Goal: Transaction & Acquisition: Book appointment/travel/reservation

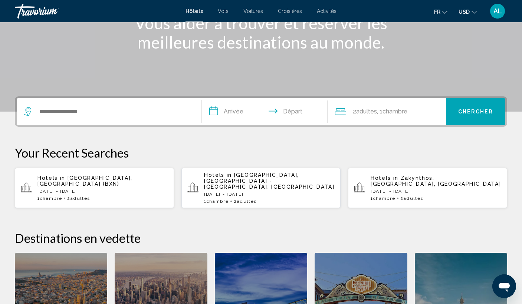
scroll to position [111, 1]
click at [145, 120] on div "Search widget" at bounding box center [109, 111] width 170 height 27
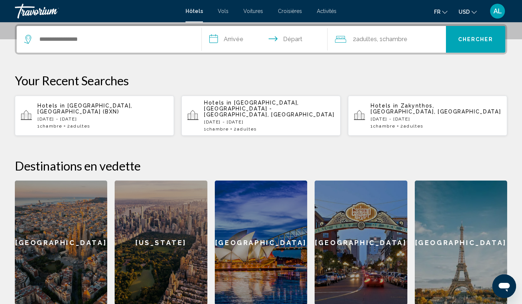
click at [110, 45] on div "Search widget" at bounding box center [109, 39] width 170 height 27
click at [65, 32] on div "Search widget" at bounding box center [109, 39] width 170 height 27
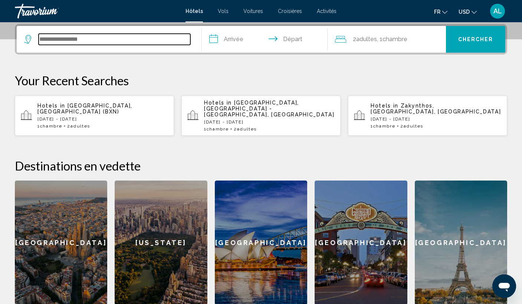
click at [65, 40] on input "Search widget" at bounding box center [115, 39] width 152 height 11
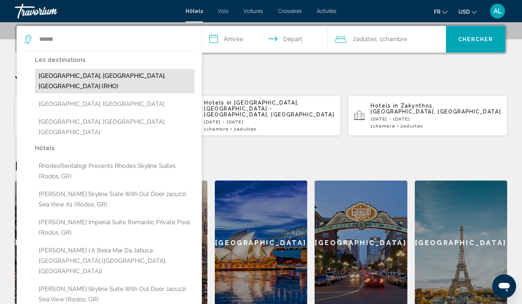
click at [67, 82] on button "Rhodes, Rhodes Island, Greece (RHO)" at bounding box center [114, 81] width 159 height 24
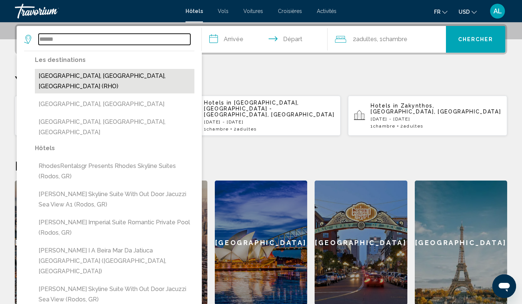
type input "**********"
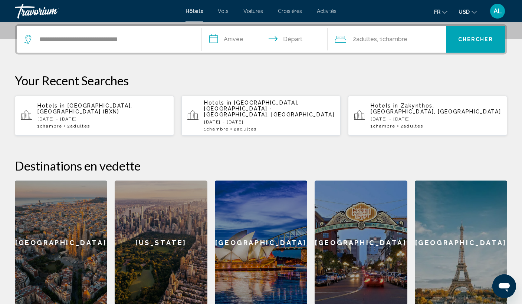
click at [223, 37] on input "**********" at bounding box center [266, 40] width 129 height 29
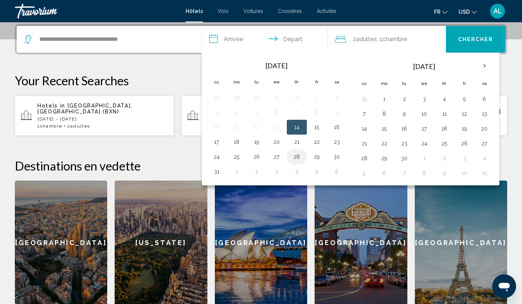
click at [300, 156] on button "28" at bounding box center [297, 157] width 12 height 10
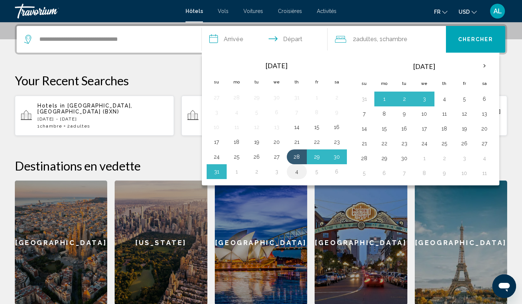
click at [298, 173] on button "4" at bounding box center [297, 171] width 12 height 10
type input "**********"
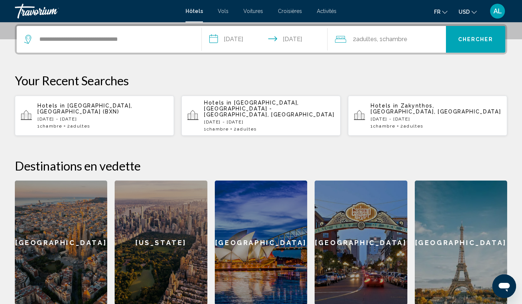
click at [449, 42] on button "Chercher" at bounding box center [475, 39] width 59 height 27
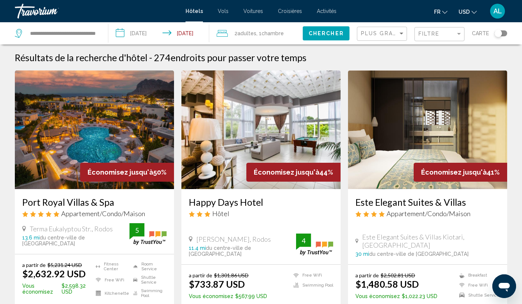
click at [261, 117] on img "Main content" at bounding box center [260, 129] width 159 height 119
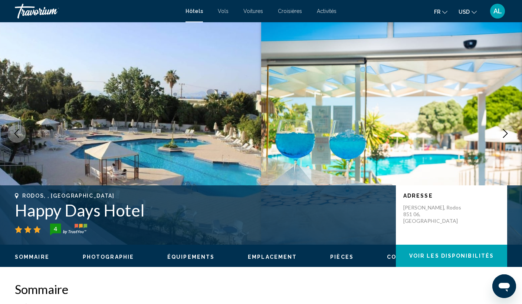
click at [506, 135] on icon "Next image" at bounding box center [505, 133] width 9 height 9
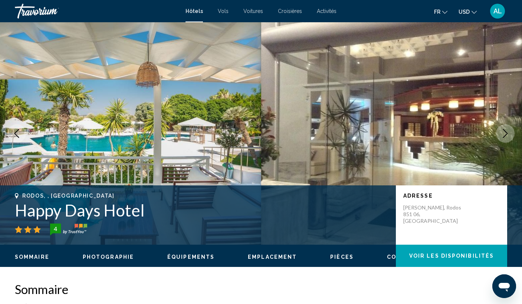
click at [506, 135] on icon "Next image" at bounding box center [505, 133] width 9 height 9
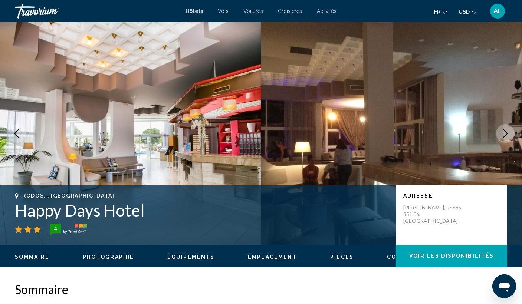
click at [506, 135] on icon "Next image" at bounding box center [505, 133] width 9 height 9
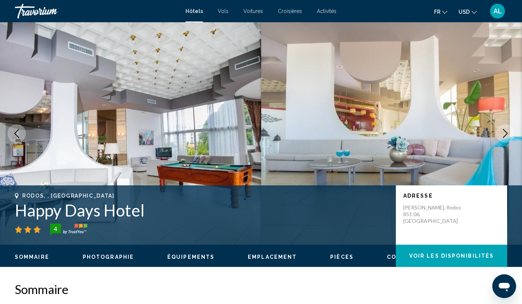
click at [507, 135] on icon "Next image" at bounding box center [505, 133] width 9 height 9
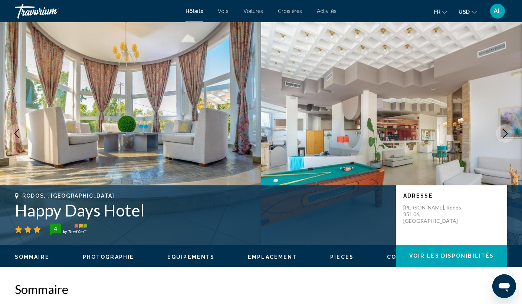
click at [507, 136] on icon "Next image" at bounding box center [505, 133] width 9 height 9
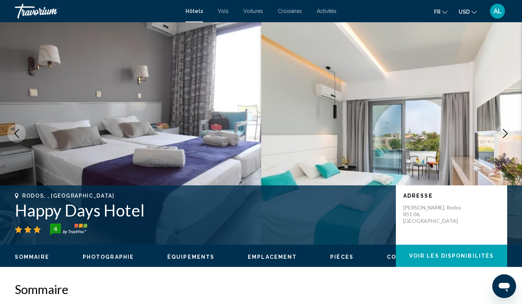
click at [507, 136] on icon "Next image" at bounding box center [505, 133] width 9 height 9
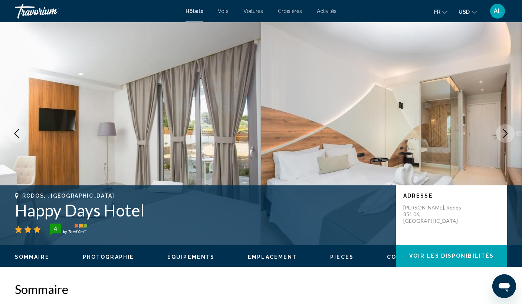
click at [507, 136] on icon "Next image" at bounding box center [505, 133] width 9 height 9
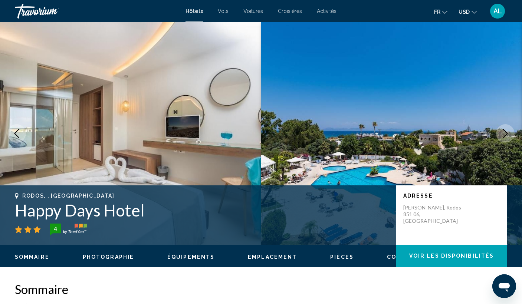
click at [507, 136] on icon "Next image" at bounding box center [505, 133] width 9 height 9
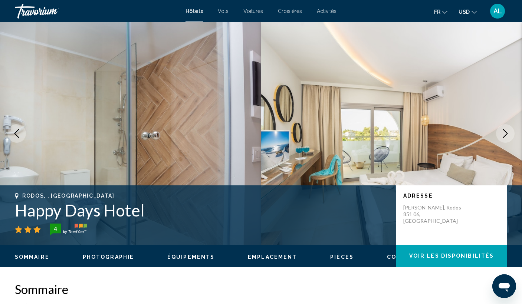
click at [507, 136] on icon "Next image" at bounding box center [505, 133] width 9 height 9
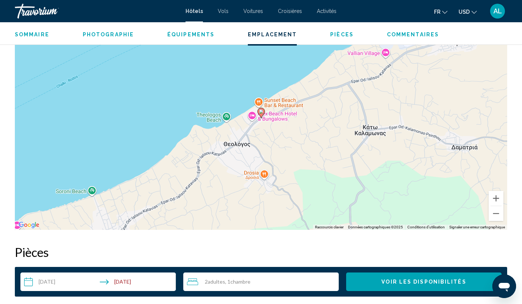
scroll to position [741, 0]
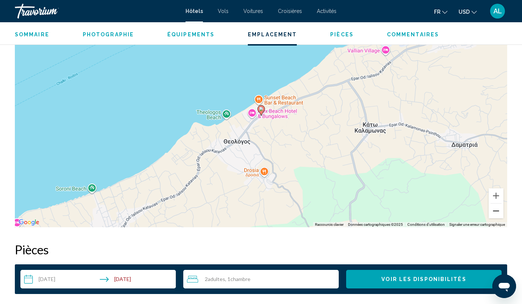
click at [497, 212] on button "Zoom arrière" at bounding box center [495, 211] width 15 height 15
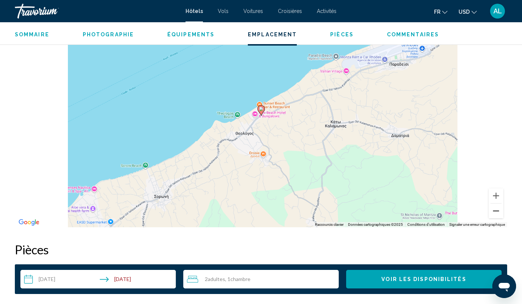
click at [497, 212] on button "Zoom arrière" at bounding box center [495, 211] width 15 height 15
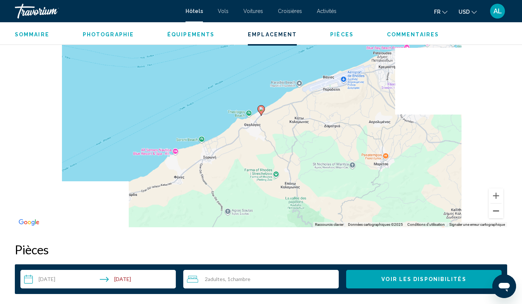
click at [497, 212] on button "Zoom arrière" at bounding box center [495, 211] width 15 height 15
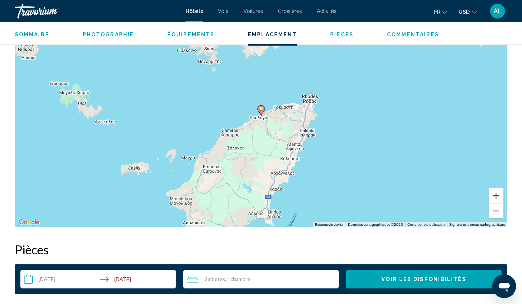
click at [492, 196] on button "Zoom avant" at bounding box center [495, 195] width 15 height 15
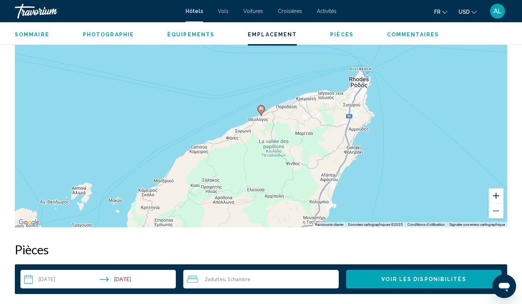
click at [492, 196] on button "Zoom avant" at bounding box center [495, 195] width 15 height 15
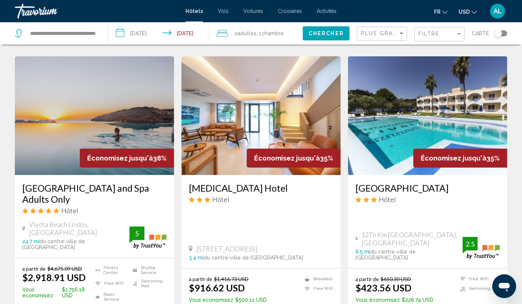
scroll to position [292, 0]
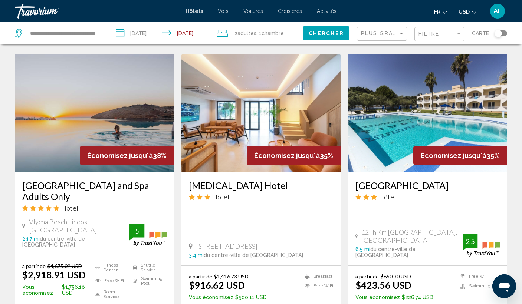
click at [310, 102] on img "Main content" at bounding box center [260, 113] width 159 height 119
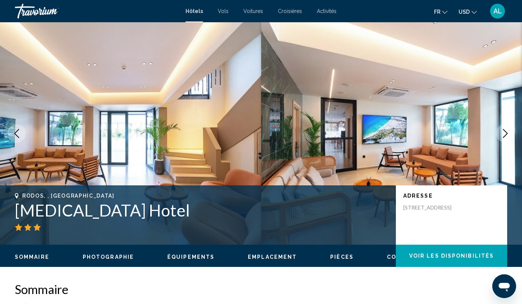
click at [502, 132] on icon "Next image" at bounding box center [505, 133] width 9 height 9
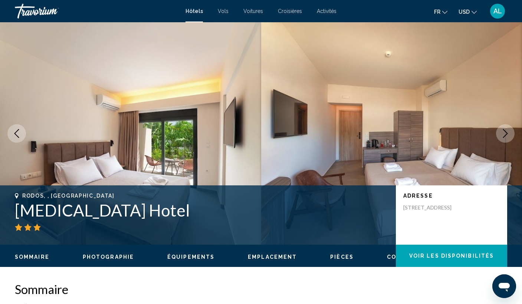
click at [502, 132] on icon "Next image" at bounding box center [505, 133] width 9 height 9
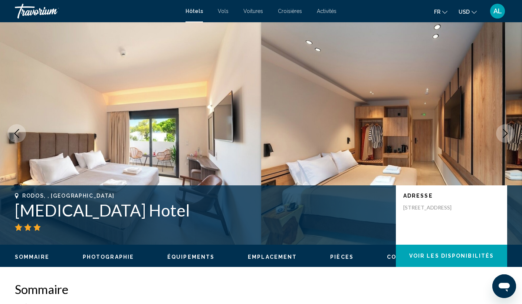
click at [502, 132] on icon "Next image" at bounding box center [505, 133] width 9 height 9
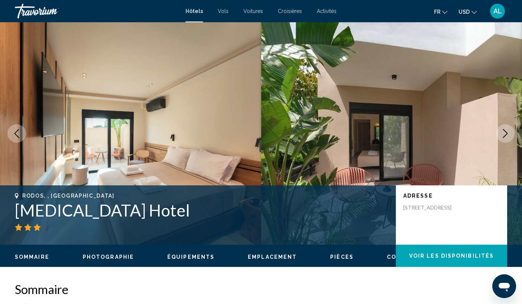
click at [502, 132] on icon "Next image" at bounding box center [505, 133] width 9 height 9
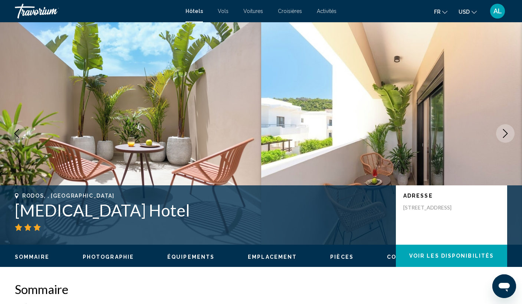
click at [502, 132] on icon "Next image" at bounding box center [505, 133] width 9 height 9
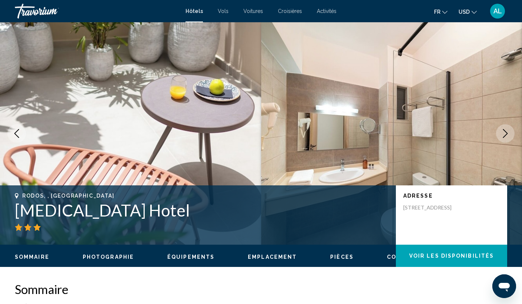
drag, startPoint x: 502, startPoint y: 132, endPoint x: 367, endPoint y: 140, distance: 135.2
click at [367, 140] on div "Rodos, , Greece Hippocampus Hotel Adresse 82 Iraklidon Avenue Ixia, Rodos 85101…" at bounding box center [261, 133] width 522 height 222
click at [20, 135] on icon "Previous image" at bounding box center [16, 133] width 9 height 9
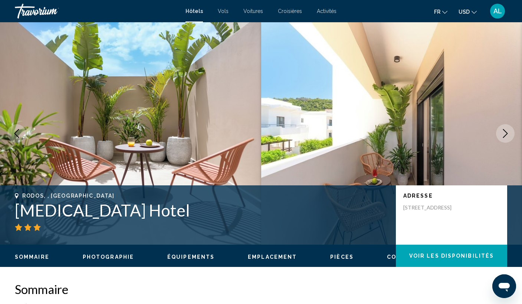
click at [506, 136] on icon "Next image" at bounding box center [505, 133] width 9 height 9
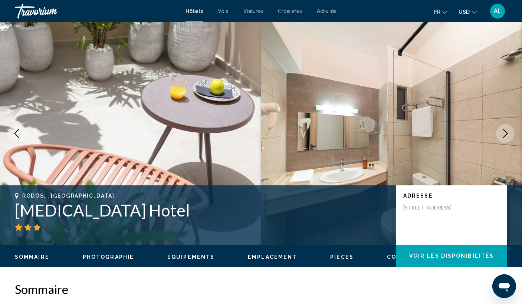
click at [506, 136] on icon "Next image" at bounding box center [505, 133] width 9 height 9
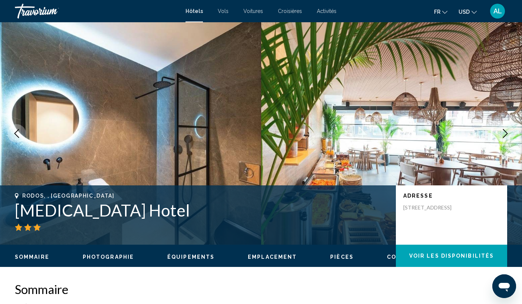
click at [506, 136] on icon "Next image" at bounding box center [505, 133] width 9 height 9
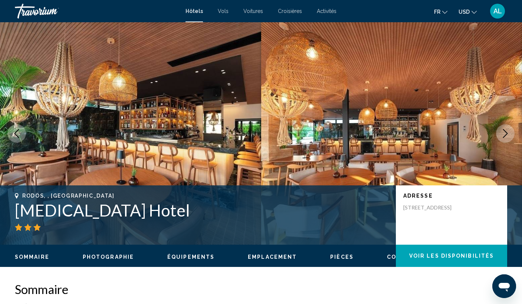
click at [506, 136] on icon "Next image" at bounding box center [505, 133] width 9 height 9
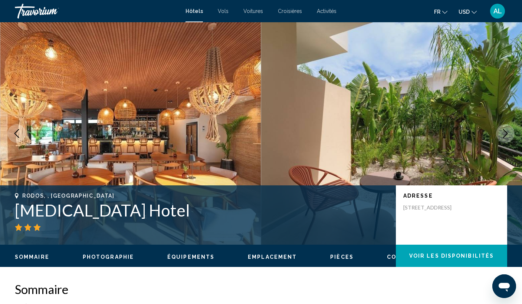
click at [506, 136] on icon "Next image" at bounding box center [505, 133] width 9 height 9
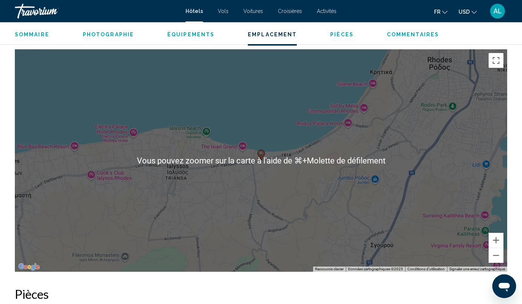
scroll to position [658, 0]
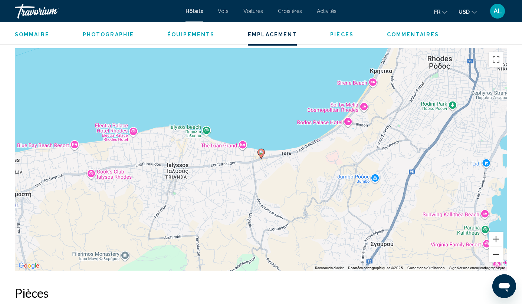
click at [500, 258] on button "Zoom arrière" at bounding box center [495, 254] width 15 height 15
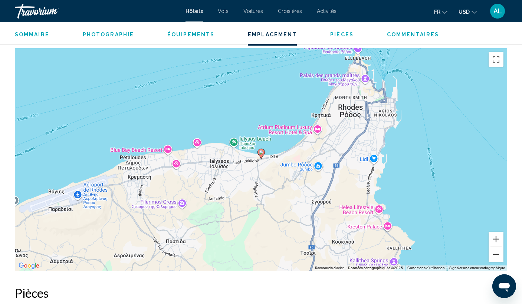
click at [500, 258] on button "Zoom arrière" at bounding box center [495, 254] width 15 height 15
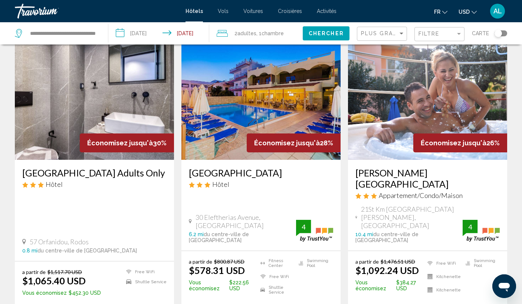
scroll to position [597, 0]
click at [237, 74] on img "Main content" at bounding box center [260, 100] width 159 height 119
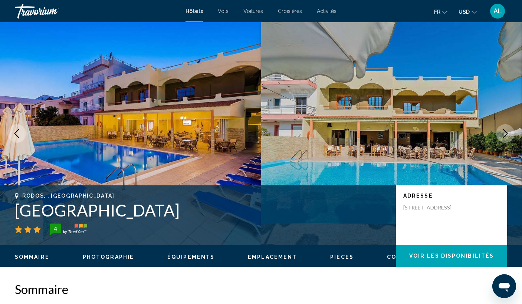
click at [502, 140] on button "Next image" at bounding box center [505, 133] width 19 height 19
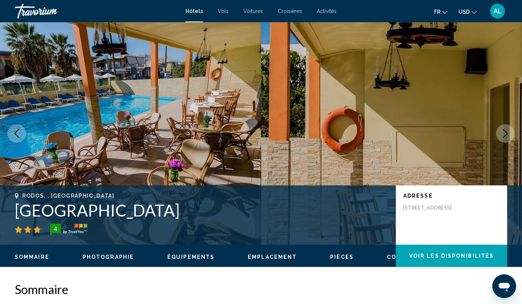
click at [503, 141] on button "Next image" at bounding box center [505, 133] width 19 height 19
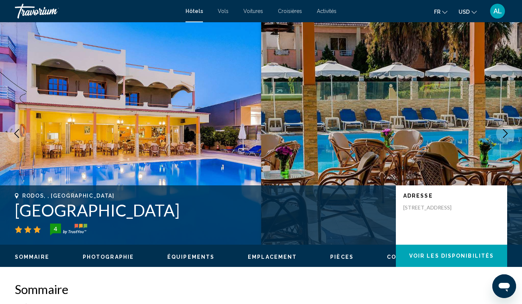
click at [503, 141] on button "Next image" at bounding box center [505, 133] width 19 height 19
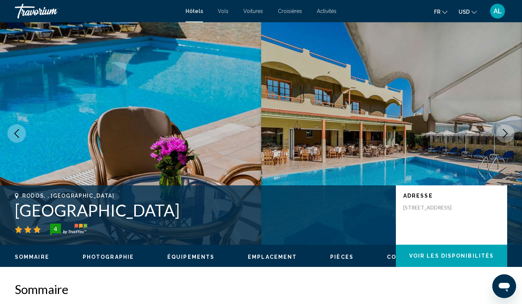
click at [503, 141] on button "Next image" at bounding box center [505, 133] width 19 height 19
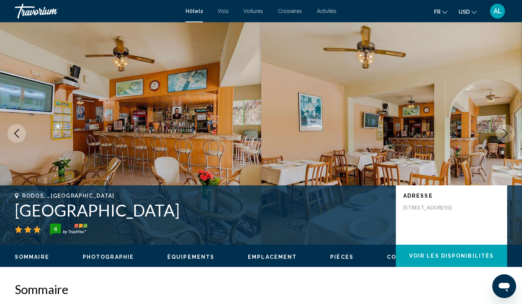
click at [503, 141] on button "Next image" at bounding box center [505, 133] width 19 height 19
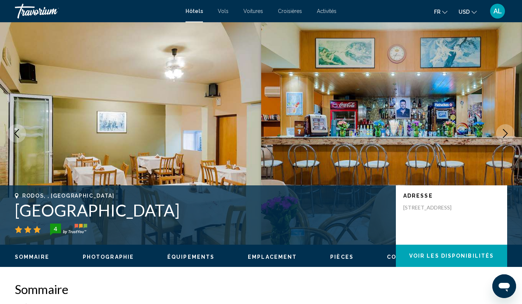
click at [503, 141] on button "Next image" at bounding box center [505, 133] width 19 height 19
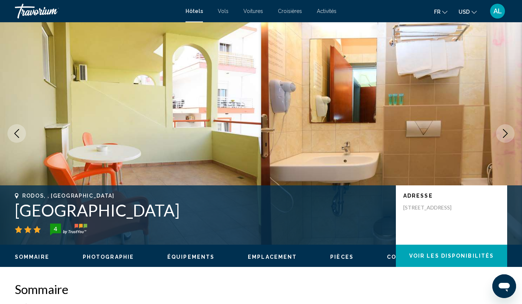
click at [503, 141] on button "Next image" at bounding box center [505, 133] width 19 height 19
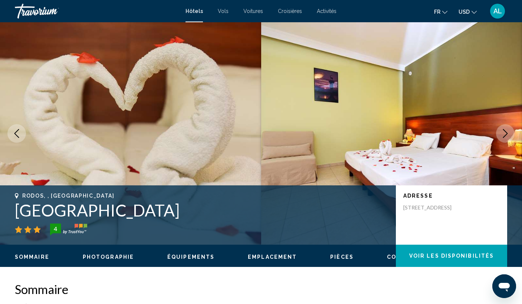
click at [503, 141] on button "Next image" at bounding box center [505, 133] width 19 height 19
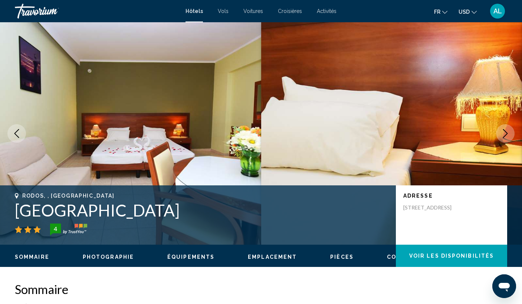
click at [502, 134] on icon "Next image" at bounding box center [505, 133] width 9 height 9
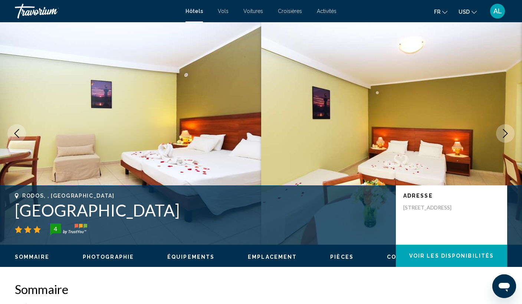
click at [502, 134] on icon "Next image" at bounding box center [505, 133] width 9 height 9
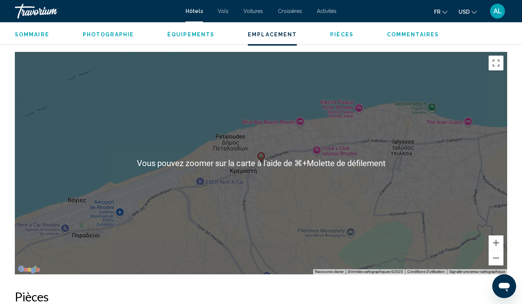
scroll to position [695, 0]
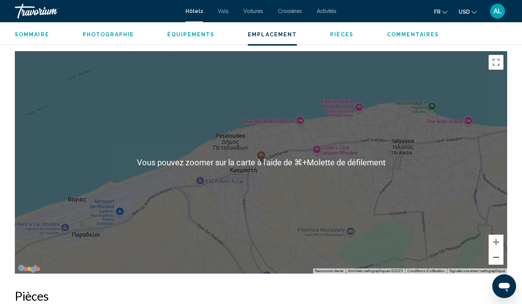
click at [500, 259] on button "Zoom arrière" at bounding box center [495, 257] width 15 height 15
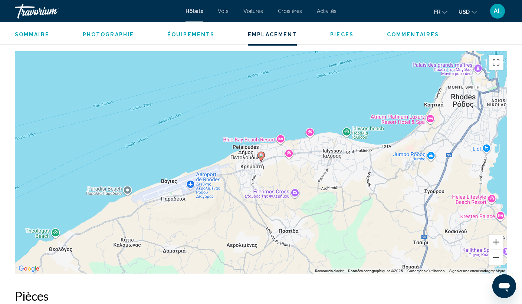
click at [500, 259] on button "Zoom arrière" at bounding box center [495, 257] width 15 height 15
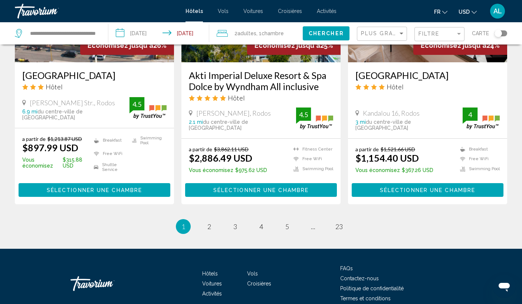
scroll to position [999, 0]
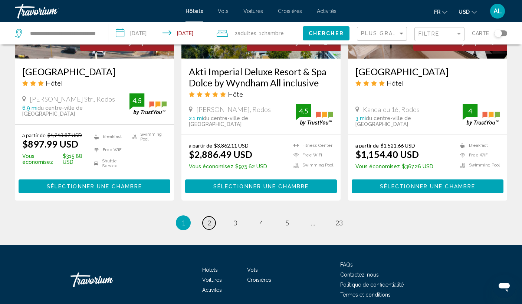
click at [211, 217] on link "page 2" at bounding box center [208, 223] width 13 height 13
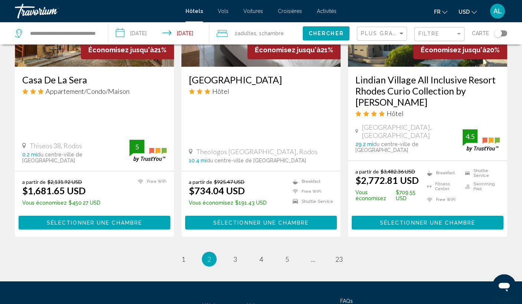
scroll to position [987, 0]
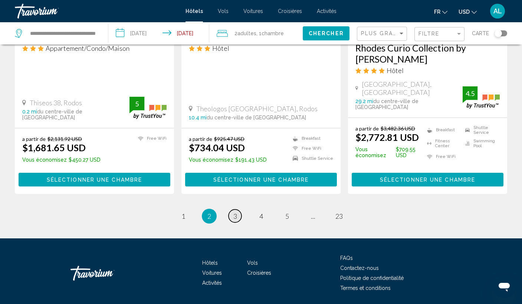
click at [235, 212] on span "3" at bounding box center [235, 216] width 4 height 8
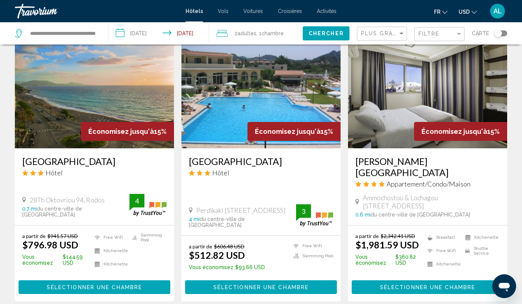
scroll to position [998, 0]
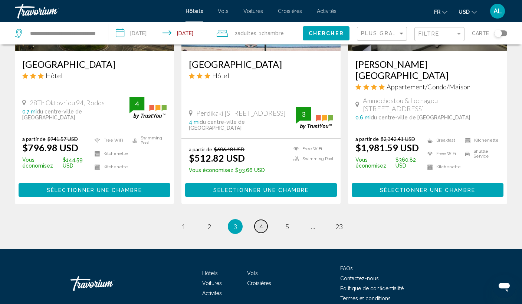
click at [257, 220] on link "page 4" at bounding box center [260, 226] width 13 height 13
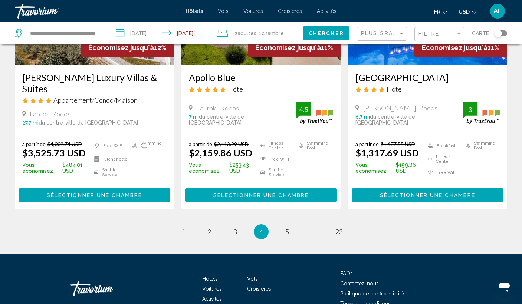
scroll to position [977, 0]
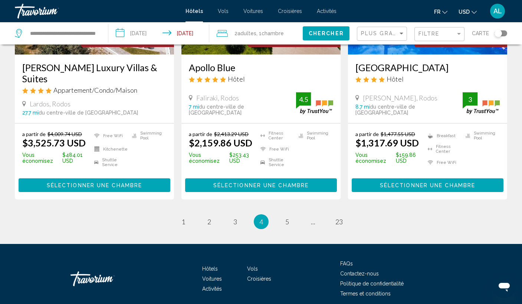
click at [291, 214] on li "page 5" at bounding box center [287, 221] width 15 height 15
click at [288, 218] on span "5" at bounding box center [287, 222] width 4 height 8
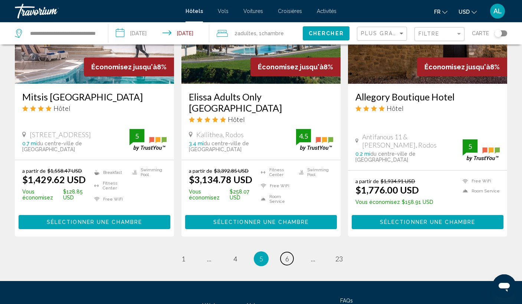
scroll to position [950, 0]
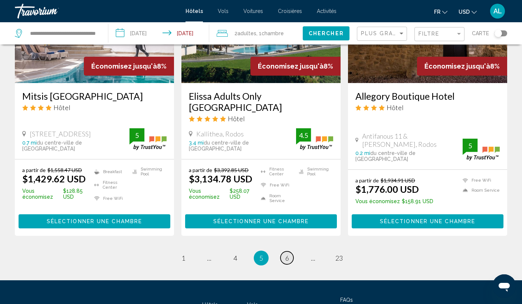
click at [287, 254] on span "6" at bounding box center [287, 258] width 4 height 8
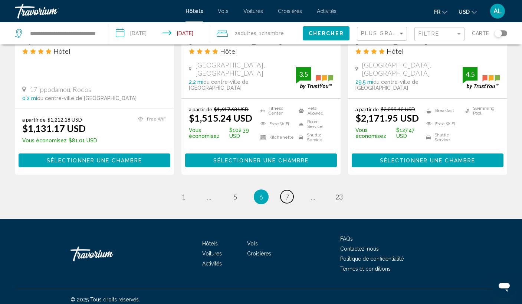
scroll to position [1001, 0]
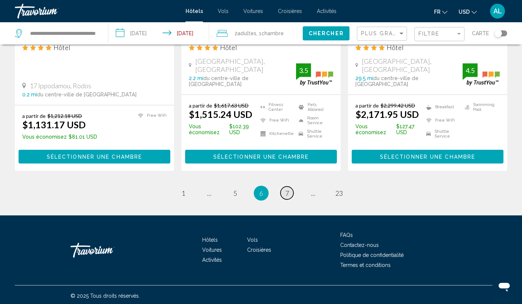
click at [289, 189] on link "page 7" at bounding box center [286, 192] width 13 height 13
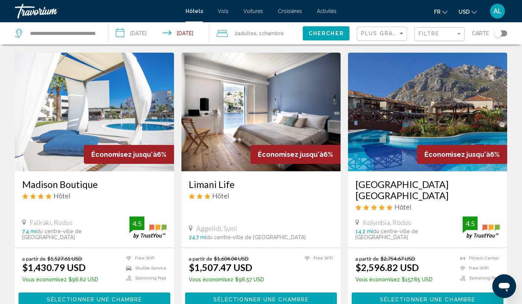
scroll to position [586, 0]
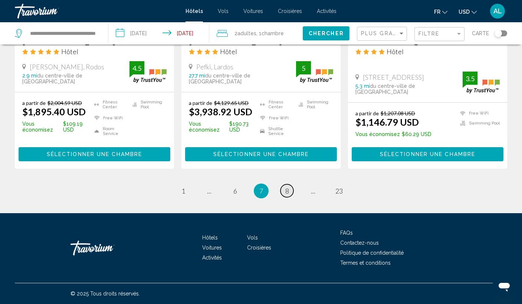
click at [289, 189] on link "page 8" at bounding box center [286, 190] width 13 height 13
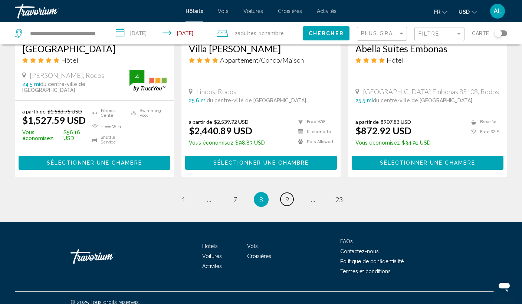
scroll to position [1009, 0]
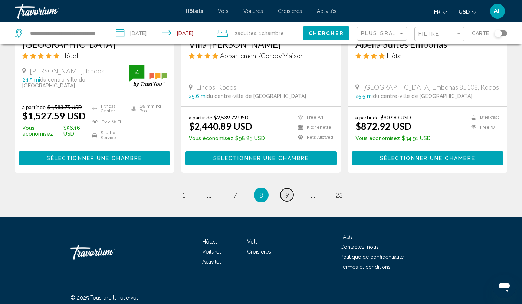
click at [287, 191] on span "9" at bounding box center [287, 195] width 4 height 8
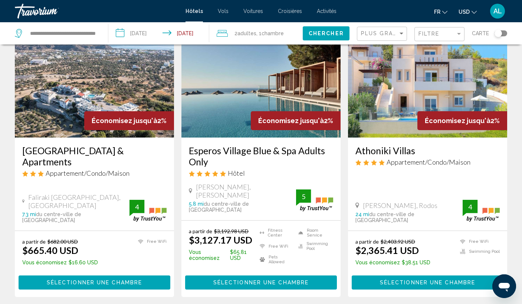
scroll to position [1009, 0]
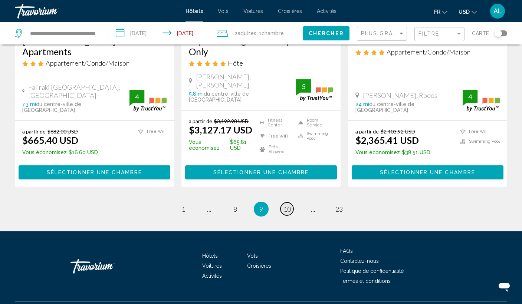
click at [288, 205] on span "10" at bounding box center [286, 209] width 7 height 8
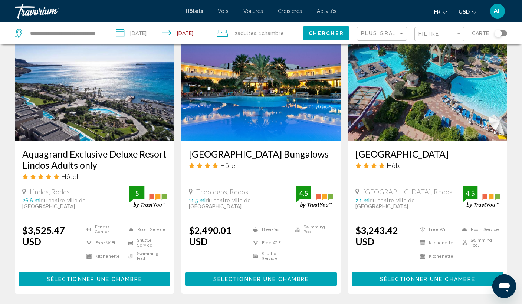
scroll to position [998, 0]
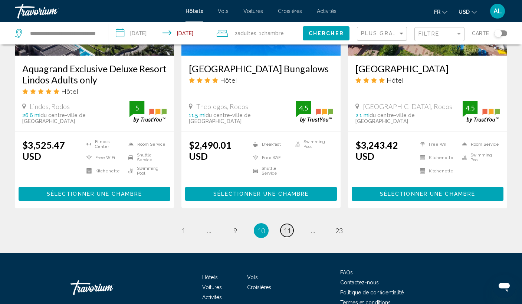
click at [287, 227] on span "11" at bounding box center [286, 231] width 7 height 8
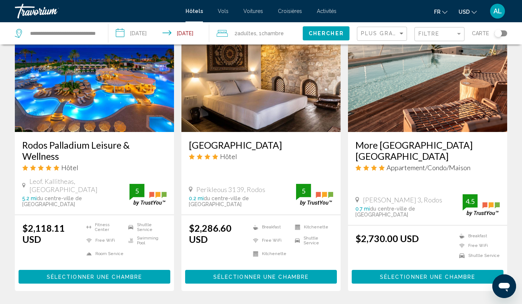
scroll to position [902, 0]
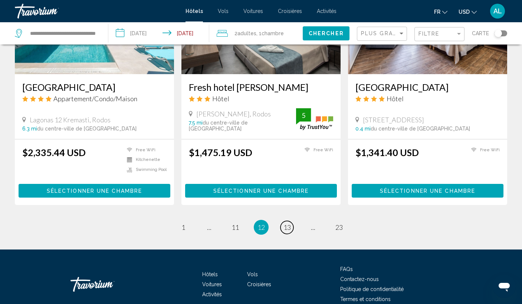
scroll to position [973, 0]
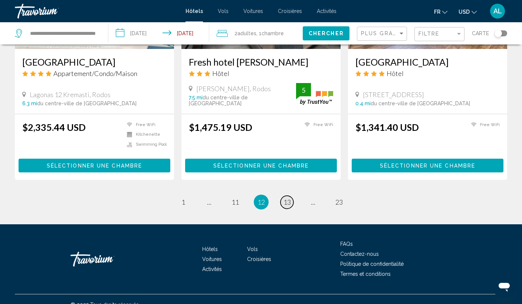
click at [288, 198] on span "13" at bounding box center [286, 202] width 7 height 8
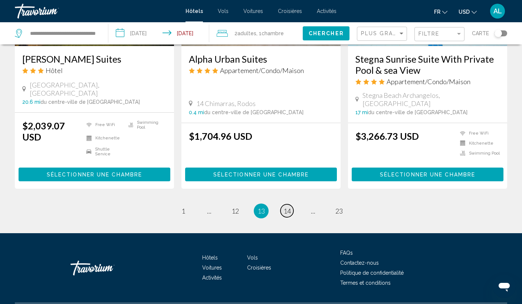
click at [288, 207] on span "14" at bounding box center [286, 211] width 7 height 8
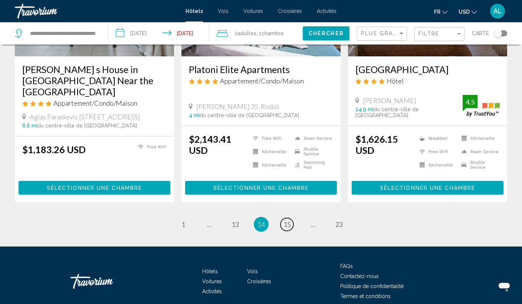
scroll to position [977, 0]
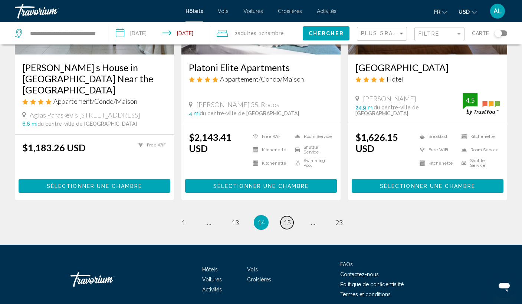
click at [288, 218] on span "15" at bounding box center [286, 222] width 7 height 8
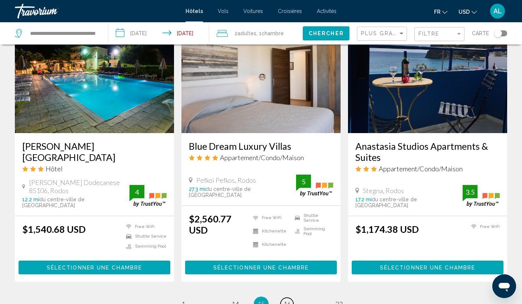
scroll to position [928, 0]
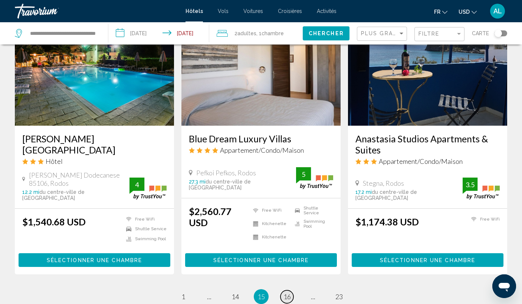
click at [287, 293] on span "16" at bounding box center [286, 297] width 7 height 8
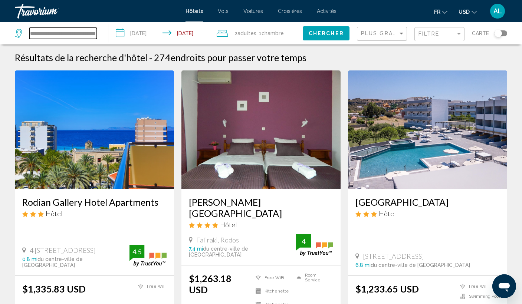
click at [80, 33] on input "**********" at bounding box center [62, 33] width 67 height 11
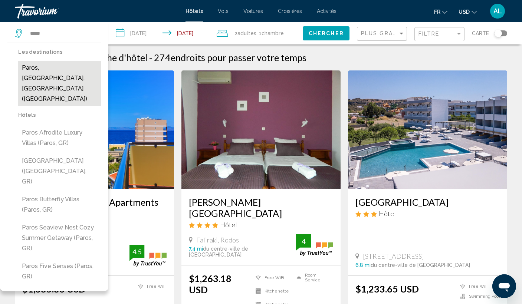
click at [62, 65] on button "Paros, Paros Island, Greece (PAS)" at bounding box center [59, 83] width 83 height 45
type input "**********"
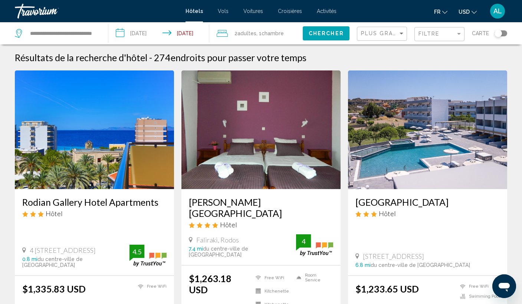
click at [333, 27] on button "Chercher" at bounding box center [326, 33] width 47 height 14
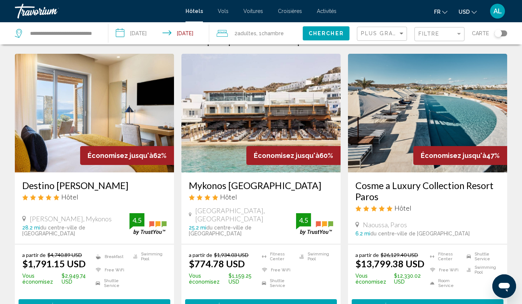
scroll to position [17, 0]
click at [273, 112] on img "Main content" at bounding box center [260, 113] width 159 height 119
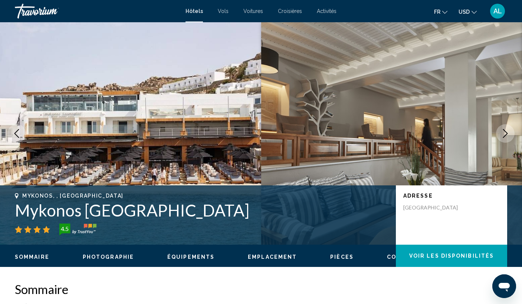
click at [502, 135] on icon "Next image" at bounding box center [505, 133] width 9 height 9
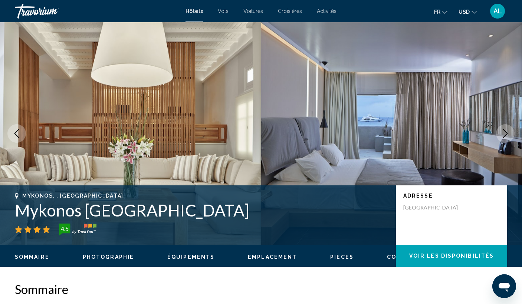
click at [502, 135] on icon "Next image" at bounding box center [505, 133] width 9 height 9
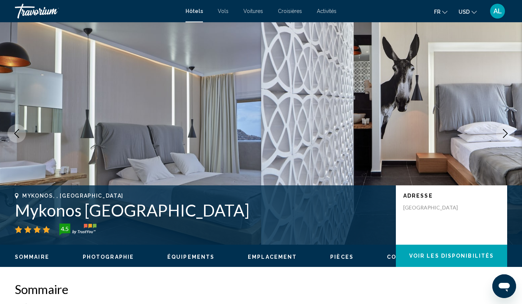
click at [502, 135] on icon "Next image" at bounding box center [505, 133] width 9 height 9
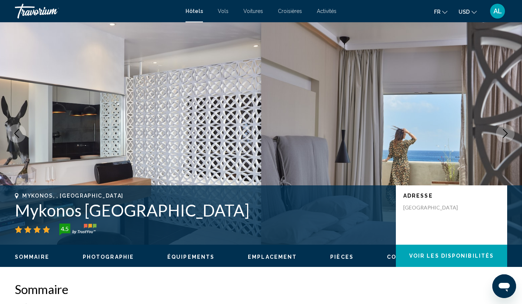
click at [502, 135] on icon "Next image" at bounding box center [505, 133] width 9 height 9
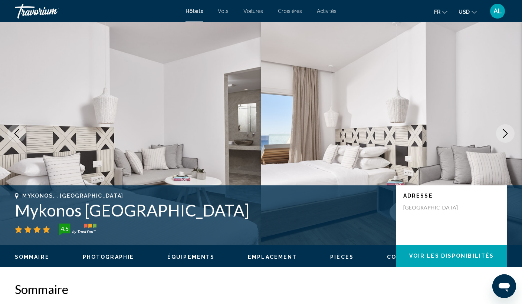
click at [502, 135] on icon "Next image" at bounding box center [505, 133] width 9 height 9
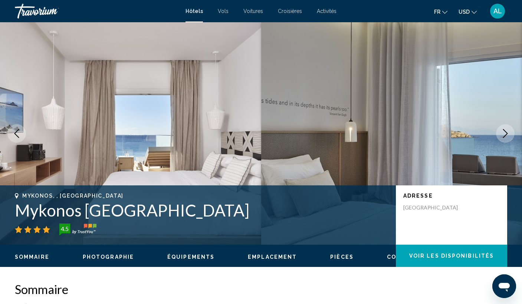
click at [502, 135] on icon "Next image" at bounding box center [505, 133] width 9 height 9
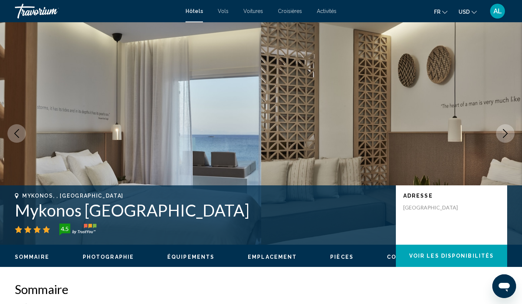
click at [502, 135] on icon "Next image" at bounding box center [505, 133] width 9 height 9
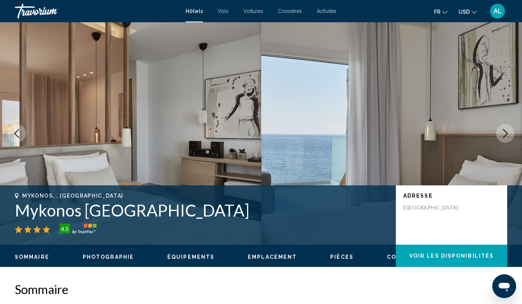
click at [502, 135] on icon "Next image" at bounding box center [505, 133] width 9 height 9
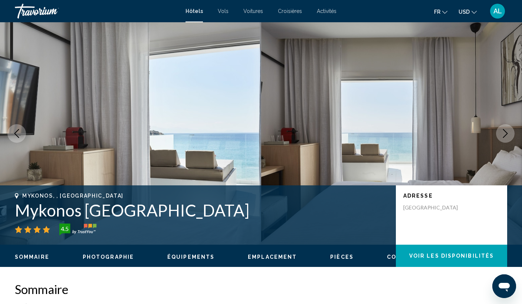
click at [502, 135] on icon "Next image" at bounding box center [505, 133] width 9 height 9
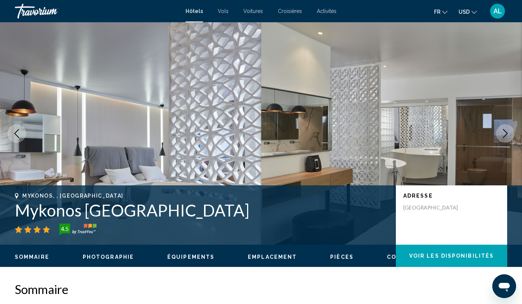
click at [502, 135] on icon "Next image" at bounding box center [505, 133] width 9 height 9
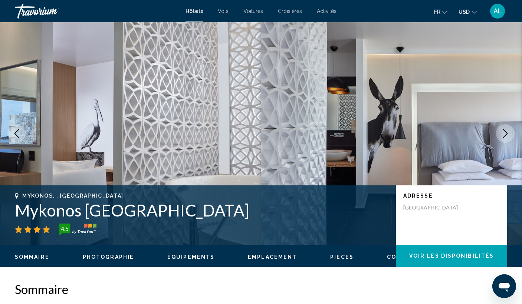
click at [502, 135] on icon "Next image" at bounding box center [505, 133] width 9 height 9
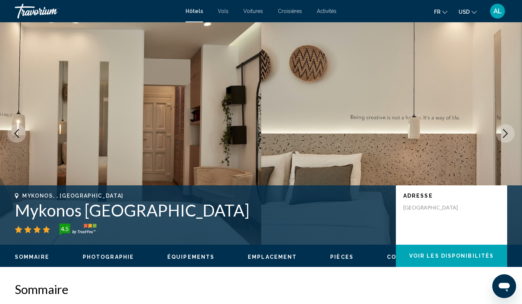
click at [502, 135] on icon "Next image" at bounding box center [505, 133] width 9 height 9
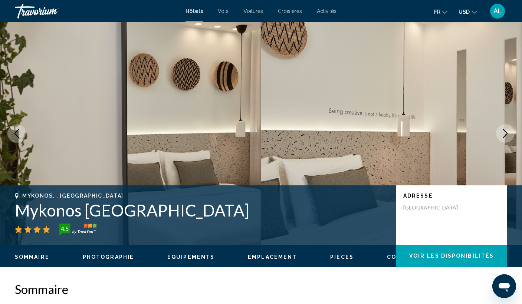
click at [502, 135] on icon "Next image" at bounding box center [505, 133] width 9 height 9
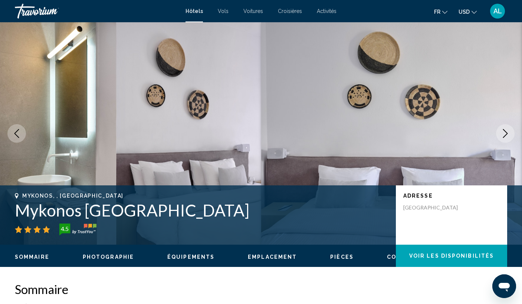
click at [502, 135] on icon "Next image" at bounding box center [505, 133] width 9 height 9
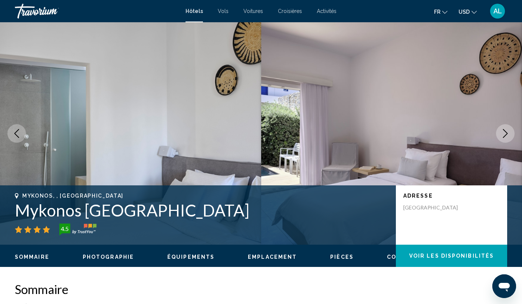
click at [502, 135] on icon "Next image" at bounding box center [505, 133] width 9 height 9
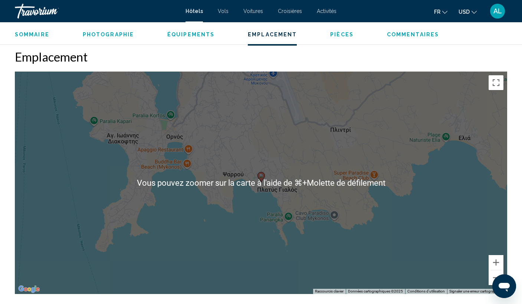
scroll to position [671, 0]
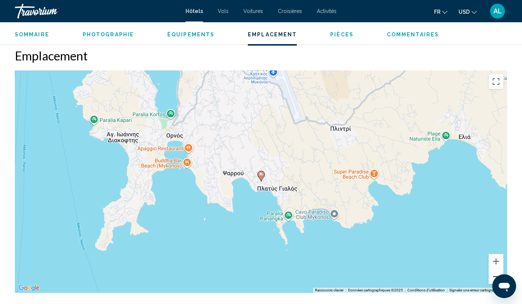
click at [492, 275] on button "Zoom arrière" at bounding box center [495, 276] width 15 height 15
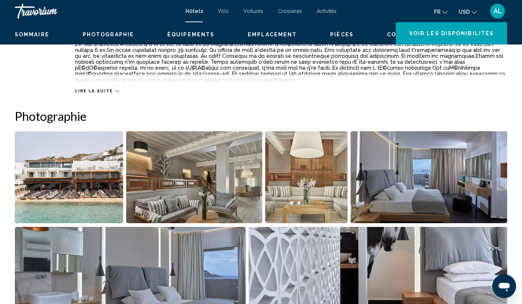
scroll to position [0, 0]
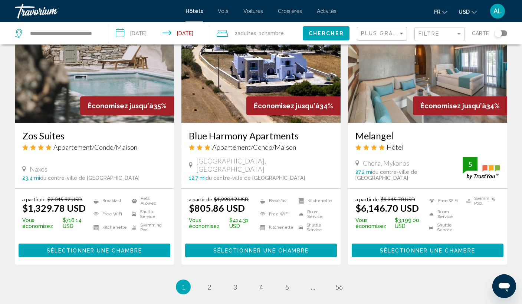
scroll to position [921, 0]
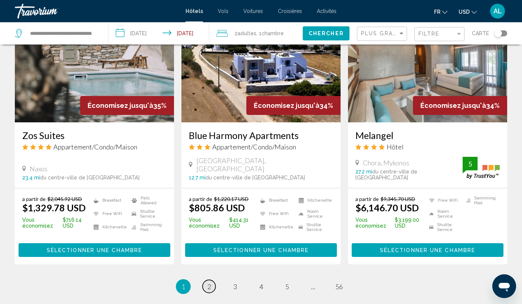
click at [208, 280] on link "page 2" at bounding box center [208, 286] width 13 height 13
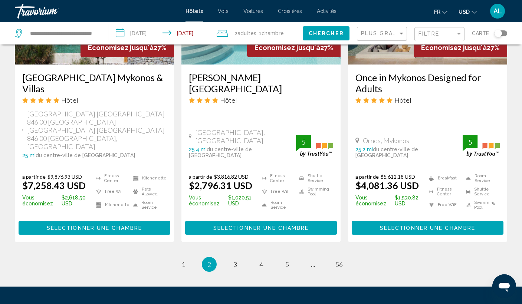
scroll to position [990, 0]
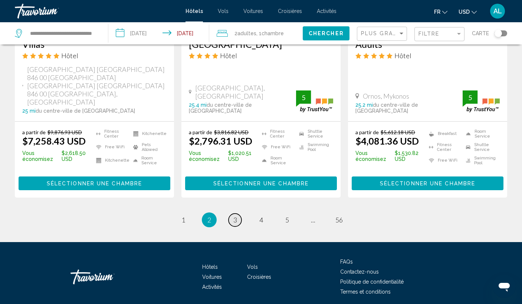
click at [235, 216] on span "3" at bounding box center [235, 220] width 4 height 8
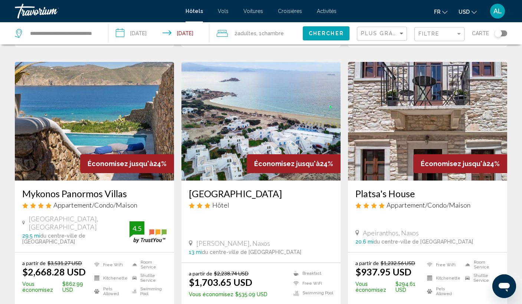
scroll to position [972, 0]
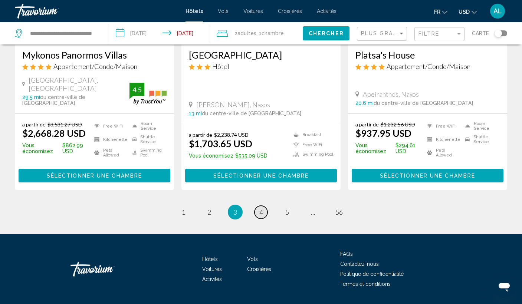
click at [267, 206] on link "page 4" at bounding box center [260, 212] width 13 height 13
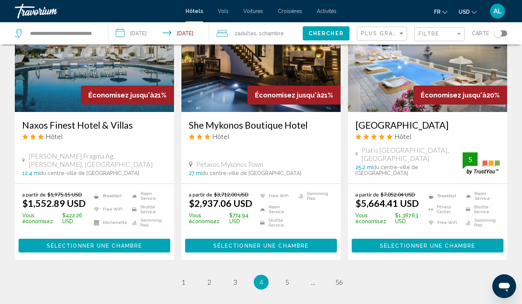
scroll to position [932, 0]
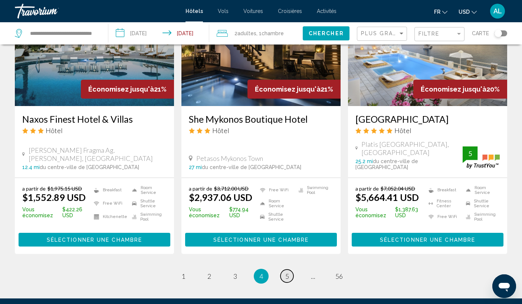
click at [286, 272] on span "5" at bounding box center [287, 276] width 4 height 8
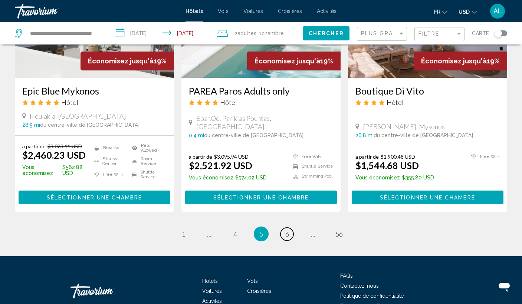
scroll to position [979, 0]
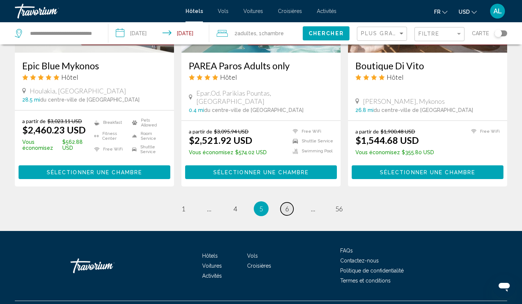
click at [291, 202] on link "page 6" at bounding box center [286, 208] width 13 height 13
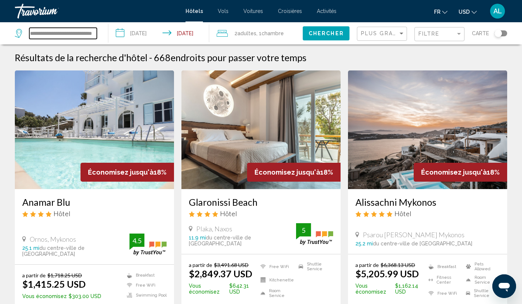
click at [77, 29] on input "**********" at bounding box center [62, 33] width 67 height 11
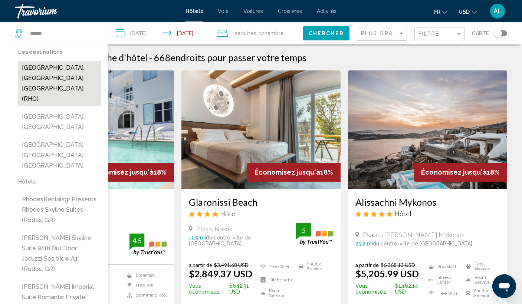
click at [49, 67] on button "Rhodes, Rhodes Island, Greece (RHO)" at bounding box center [59, 83] width 83 height 45
type input "**********"
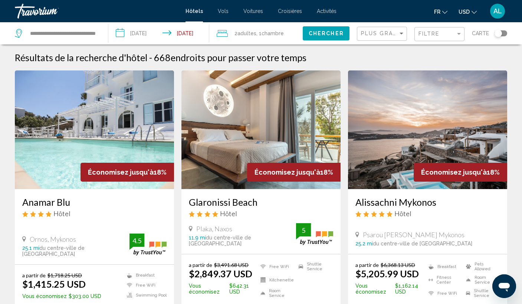
click at [226, 28] on div "2 Adulte Adultes , 1 Chambre pièces" at bounding box center [260, 33] width 86 height 10
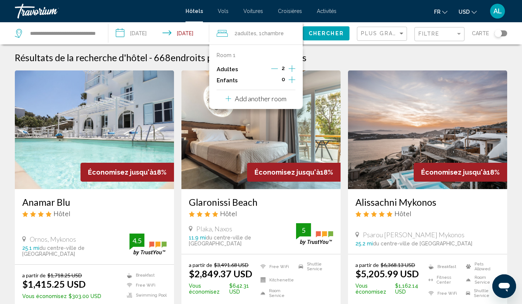
click at [121, 30] on input "**********" at bounding box center [160, 34] width 104 height 24
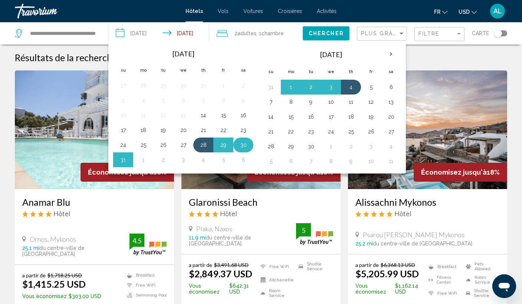
click at [245, 144] on button "30" at bounding box center [243, 145] width 12 height 10
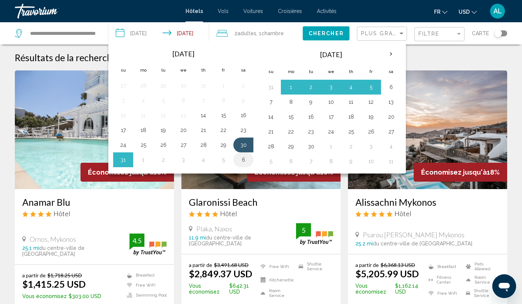
click at [246, 161] on button "6" at bounding box center [243, 160] width 12 height 10
type input "**********"
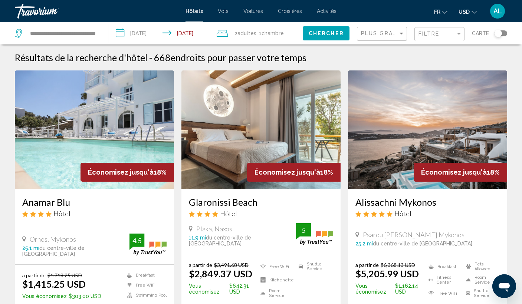
click at [327, 32] on span "Chercher" at bounding box center [325, 34] width 35 height 6
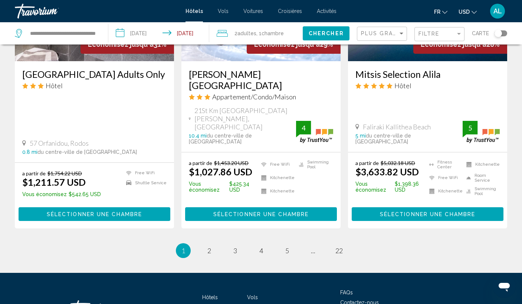
scroll to position [1021, 0]
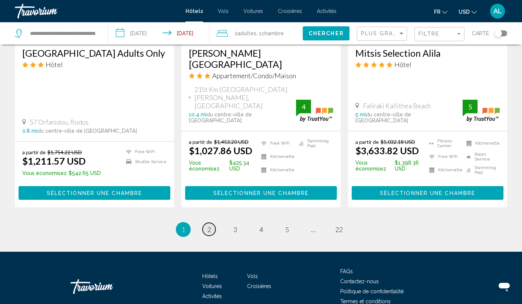
click at [213, 223] on link "page 2" at bounding box center [208, 229] width 13 height 13
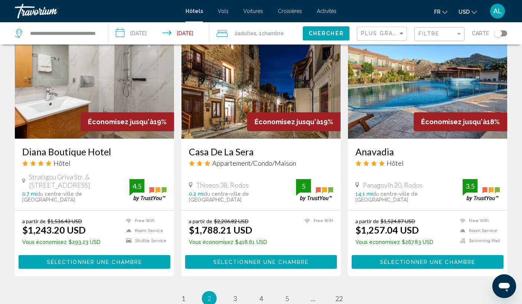
scroll to position [922, 0]
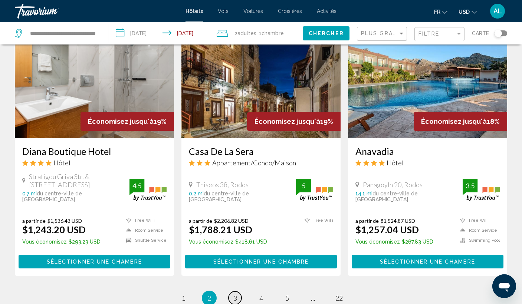
click at [232, 291] on link "page 3" at bounding box center [234, 297] width 13 height 13
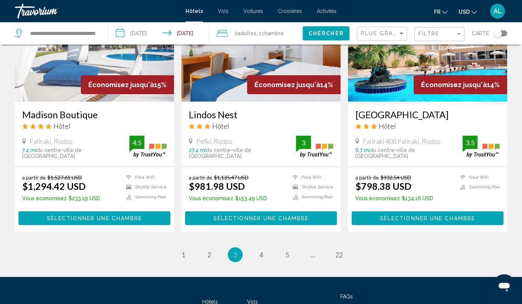
scroll to position [970, 0]
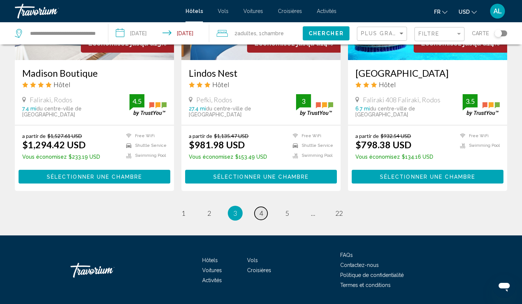
click at [260, 209] on span "4" at bounding box center [261, 213] width 4 height 8
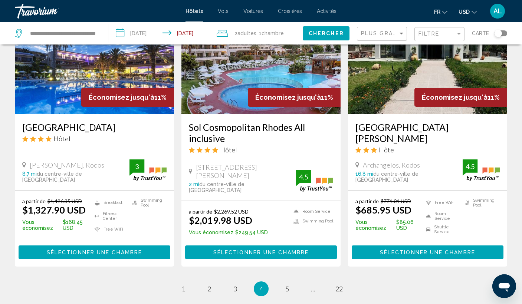
scroll to position [970, 0]
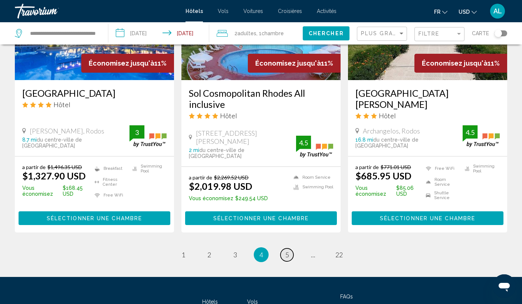
click at [287, 251] on span "5" at bounding box center [287, 255] width 4 height 8
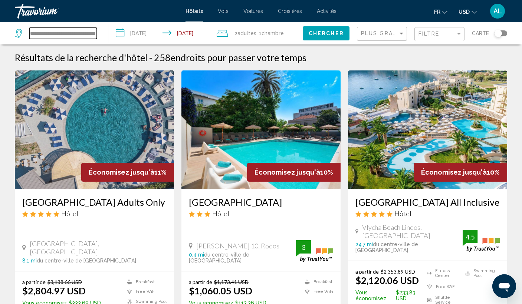
click at [80, 36] on input "**********" at bounding box center [62, 33] width 67 height 11
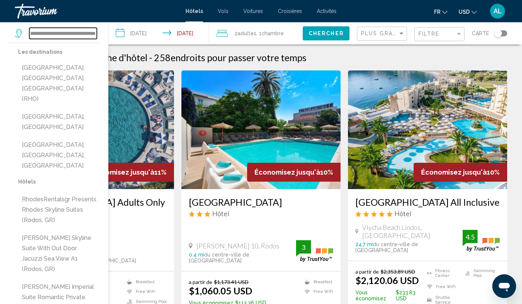
click at [80, 36] on input "**********" at bounding box center [62, 33] width 67 height 11
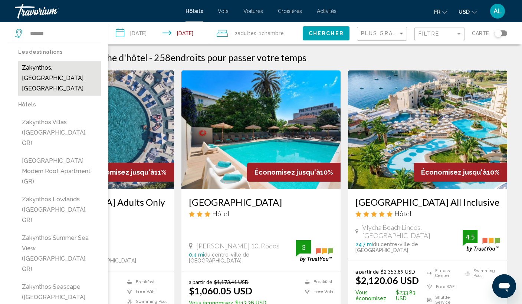
click at [46, 74] on button "Zakynthos, Zakynthos Island, Greece" at bounding box center [59, 78] width 83 height 35
type input "**********"
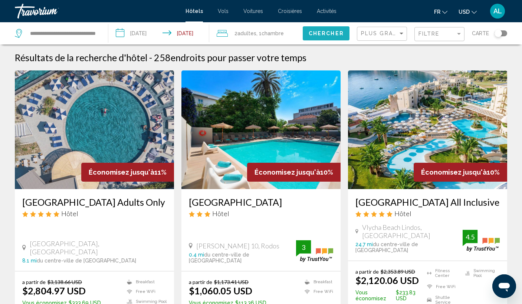
click at [322, 37] on button "Chercher" at bounding box center [326, 33] width 47 height 14
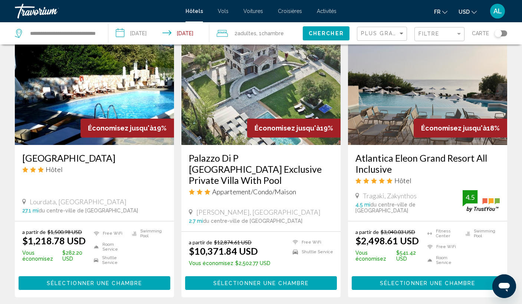
scroll to position [987, 0]
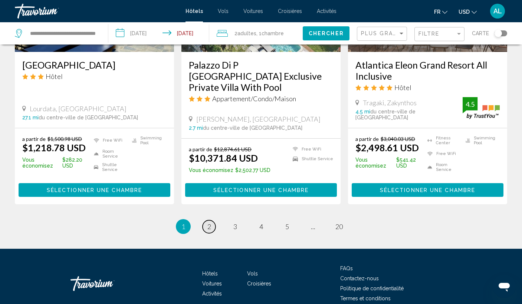
click at [211, 222] on span "2" at bounding box center [209, 226] width 4 height 8
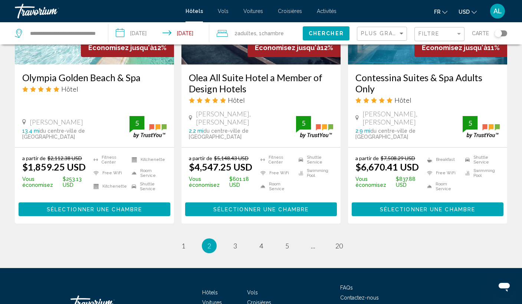
scroll to position [998, 0]
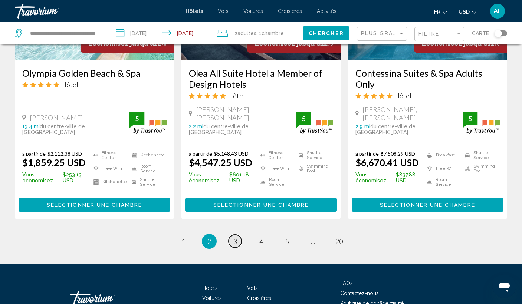
click at [234, 237] on span "3" at bounding box center [235, 241] width 4 height 8
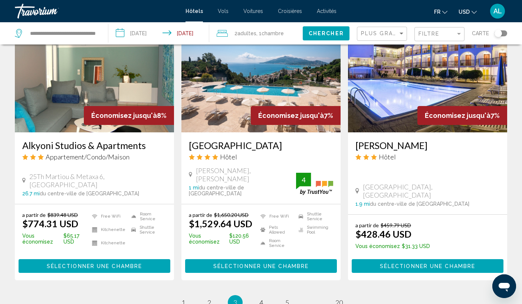
scroll to position [998, 0]
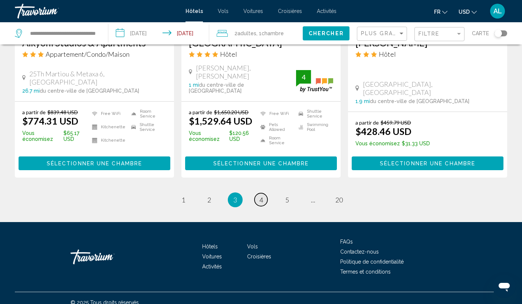
click at [261, 193] on link "page 4" at bounding box center [260, 199] width 13 height 13
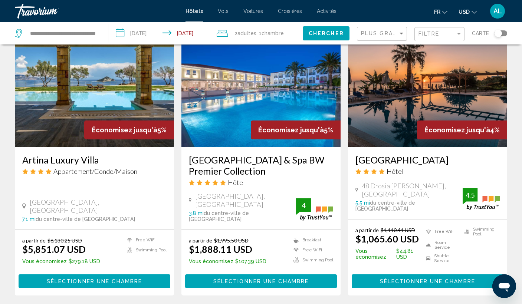
scroll to position [1004, 0]
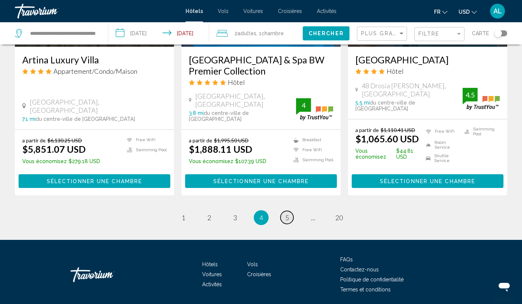
click at [290, 211] on link "page 5" at bounding box center [286, 217] width 13 height 13
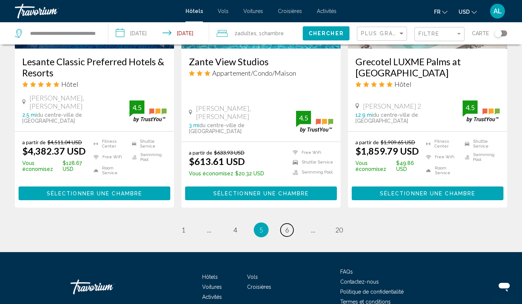
scroll to position [1031, 0]
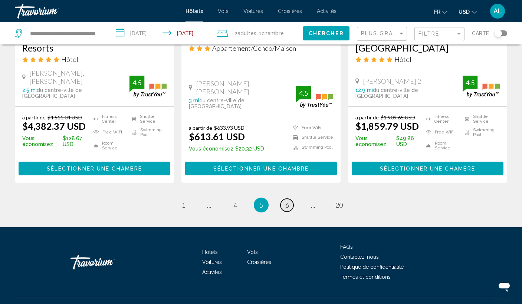
click at [281, 199] on link "page 6" at bounding box center [286, 205] width 13 height 13
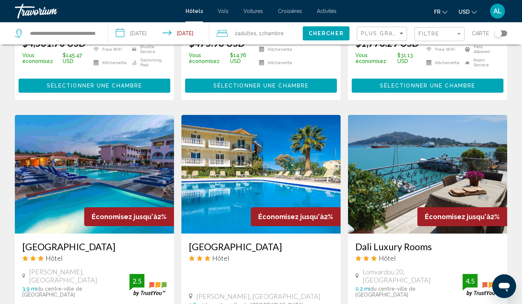
scroll to position [512, 0]
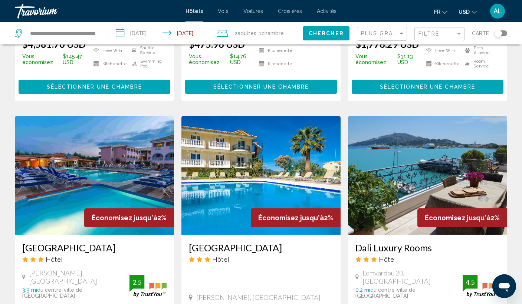
click at [130, 168] on img "Main content" at bounding box center [94, 175] width 159 height 119
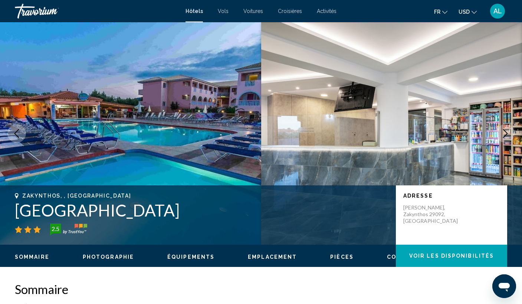
click at [508, 132] on icon "Next image" at bounding box center [505, 133] width 9 height 9
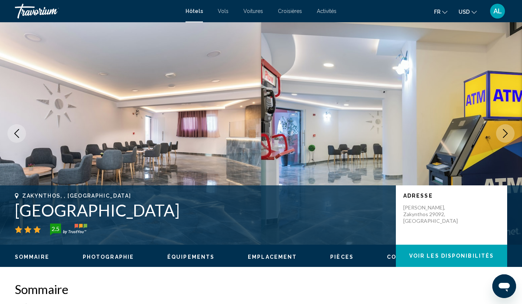
click at [508, 132] on icon "Next image" at bounding box center [505, 133] width 9 height 9
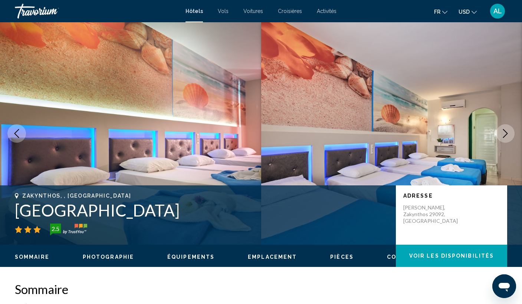
click at [508, 132] on icon "Next image" at bounding box center [505, 133] width 9 height 9
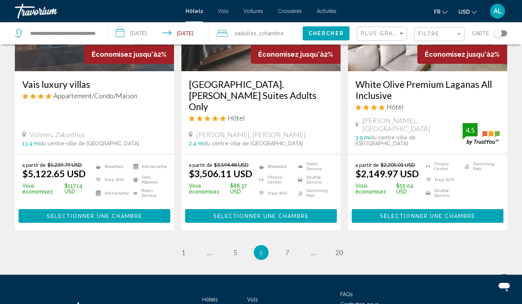
scroll to position [995, 0]
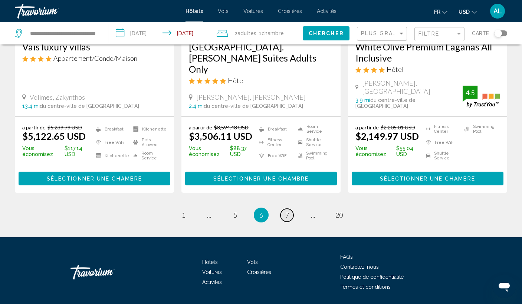
click at [283, 209] on link "page 7" at bounding box center [286, 215] width 13 height 13
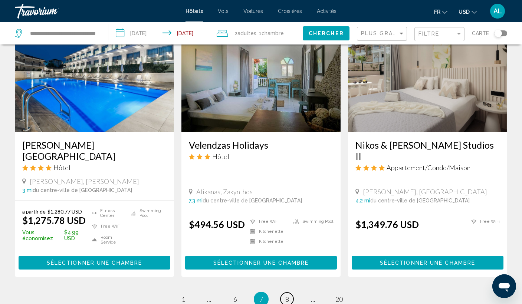
scroll to position [872, 0]
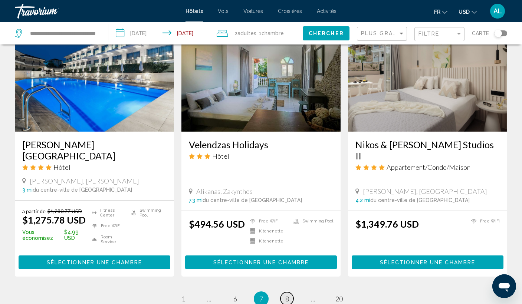
click at [291, 292] on link "page 8" at bounding box center [286, 298] width 13 height 13
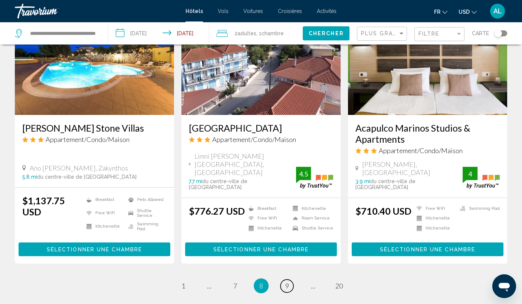
scroll to position [981, 0]
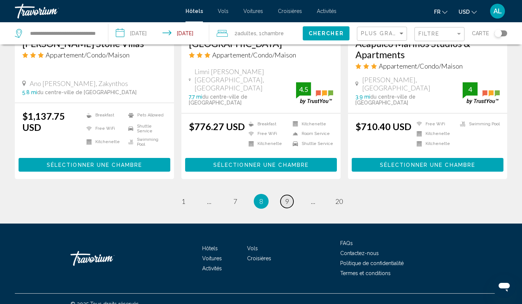
click at [288, 195] on link "page 9" at bounding box center [286, 201] width 13 height 13
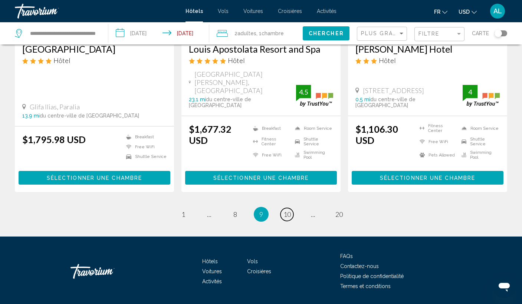
scroll to position [962, 0]
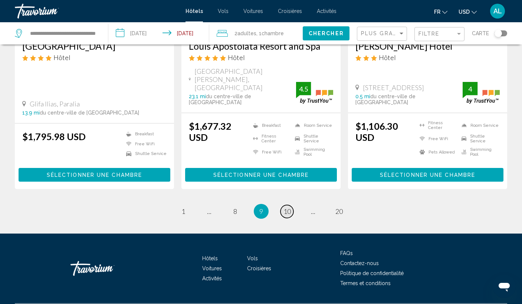
click at [288, 207] on span "10" at bounding box center [286, 211] width 7 height 8
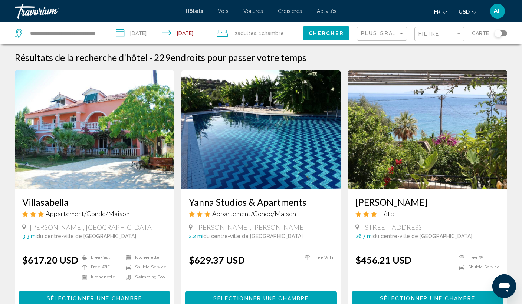
click at [102, 141] on img "Main content" at bounding box center [94, 129] width 159 height 119
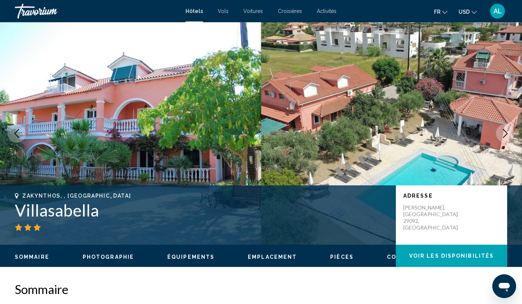
click at [505, 134] on icon "Next image" at bounding box center [505, 133] width 9 height 9
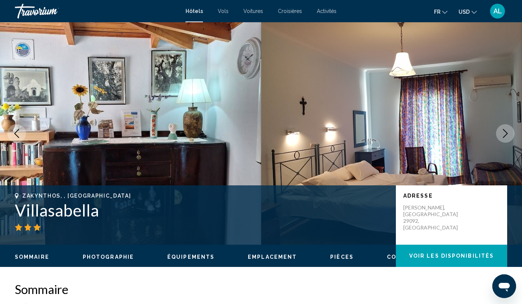
click at [505, 134] on icon "Next image" at bounding box center [505, 133] width 9 height 9
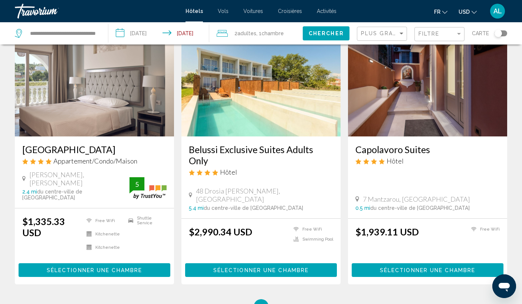
scroll to position [857, 0]
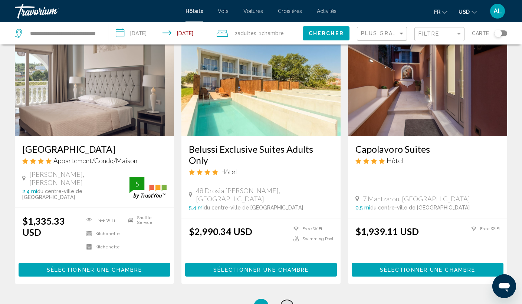
click at [288, 302] on span "11" at bounding box center [286, 306] width 7 height 8
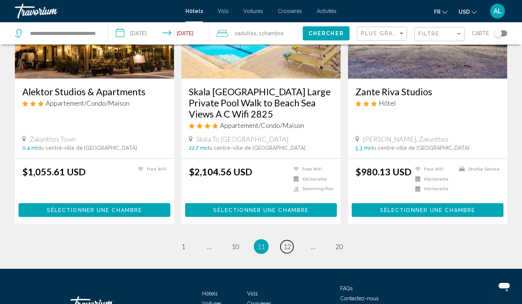
scroll to position [926, 0]
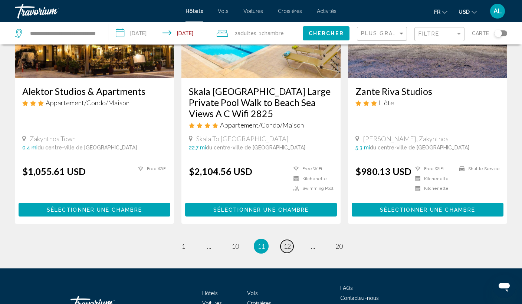
click at [287, 242] on span "12" at bounding box center [286, 246] width 7 height 8
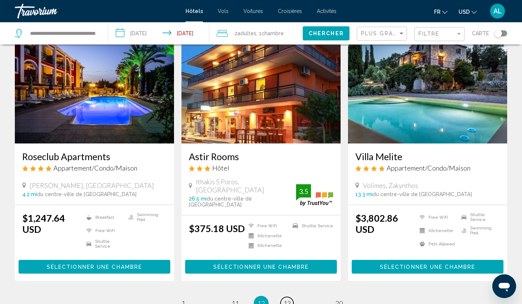
scroll to position [862, 0]
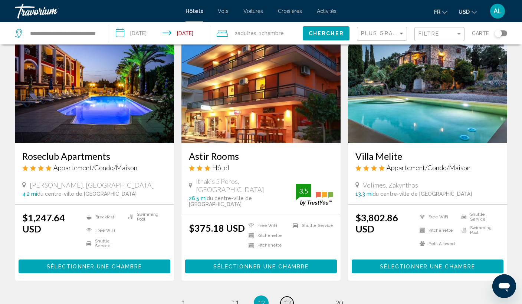
click at [287, 299] on span "13" at bounding box center [286, 303] width 7 height 8
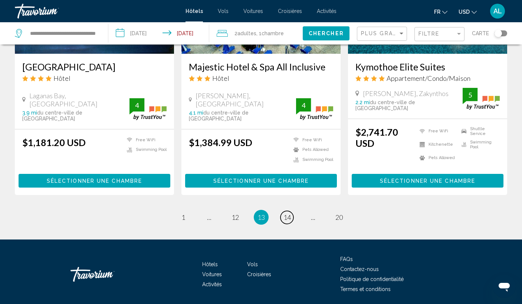
scroll to position [987, 0]
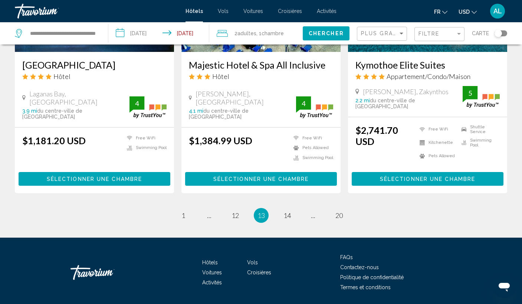
click at [294, 208] on ul "13 / 20 page 1 page ... page 12 You're on page 13 page 14 page ... page 20" at bounding box center [261, 215] width 492 height 15
click at [290, 211] on span "14" at bounding box center [286, 215] width 7 height 8
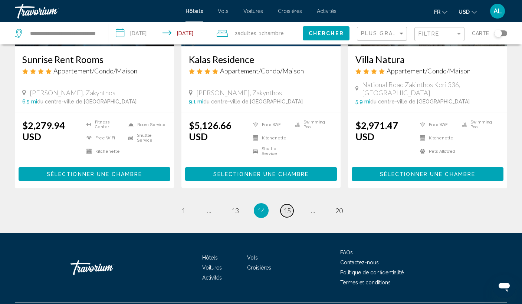
click at [287, 207] on span "15" at bounding box center [286, 211] width 7 height 8
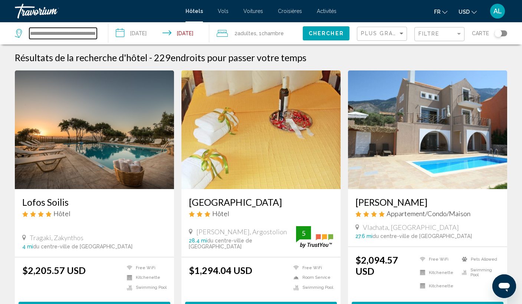
click at [77, 34] on input "**********" at bounding box center [62, 33] width 67 height 11
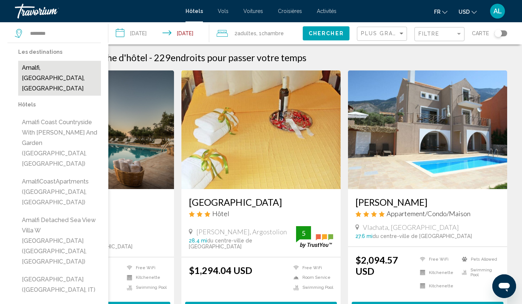
drag, startPoint x: 77, startPoint y: 34, endPoint x: 64, endPoint y: 67, distance: 35.7
click at [64, 67] on button "Amalfi, Amalfi Coast, Italy" at bounding box center [59, 78] width 83 height 35
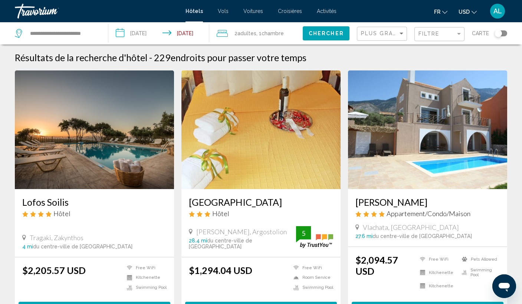
click at [312, 32] on span "Chercher" at bounding box center [325, 34] width 35 height 6
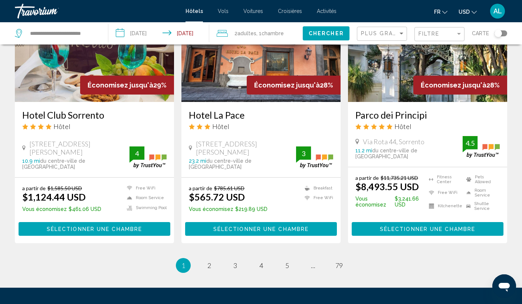
scroll to position [987, 0]
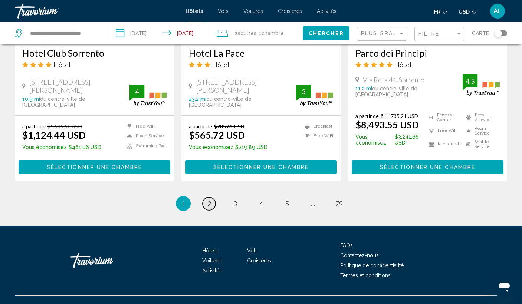
click at [210, 199] on span "2" at bounding box center [209, 203] width 4 height 8
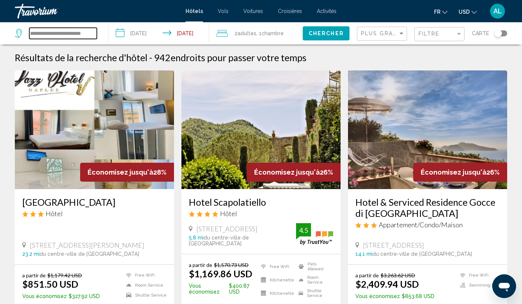
click at [46, 37] on input "**********" at bounding box center [62, 33] width 67 height 11
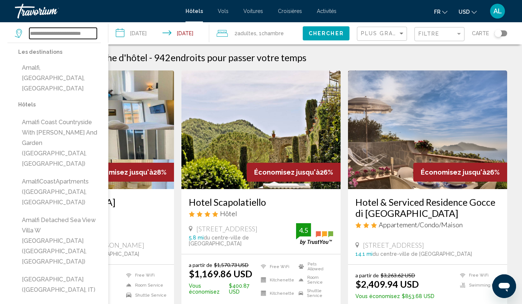
click at [46, 37] on input "**********" at bounding box center [62, 33] width 67 height 11
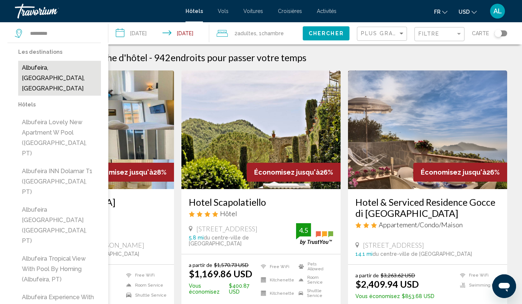
click at [56, 68] on button "Albufeira, Algarve, Portugal" at bounding box center [59, 78] width 83 height 35
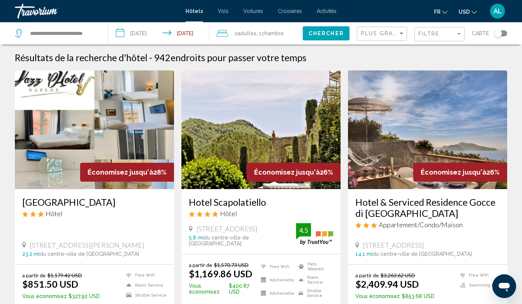
click at [322, 33] on span "Chercher" at bounding box center [325, 34] width 35 height 6
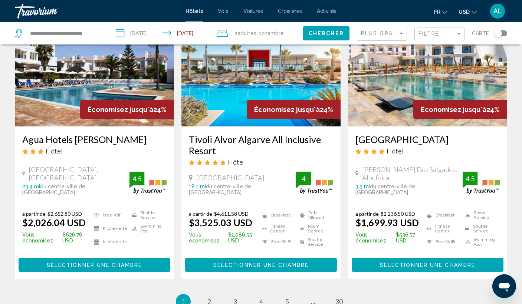
scroll to position [927, 0]
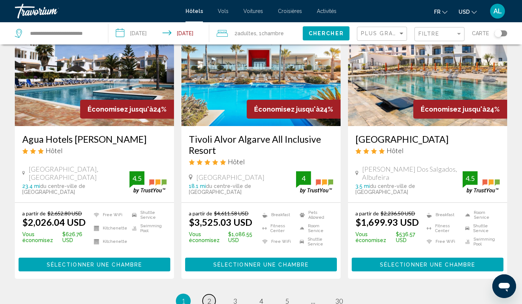
click at [208, 297] on span "2" at bounding box center [209, 301] width 4 height 8
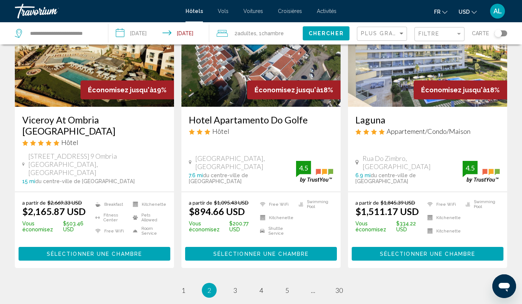
scroll to position [998, 0]
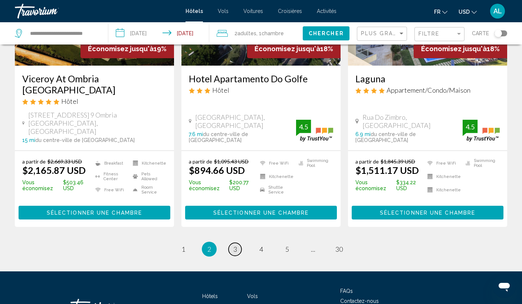
click at [236, 243] on link "page 3" at bounding box center [234, 249] width 13 height 13
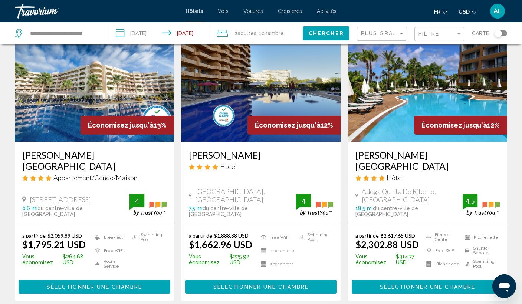
scroll to position [913, 0]
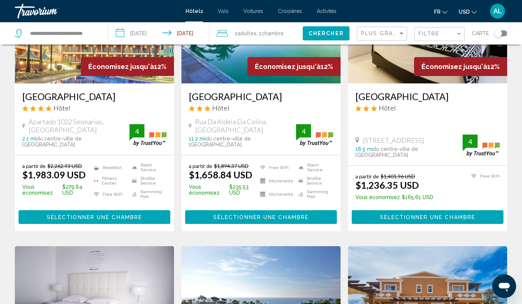
scroll to position [111, 0]
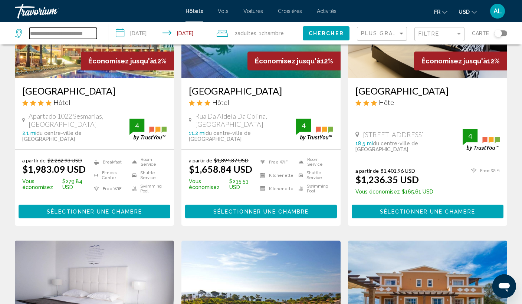
click at [86, 29] on input "**********" at bounding box center [62, 33] width 67 height 11
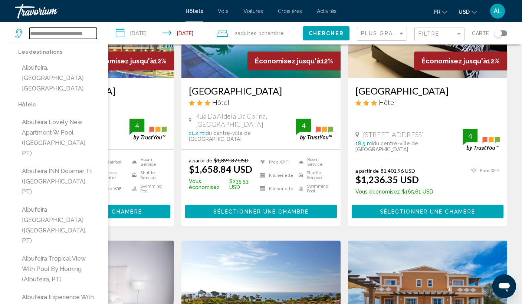
click at [86, 29] on input "**********" at bounding box center [62, 33] width 67 height 11
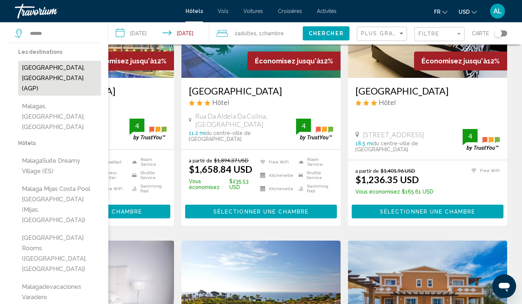
click at [39, 69] on button "Malaga, Spain (AGP)" at bounding box center [59, 78] width 83 height 35
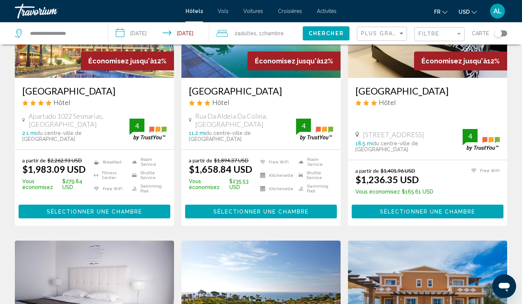
click at [318, 29] on button "Chercher" at bounding box center [326, 33] width 47 height 14
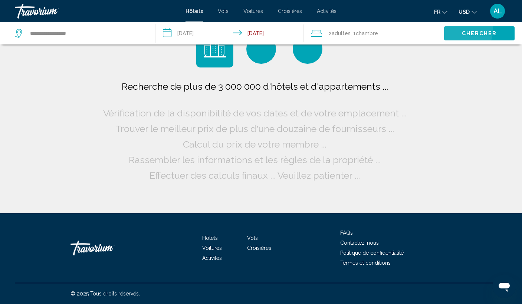
scroll to position [0, 0]
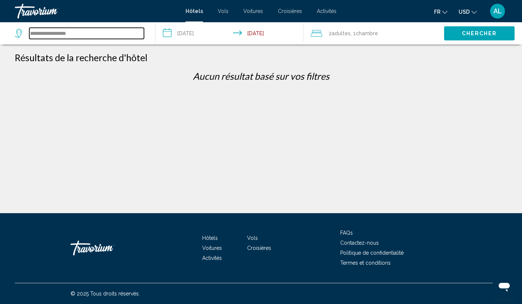
click at [65, 32] on input "**********" at bounding box center [86, 33] width 115 height 11
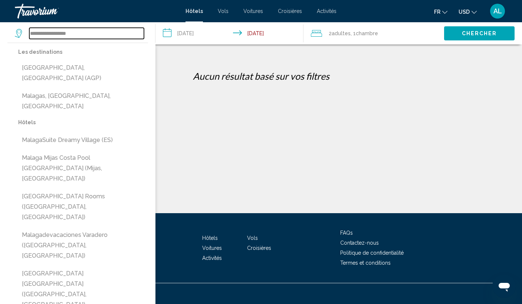
click at [65, 32] on input "**********" at bounding box center [86, 33] width 115 height 11
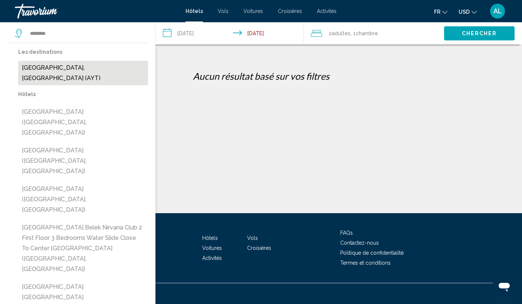
click at [73, 71] on button "Antalya, Turkey (AYT)" at bounding box center [83, 73] width 130 height 24
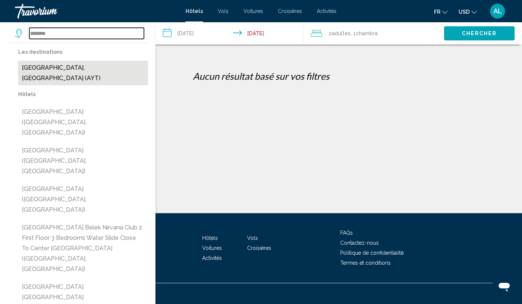
type input "**********"
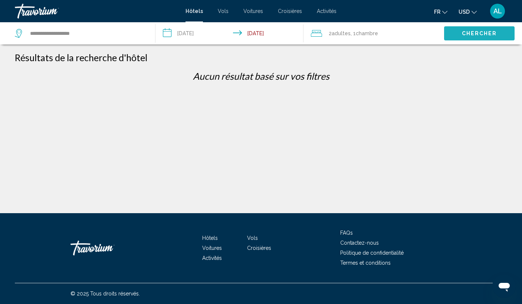
click at [468, 34] on span "Chercher" at bounding box center [479, 34] width 35 height 6
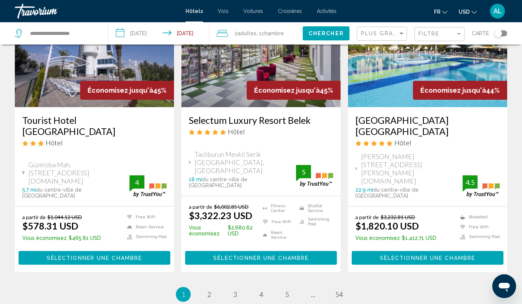
scroll to position [996, 0]
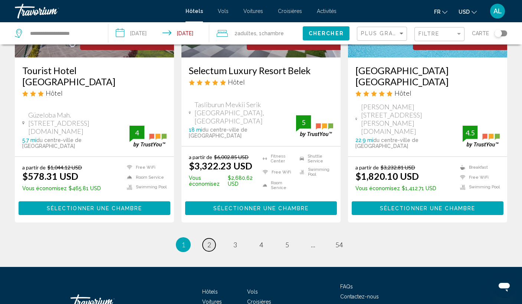
click at [213, 238] on link "page 2" at bounding box center [208, 244] width 13 height 13
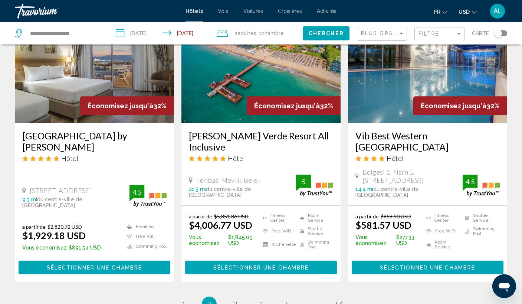
scroll to position [944, 0]
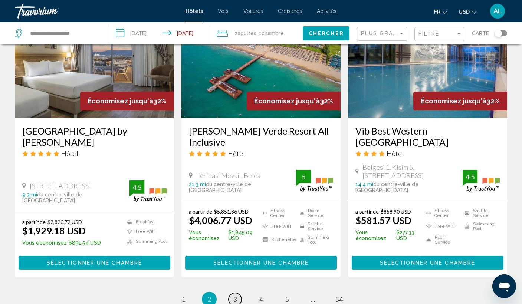
click at [235, 295] on span "3" at bounding box center [235, 299] width 4 height 8
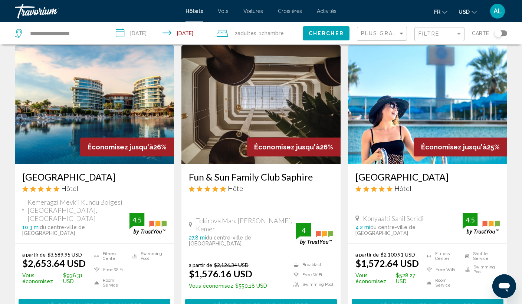
scroll to position [1000, 0]
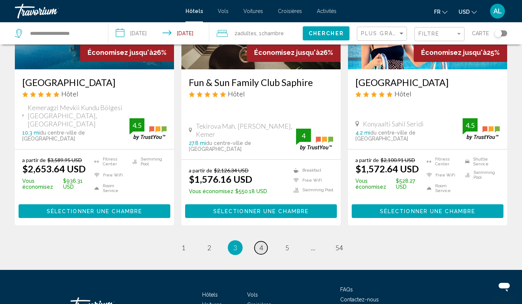
click at [263, 241] on link "page 4" at bounding box center [260, 247] width 13 height 13
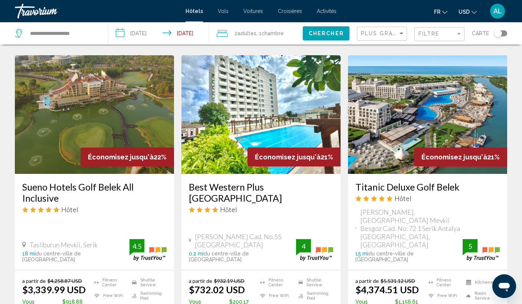
scroll to position [869, 0]
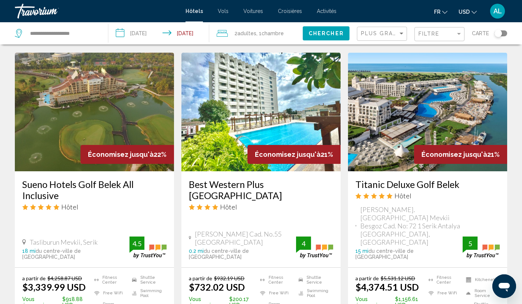
click at [248, 90] on img "Main content" at bounding box center [260, 112] width 159 height 119
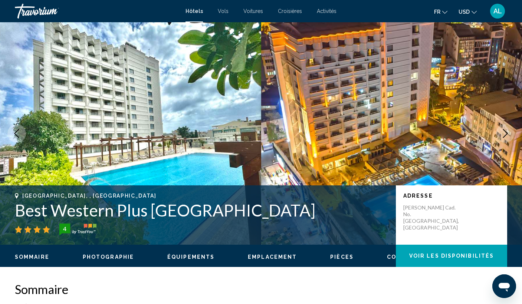
click at [506, 134] on icon "Next image" at bounding box center [505, 133] width 5 height 9
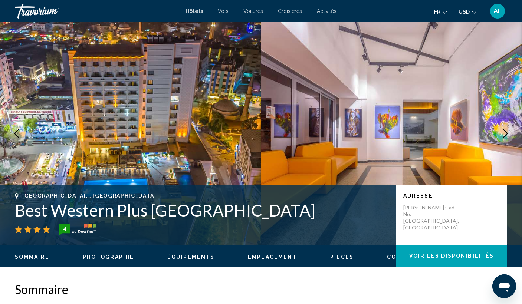
click at [506, 134] on icon "Next image" at bounding box center [505, 133] width 5 height 9
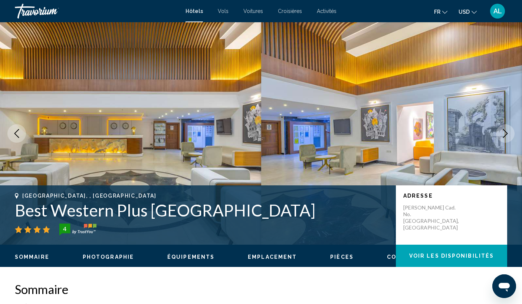
click at [506, 135] on icon "Next image" at bounding box center [505, 133] width 9 height 9
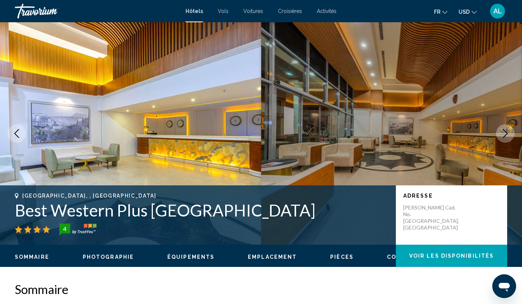
click at [507, 135] on icon "Next image" at bounding box center [505, 133] width 9 height 9
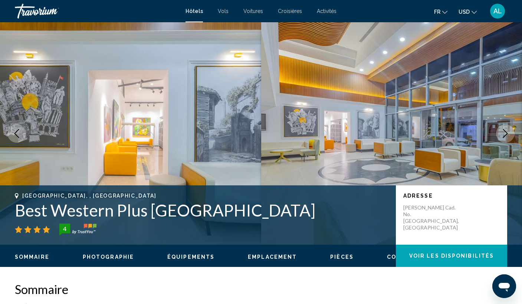
click at [507, 135] on icon "Next image" at bounding box center [505, 133] width 9 height 9
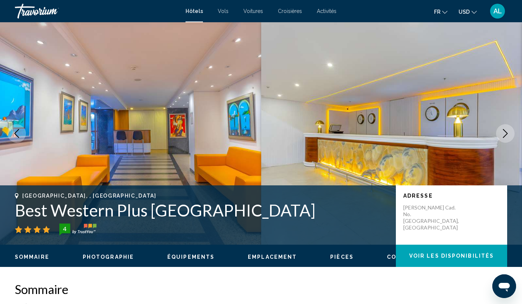
click at [507, 135] on icon "Next image" at bounding box center [505, 133] width 9 height 9
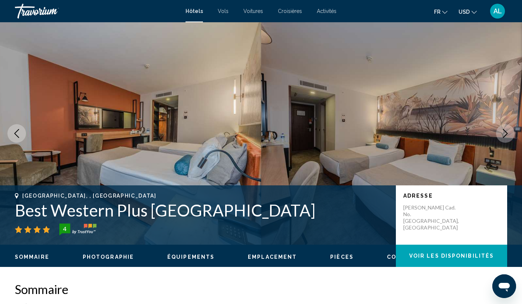
click at [507, 135] on icon "Next image" at bounding box center [505, 133] width 9 height 9
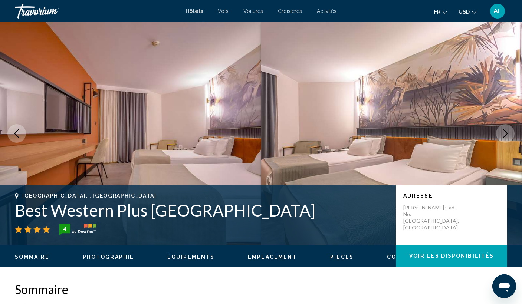
click at [508, 135] on icon "Next image" at bounding box center [505, 133] width 9 height 9
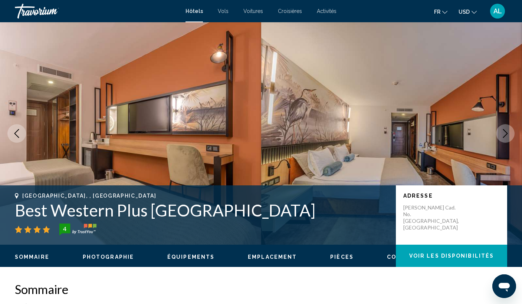
click at [508, 135] on icon "Next image" at bounding box center [505, 133] width 9 height 9
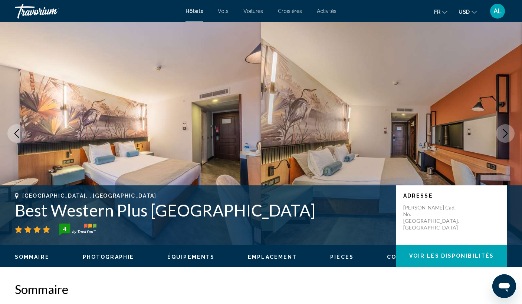
click at [508, 135] on icon "Next image" at bounding box center [505, 133] width 9 height 9
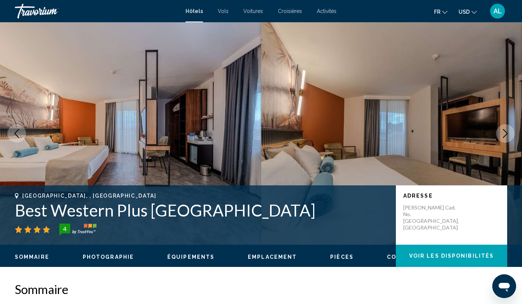
click at [508, 135] on icon "Next image" at bounding box center [505, 133] width 9 height 9
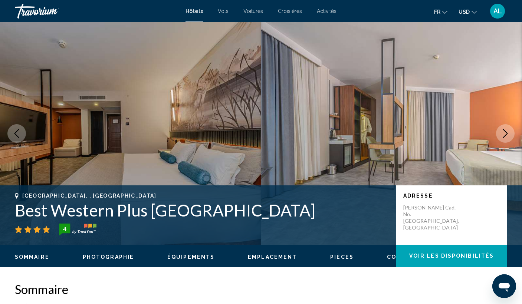
click at [508, 135] on icon "Next image" at bounding box center [505, 133] width 9 height 9
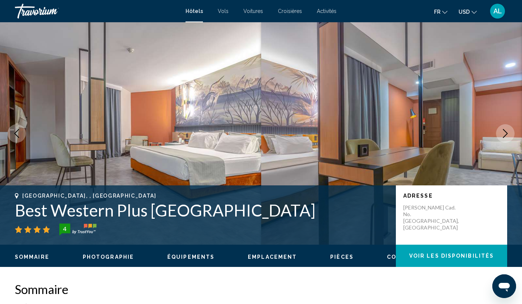
click at [508, 135] on icon "Next image" at bounding box center [505, 133] width 9 height 9
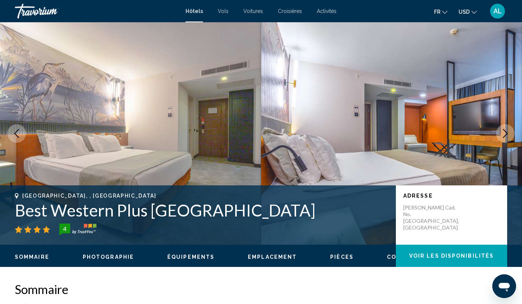
click at [508, 135] on icon "Next image" at bounding box center [505, 133] width 9 height 9
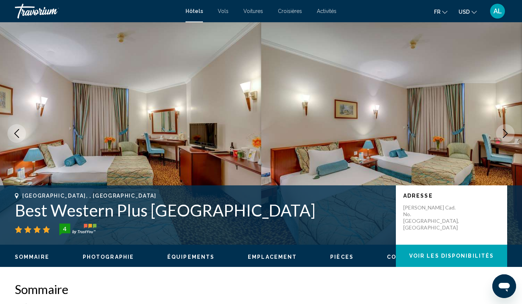
click at [508, 135] on icon "Next image" at bounding box center [505, 133] width 9 height 9
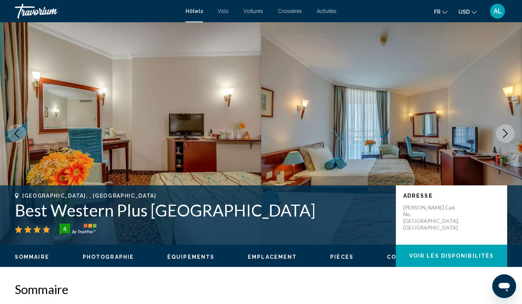
click at [508, 135] on icon "Next image" at bounding box center [505, 133] width 9 height 9
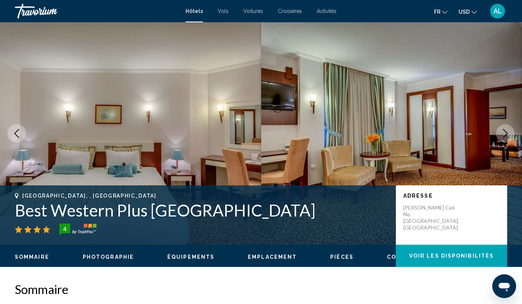
click at [508, 135] on icon "Next image" at bounding box center [505, 133] width 9 height 9
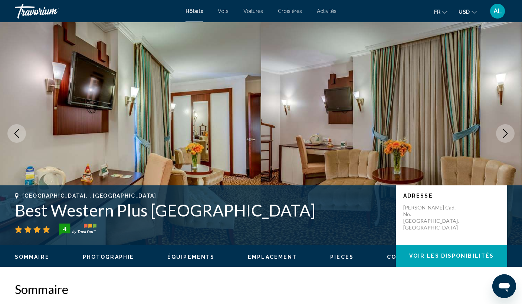
click at [508, 135] on icon "Next image" at bounding box center [505, 133] width 9 height 9
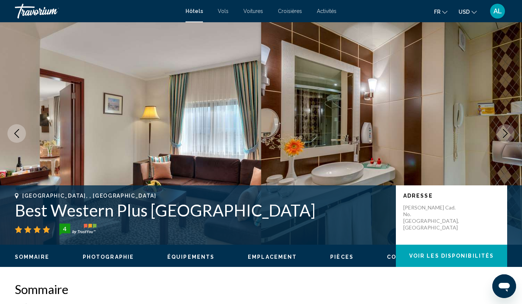
click at [508, 135] on icon "Next image" at bounding box center [505, 133] width 9 height 9
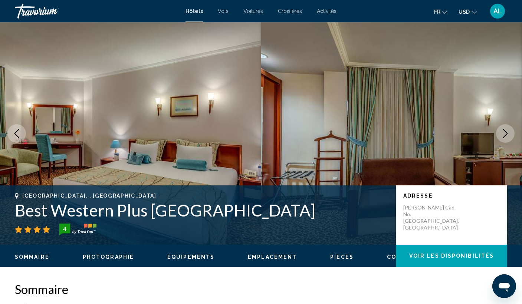
click at [508, 135] on icon "Next image" at bounding box center [505, 133] width 9 height 9
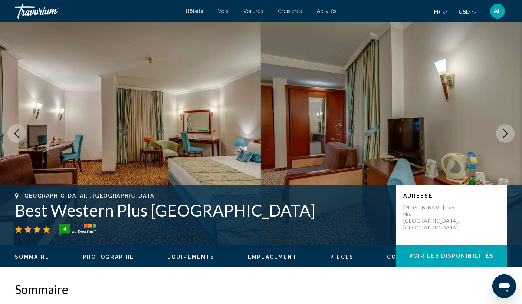
click at [508, 135] on icon "Next image" at bounding box center [505, 133] width 9 height 9
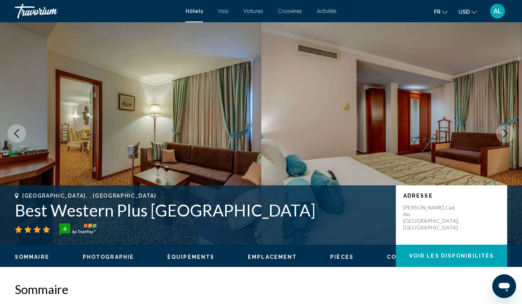
click at [508, 135] on icon "Next image" at bounding box center [505, 133] width 9 height 9
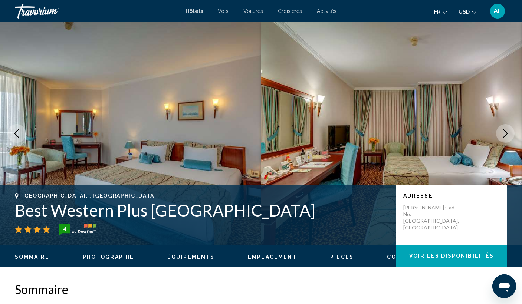
click at [508, 135] on icon "Next image" at bounding box center [505, 133] width 9 height 9
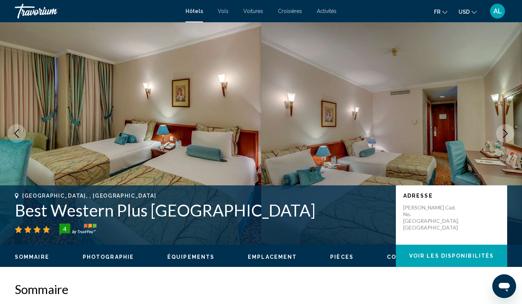
click at [508, 135] on icon "Next image" at bounding box center [505, 133] width 9 height 9
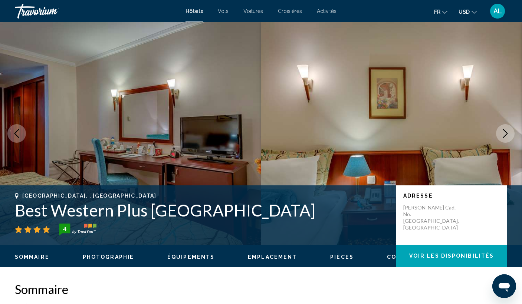
click at [508, 135] on icon "Next image" at bounding box center [505, 133] width 9 height 9
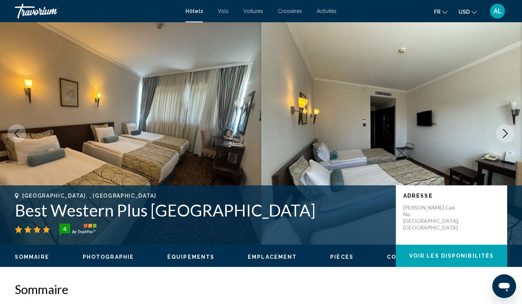
click at [508, 135] on icon "Next image" at bounding box center [505, 133] width 9 height 9
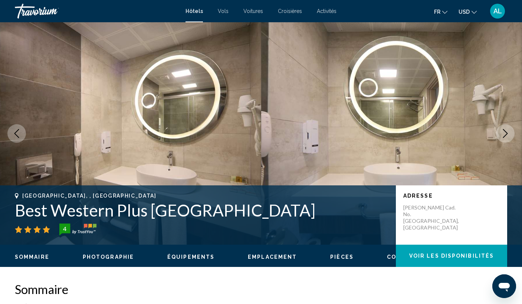
click at [508, 135] on icon "Next image" at bounding box center [505, 133] width 9 height 9
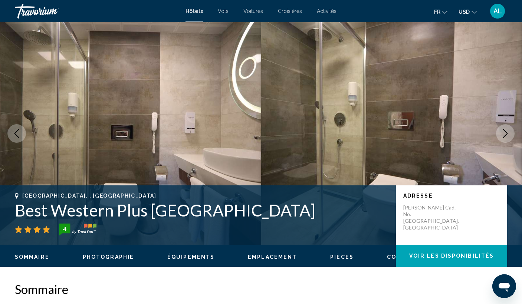
click at [508, 136] on icon "Next image" at bounding box center [505, 133] width 9 height 9
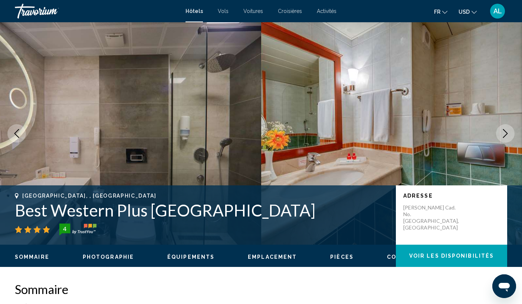
click at [508, 136] on icon "Next image" at bounding box center [505, 133] width 9 height 9
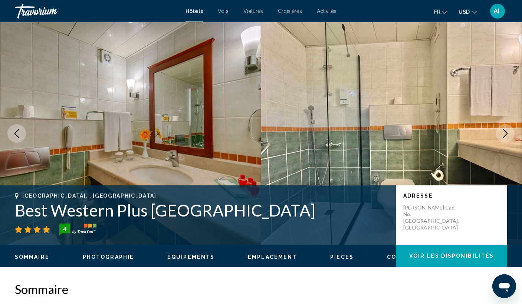
click at [508, 136] on icon "Next image" at bounding box center [505, 133] width 9 height 9
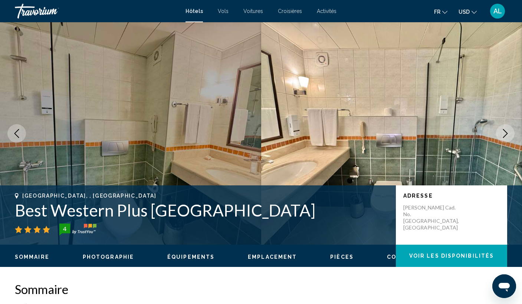
click at [508, 136] on icon "Next image" at bounding box center [505, 133] width 9 height 9
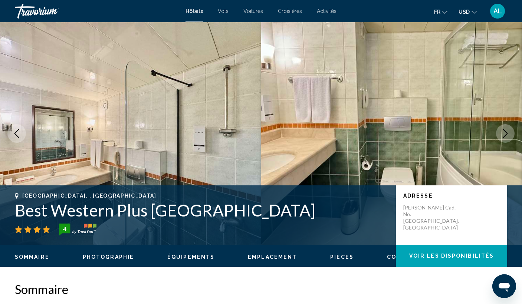
click at [508, 136] on icon "Next image" at bounding box center [505, 133] width 9 height 9
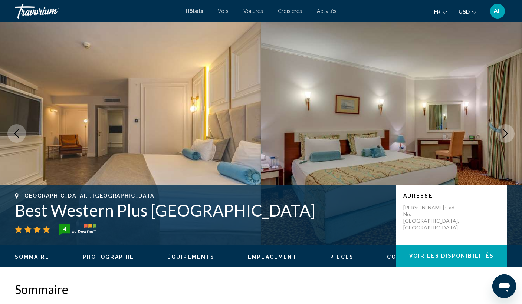
click at [508, 136] on icon "Next image" at bounding box center [505, 133] width 9 height 9
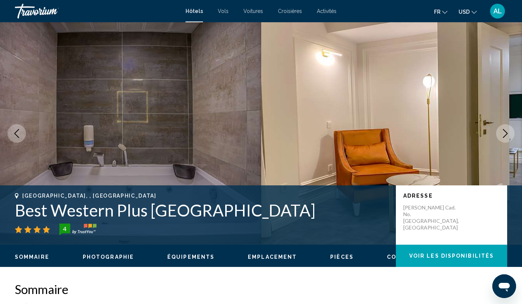
click at [508, 136] on icon "Next image" at bounding box center [505, 133] width 9 height 9
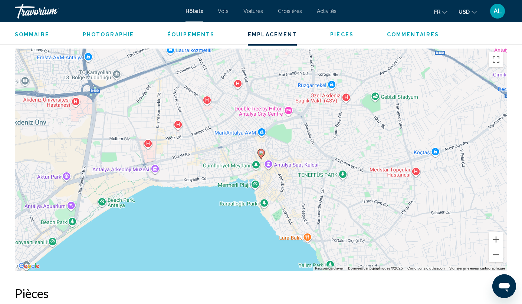
scroll to position [700, 0]
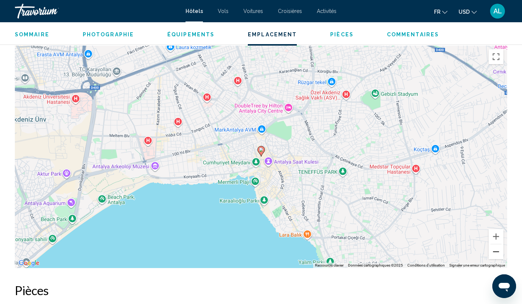
click at [492, 257] on button "Zoom arrière" at bounding box center [495, 251] width 15 height 15
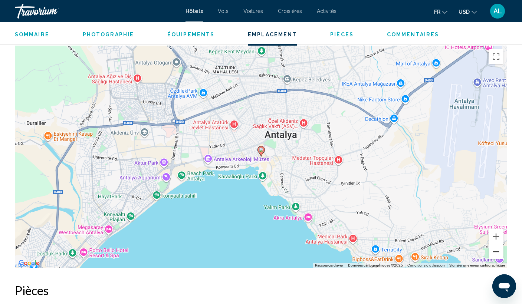
click at [492, 257] on button "Zoom arrière" at bounding box center [495, 251] width 15 height 15
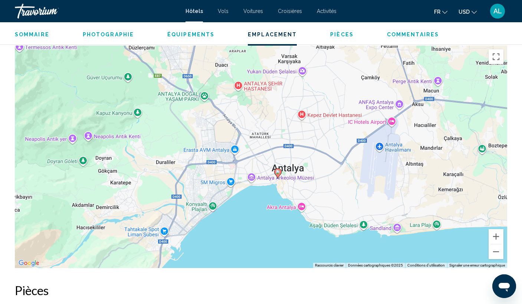
drag, startPoint x: 293, startPoint y: 198, endPoint x: 311, endPoint y: 222, distance: 30.4
click at [312, 223] on div "Pour activer le glissement avec le clavier, appuyez sur Alt+Entrée. Une fois ce…" at bounding box center [261, 157] width 492 height 222
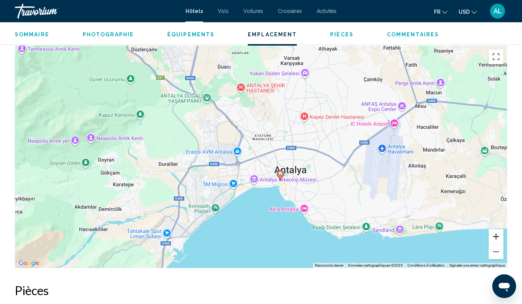
click at [496, 241] on button "Zoom avant" at bounding box center [495, 236] width 15 height 15
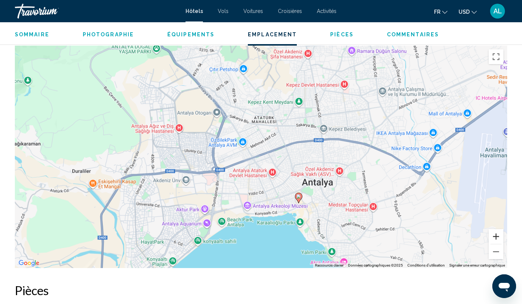
click at [496, 241] on button "Zoom avant" at bounding box center [495, 236] width 15 height 15
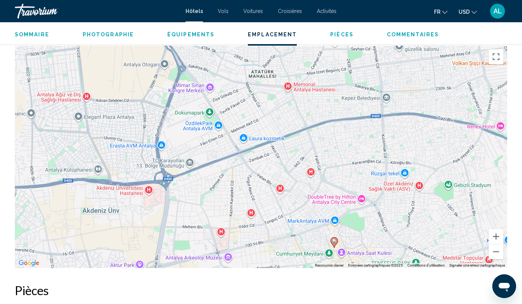
drag, startPoint x: 397, startPoint y: 201, endPoint x: 392, endPoint y: 194, distance: 9.0
click at [392, 194] on div "Pour activer le glissement avec le clavier, appuyez sur Alt+Entrée. Une fois ce…" at bounding box center [261, 157] width 492 height 222
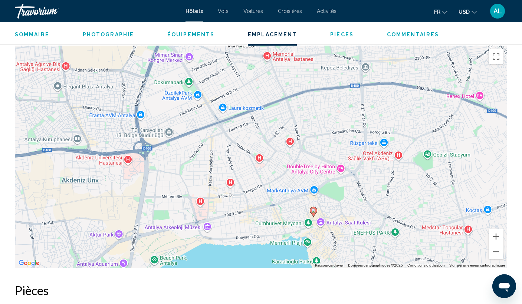
drag, startPoint x: 396, startPoint y: 225, endPoint x: 376, endPoint y: 194, distance: 37.5
click at [376, 194] on div "Pour activer le glissement avec le clavier, appuyez sur Alt+Entrée. Une fois ce…" at bounding box center [261, 157] width 492 height 222
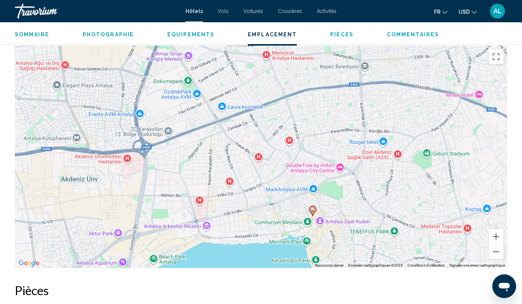
click at [312, 212] on icon "Main content" at bounding box center [312, 211] width 7 height 10
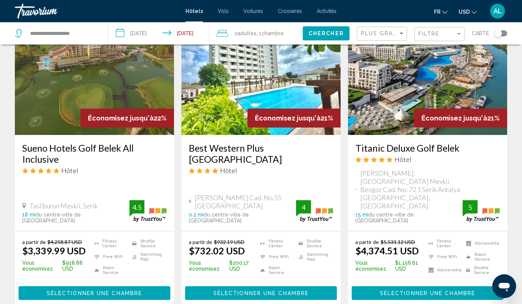
scroll to position [909, 0]
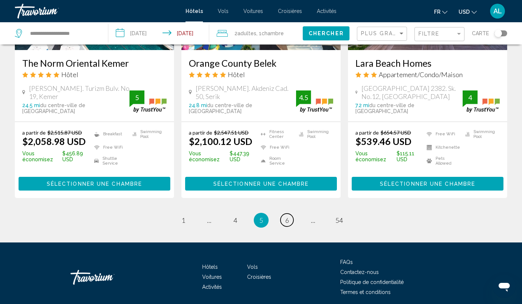
scroll to position [997, 0]
click at [287, 216] on span "6" at bounding box center [287, 220] width 4 height 8
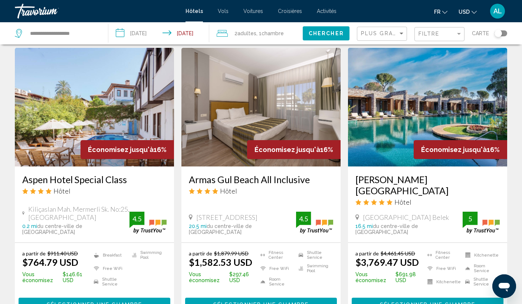
scroll to position [620, 0]
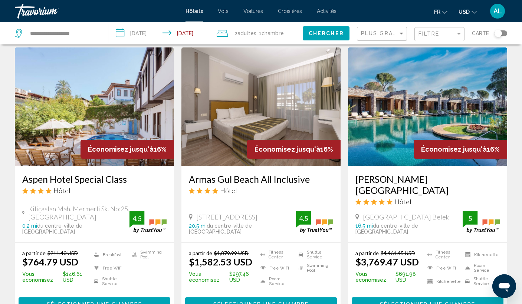
click at [105, 83] on img "Main content" at bounding box center [94, 106] width 159 height 119
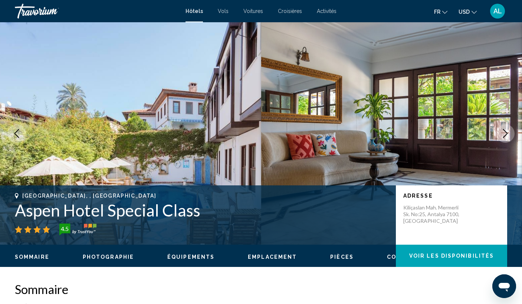
click at [504, 133] on icon "Next image" at bounding box center [505, 133] width 9 height 9
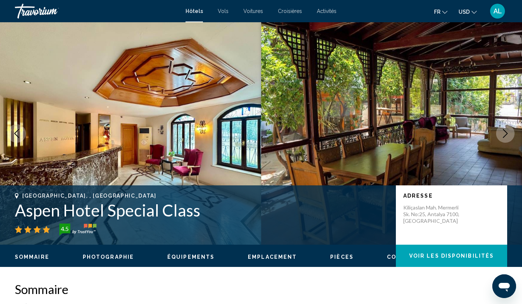
click at [504, 133] on icon "Next image" at bounding box center [505, 133] width 9 height 9
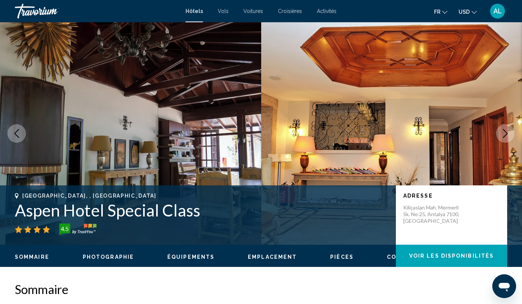
click at [504, 134] on icon "Next image" at bounding box center [505, 133] width 9 height 9
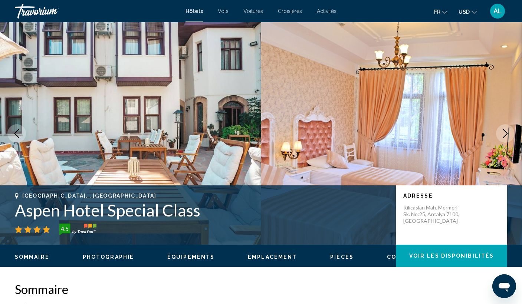
click at [505, 135] on icon "Next image" at bounding box center [505, 133] width 9 height 9
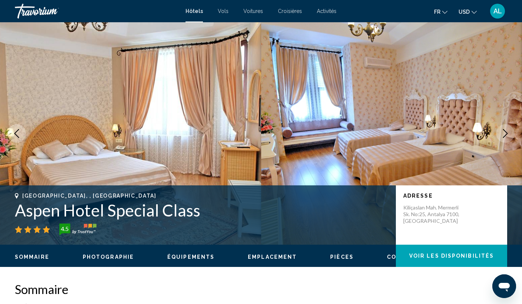
click at [506, 136] on icon "Next image" at bounding box center [505, 133] width 9 height 9
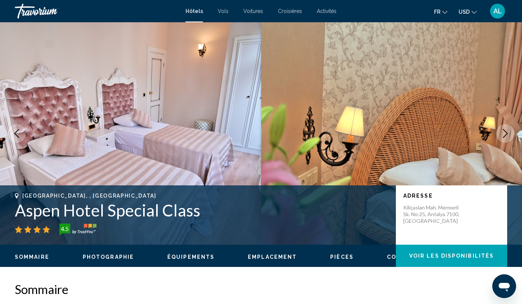
click at [506, 136] on icon "Next image" at bounding box center [505, 133] width 9 height 9
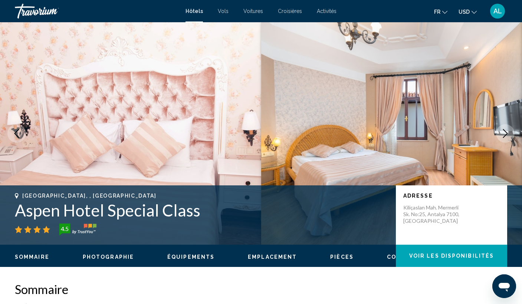
click at [507, 137] on icon "Next image" at bounding box center [505, 133] width 9 height 9
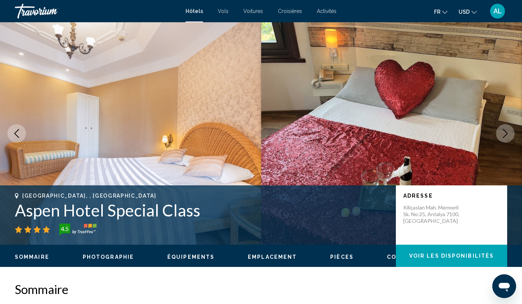
click at [507, 137] on icon "Next image" at bounding box center [505, 133] width 9 height 9
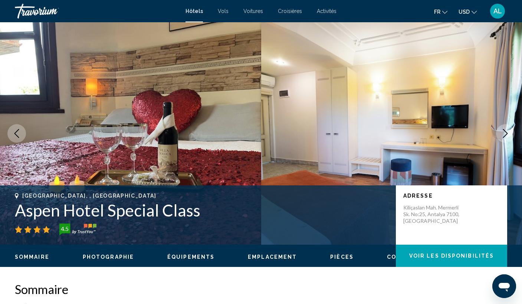
click at [508, 138] on button "Next image" at bounding box center [505, 133] width 19 height 19
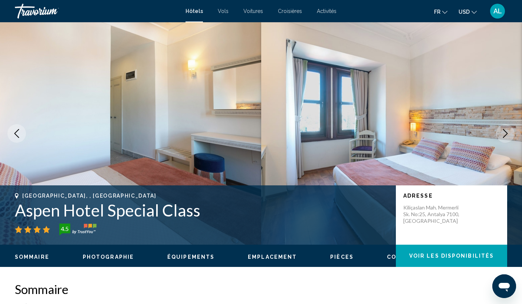
click at [508, 139] on button "Next image" at bounding box center [505, 133] width 19 height 19
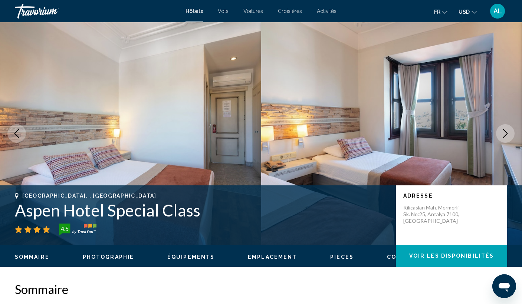
click at [508, 139] on button "Next image" at bounding box center [505, 133] width 19 height 19
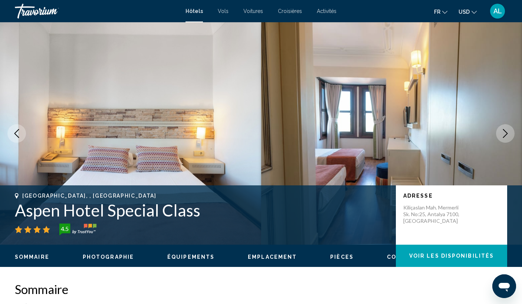
click at [508, 139] on button "Next image" at bounding box center [505, 133] width 19 height 19
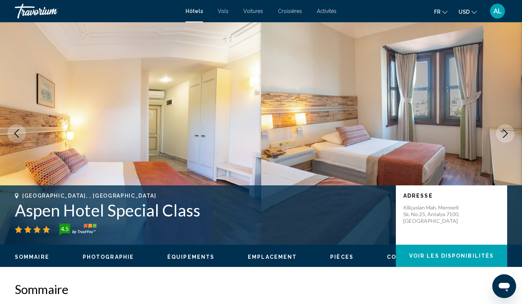
click at [508, 139] on button "Next image" at bounding box center [505, 133] width 19 height 19
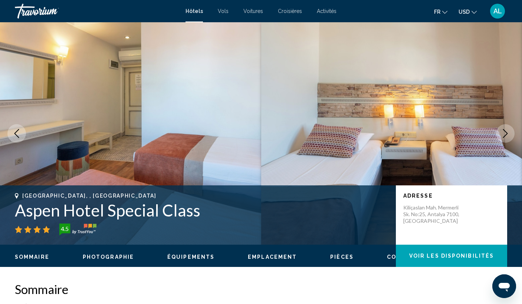
click at [508, 139] on button "Next image" at bounding box center [505, 133] width 19 height 19
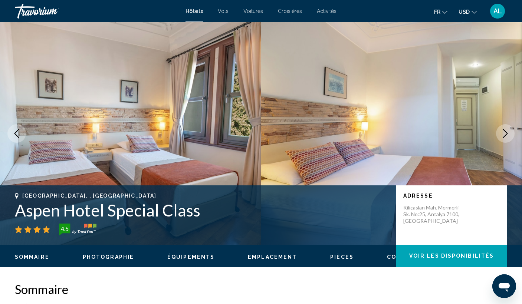
click at [508, 139] on button "Next image" at bounding box center [505, 133] width 19 height 19
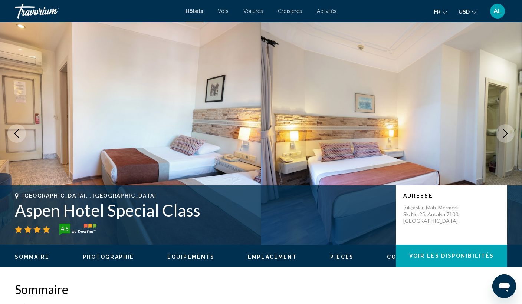
click at [508, 139] on button "Next image" at bounding box center [505, 133] width 19 height 19
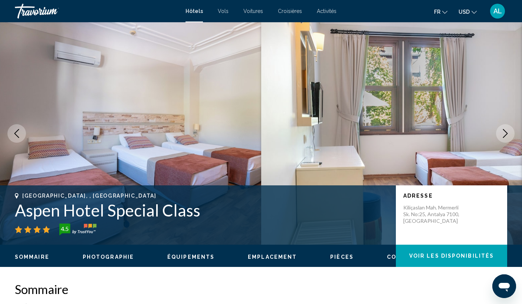
click at [508, 139] on button "Next image" at bounding box center [505, 133] width 19 height 19
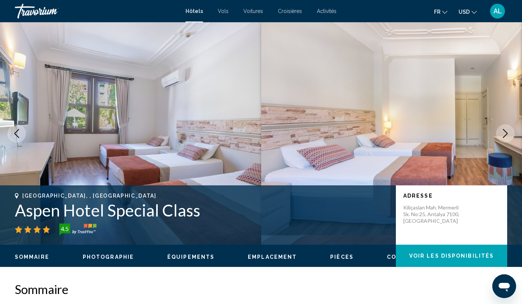
click at [508, 139] on button "Next image" at bounding box center [505, 133] width 19 height 19
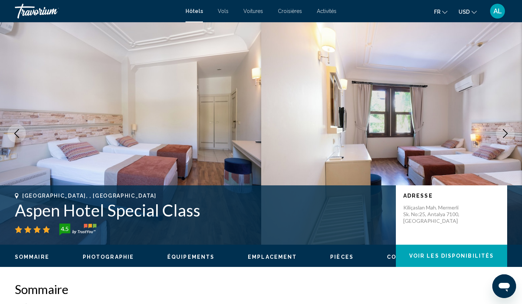
click at [508, 139] on button "Next image" at bounding box center [505, 133] width 19 height 19
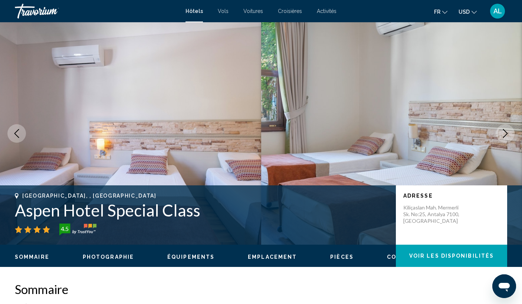
click at [508, 139] on button "Next image" at bounding box center [505, 133] width 19 height 19
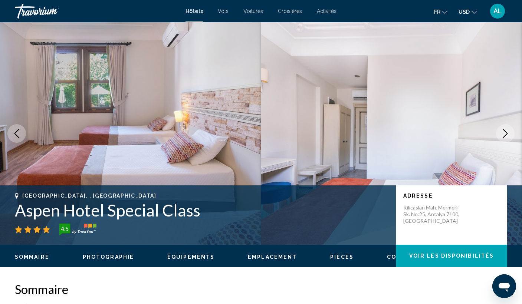
click at [508, 139] on button "Next image" at bounding box center [505, 133] width 19 height 19
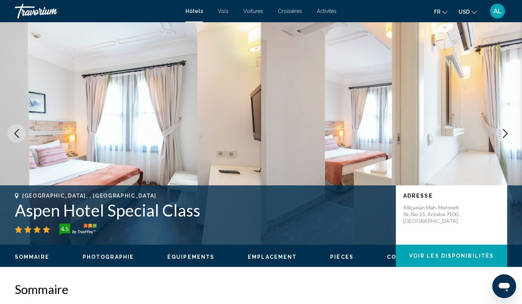
click at [508, 139] on button "Next image" at bounding box center [505, 133] width 19 height 19
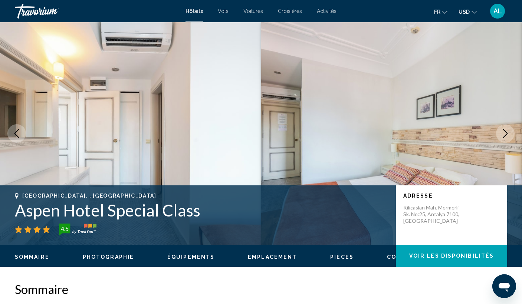
click at [508, 139] on button "Next image" at bounding box center [505, 133] width 19 height 19
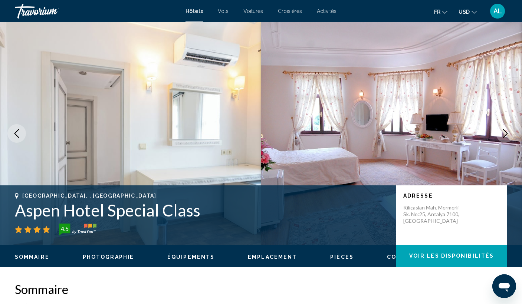
click at [508, 138] on button "Next image" at bounding box center [505, 133] width 19 height 19
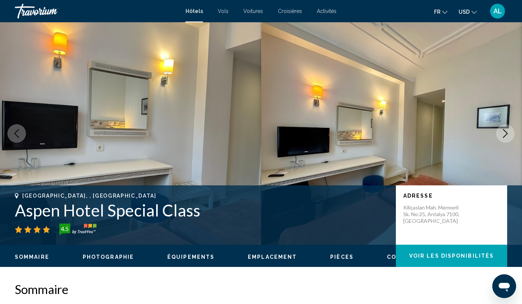
click at [508, 138] on button "Next image" at bounding box center [505, 133] width 19 height 19
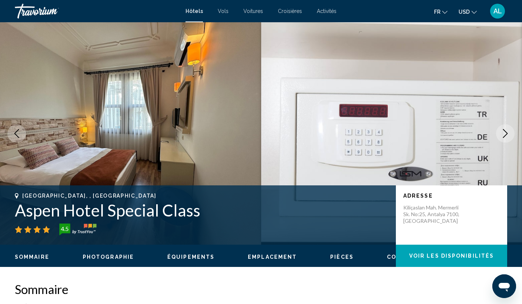
click at [508, 138] on button "Next image" at bounding box center [505, 133] width 19 height 19
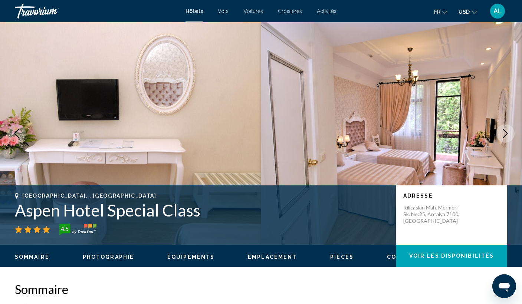
click at [508, 138] on button "Next image" at bounding box center [505, 133] width 19 height 19
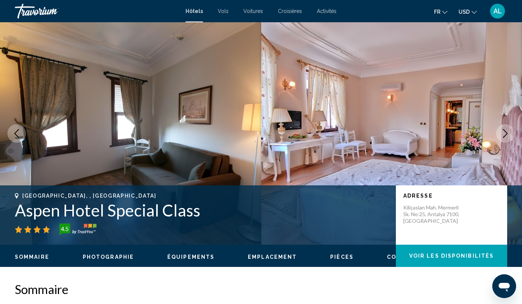
click at [508, 138] on button "Next image" at bounding box center [505, 133] width 19 height 19
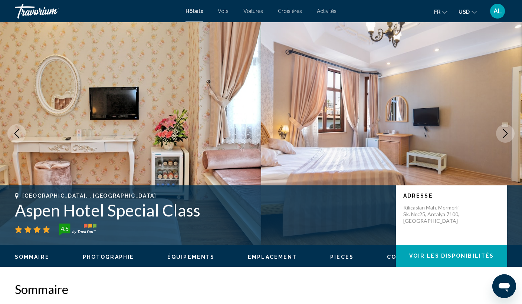
click at [508, 138] on button "Next image" at bounding box center [505, 133] width 19 height 19
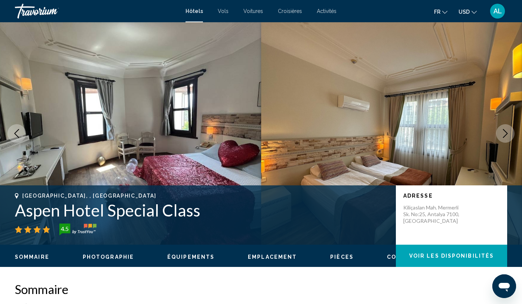
click at [508, 138] on button "Next image" at bounding box center [505, 133] width 19 height 19
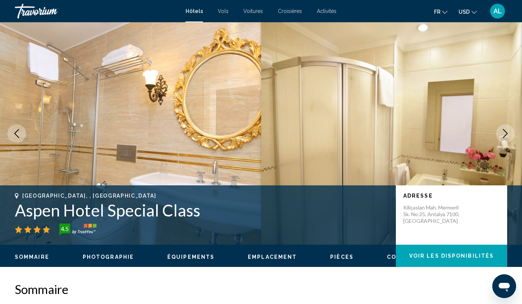
click at [508, 138] on button "Next image" at bounding box center [505, 133] width 19 height 19
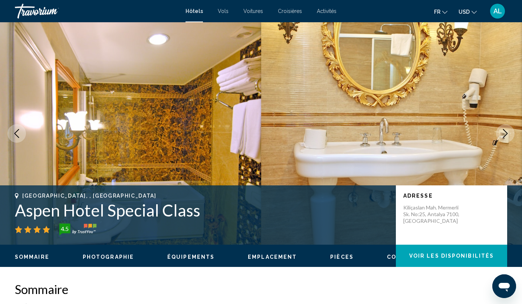
click at [509, 139] on button "Next image" at bounding box center [505, 133] width 19 height 19
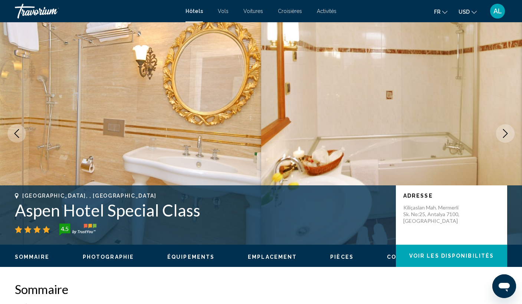
click at [509, 139] on button "Next image" at bounding box center [505, 133] width 19 height 19
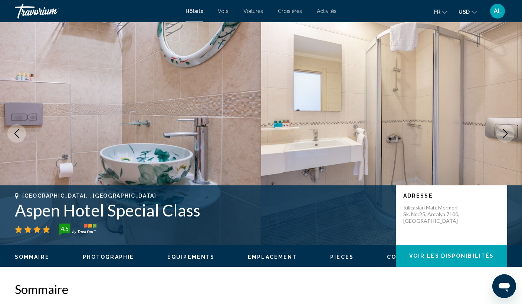
click at [509, 139] on button "Next image" at bounding box center [505, 133] width 19 height 19
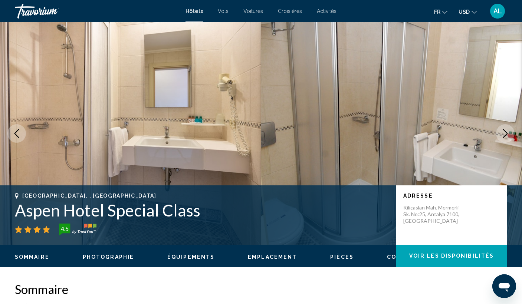
click at [509, 139] on button "Next image" at bounding box center [505, 133] width 19 height 19
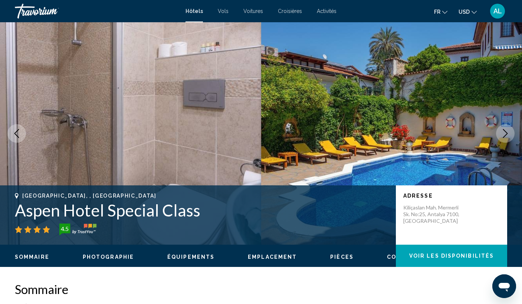
click at [509, 139] on button "Next image" at bounding box center [505, 133] width 19 height 19
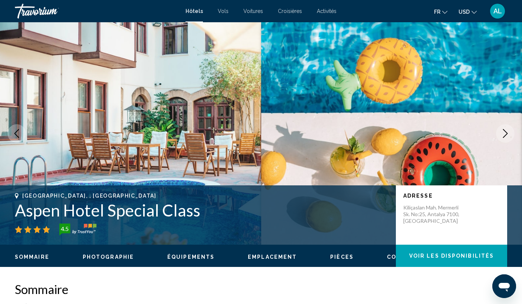
click at [16, 136] on icon "Previous image" at bounding box center [16, 133] width 9 height 9
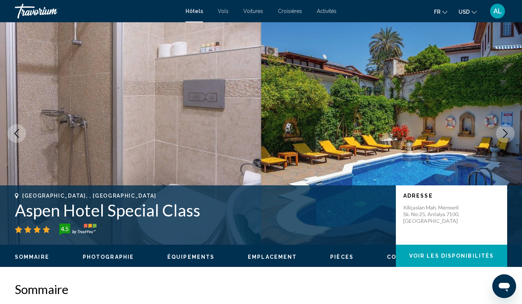
click at [506, 131] on icon "Next image" at bounding box center [505, 133] width 9 height 9
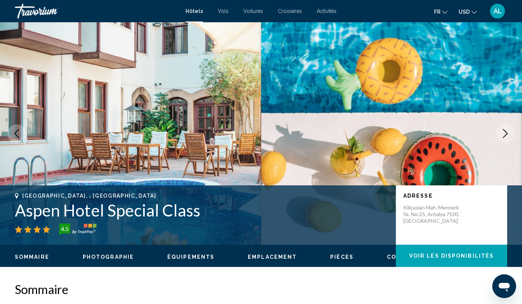
click at [506, 131] on icon "Next image" at bounding box center [505, 133] width 9 height 9
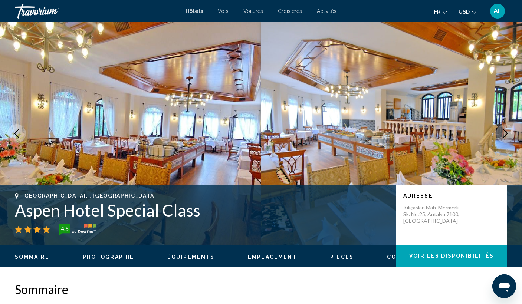
click at [507, 132] on icon "Next image" at bounding box center [505, 133] width 9 height 9
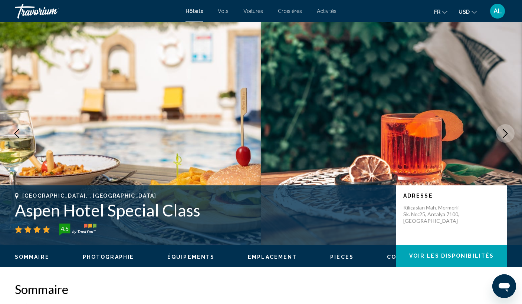
click at [508, 132] on icon "Next image" at bounding box center [505, 133] width 9 height 9
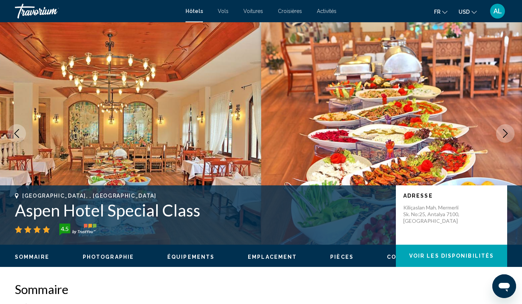
click at [508, 133] on icon "Next image" at bounding box center [505, 133] width 9 height 9
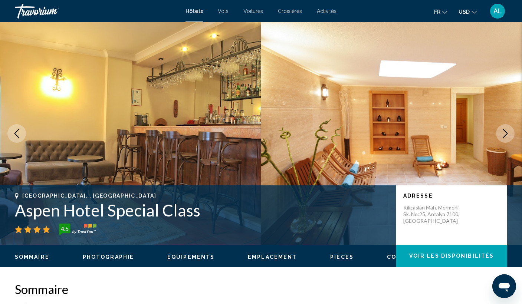
click at [508, 133] on icon "Next image" at bounding box center [505, 133] width 9 height 9
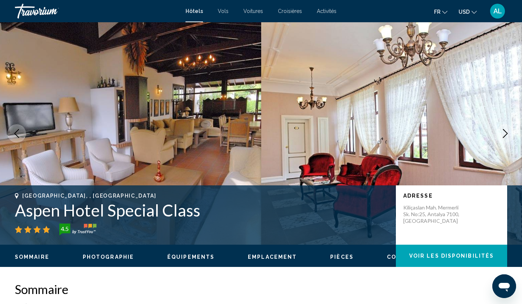
click at [508, 134] on icon "Next image" at bounding box center [505, 133] width 9 height 9
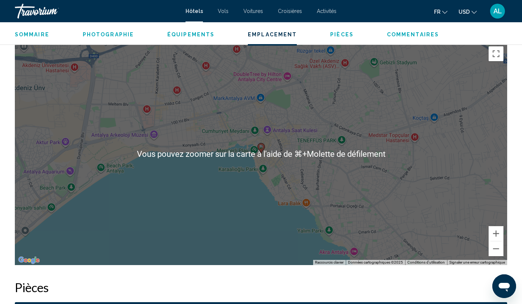
scroll to position [710, 0]
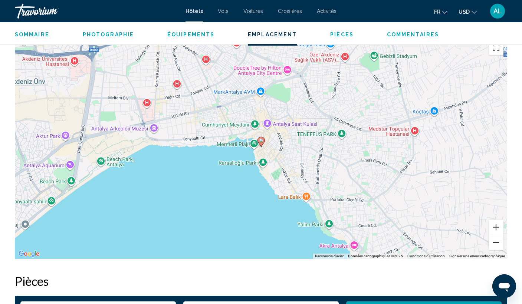
click at [501, 244] on button "Zoom arrière" at bounding box center [495, 242] width 15 height 15
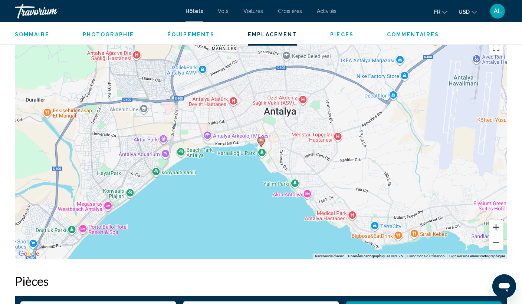
click at [494, 230] on button "Zoom avant" at bounding box center [495, 227] width 15 height 15
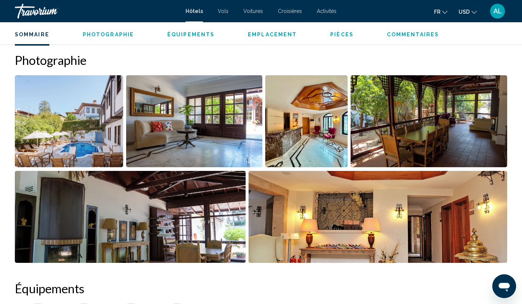
scroll to position [294, 0]
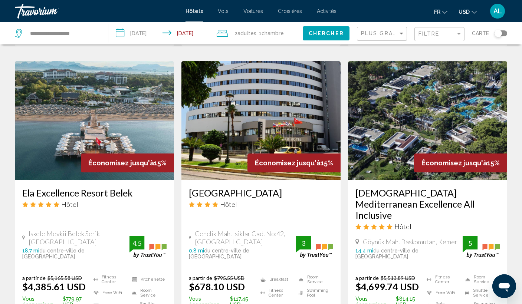
scroll to position [892, 0]
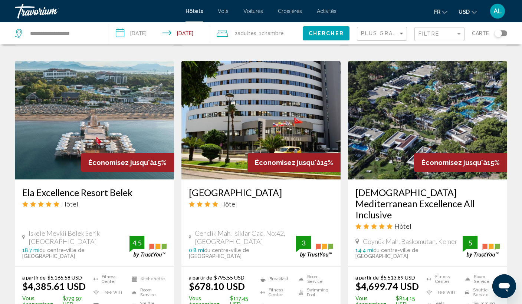
click at [258, 84] on img "Main content" at bounding box center [260, 120] width 159 height 119
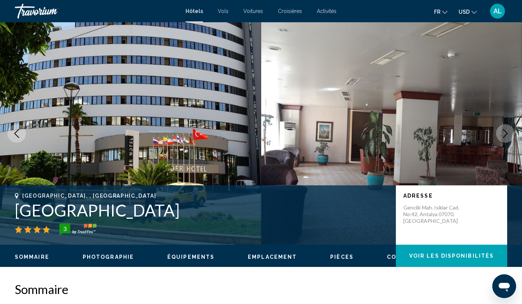
click at [503, 134] on icon "Next image" at bounding box center [505, 133] width 9 height 9
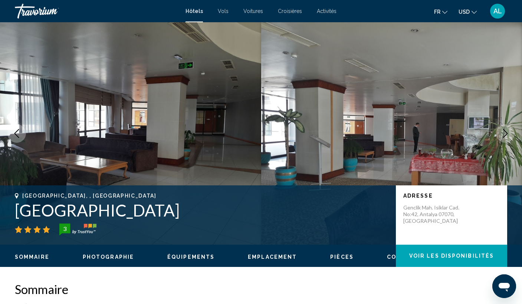
click at [503, 134] on icon "Next image" at bounding box center [505, 133] width 9 height 9
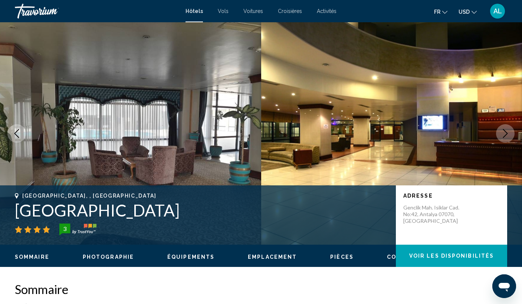
click at [503, 134] on icon "Next image" at bounding box center [505, 133] width 9 height 9
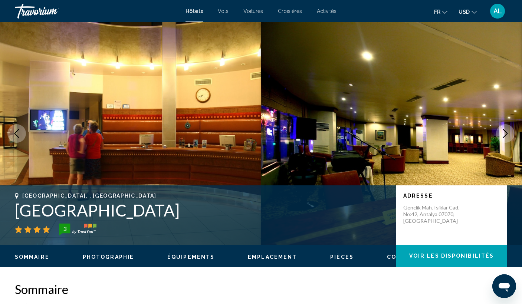
click at [503, 134] on icon "Next image" at bounding box center [505, 133] width 9 height 9
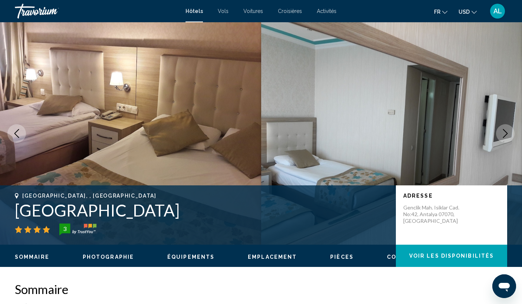
click at [504, 135] on icon "Next image" at bounding box center [505, 133] width 9 height 9
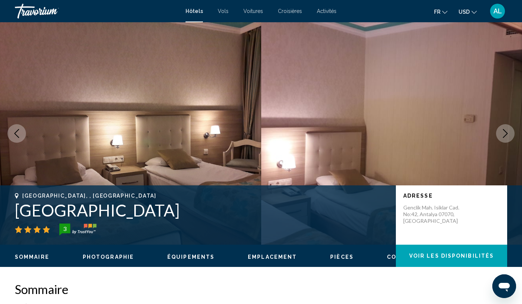
click at [504, 135] on icon "Next image" at bounding box center [505, 133] width 9 height 9
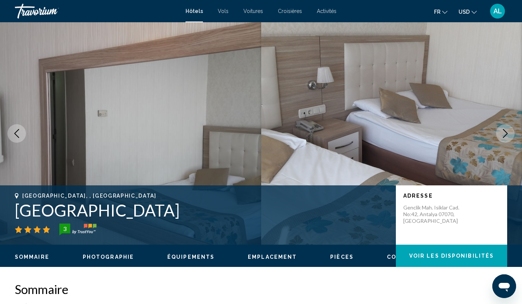
click at [504, 135] on icon "Next image" at bounding box center [505, 133] width 9 height 9
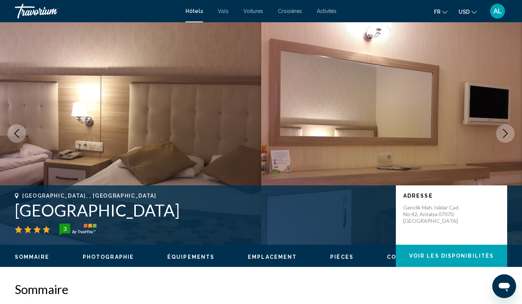
click at [505, 136] on icon "Next image" at bounding box center [505, 133] width 5 height 9
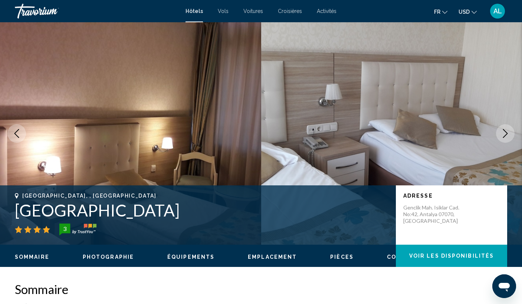
click at [504, 135] on icon "Next image" at bounding box center [505, 133] width 9 height 9
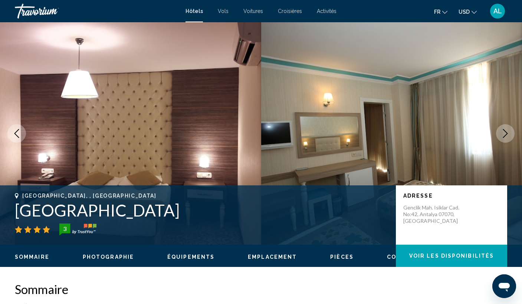
click at [504, 135] on icon "Next image" at bounding box center [505, 133] width 9 height 9
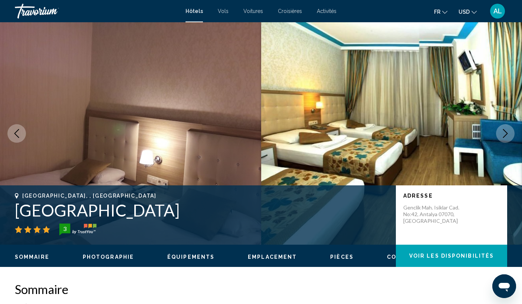
click at [504, 135] on icon "Next image" at bounding box center [505, 133] width 9 height 9
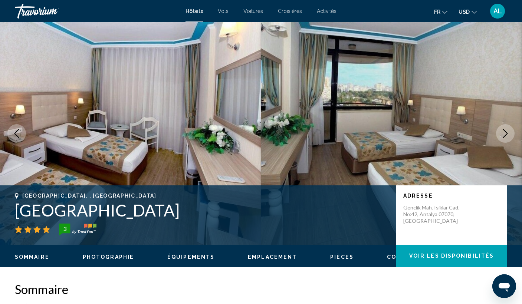
click at [504, 135] on icon "Next image" at bounding box center [505, 133] width 9 height 9
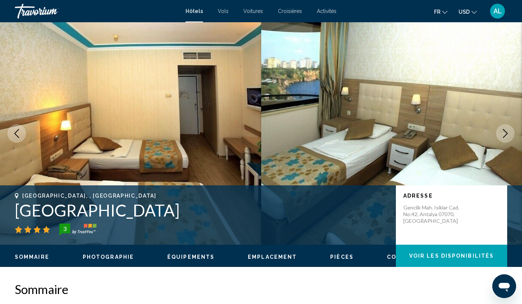
click at [504, 135] on icon "Next image" at bounding box center [505, 133] width 9 height 9
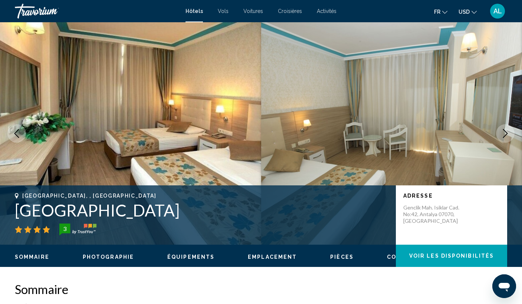
click at [505, 135] on icon "Next image" at bounding box center [505, 133] width 9 height 9
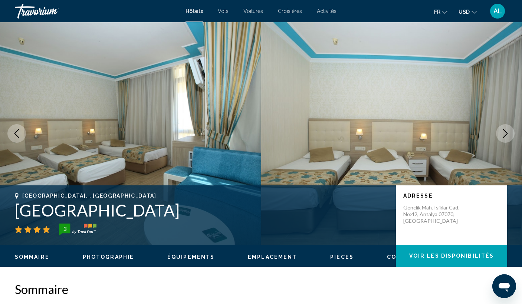
click at [505, 135] on icon "Next image" at bounding box center [505, 133] width 5 height 9
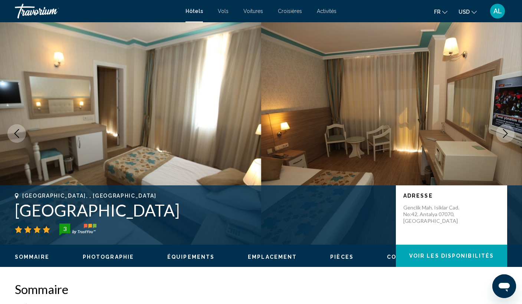
click at [505, 135] on icon "Next image" at bounding box center [505, 133] width 5 height 9
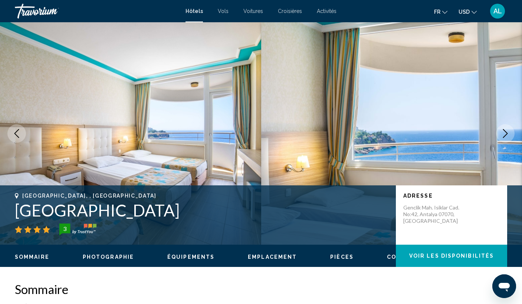
click at [505, 135] on icon "Next image" at bounding box center [505, 133] width 5 height 9
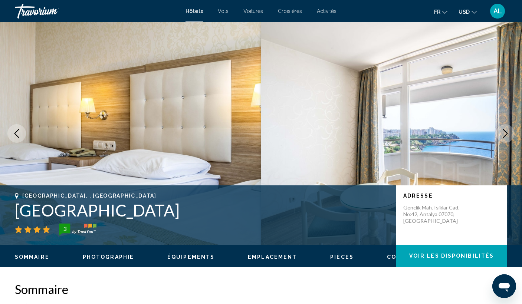
click at [505, 135] on icon "Next image" at bounding box center [505, 133] width 5 height 9
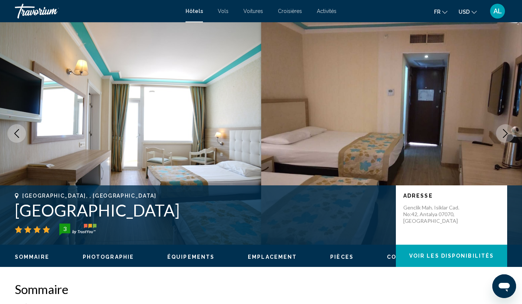
click at [13, 125] on button "Previous image" at bounding box center [16, 133] width 19 height 19
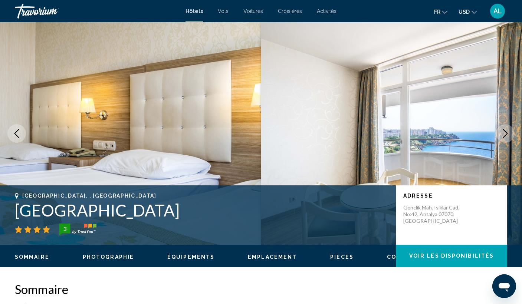
click at [13, 125] on button "Previous image" at bounding box center [16, 133] width 19 height 19
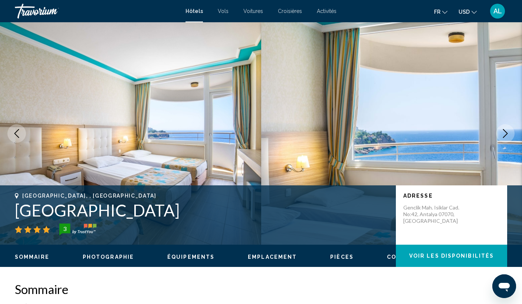
click at [499, 136] on button "Next image" at bounding box center [505, 133] width 19 height 19
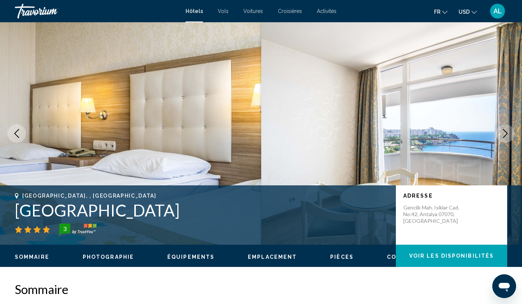
click at [499, 136] on button "Next image" at bounding box center [505, 133] width 19 height 19
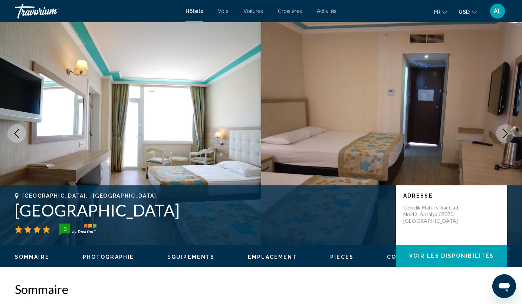
click at [499, 136] on button "Next image" at bounding box center [505, 133] width 19 height 19
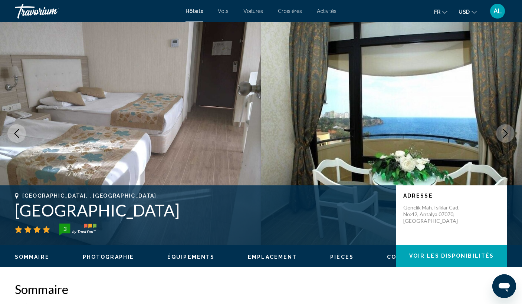
click at [499, 136] on button "Next image" at bounding box center [505, 133] width 19 height 19
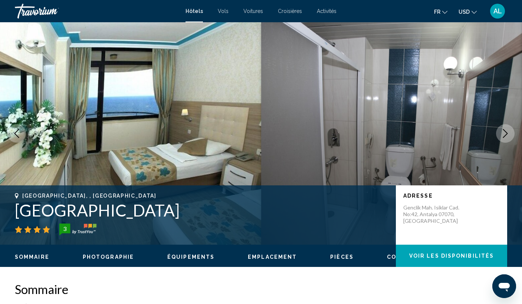
click at [499, 136] on button "Next image" at bounding box center [505, 133] width 19 height 19
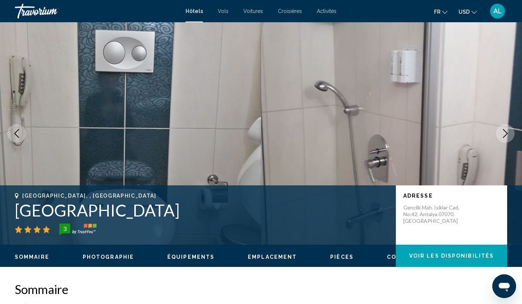
click at [499, 136] on button "Next image" at bounding box center [505, 133] width 19 height 19
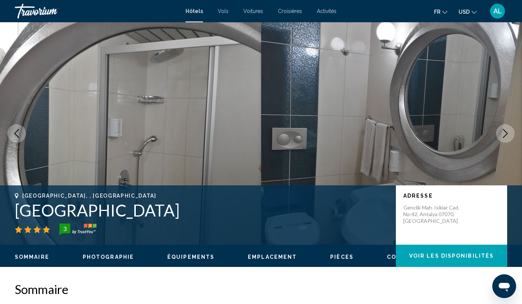
click at [499, 136] on button "Next image" at bounding box center [505, 133] width 19 height 19
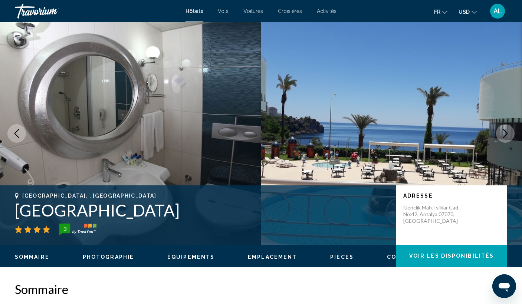
click at [499, 136] on button "Next image" at bounding box center [505, 133] width 19 height 19
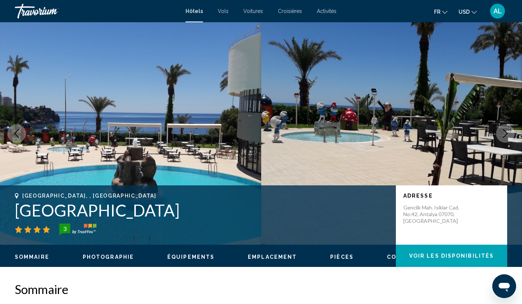
click at [499, 136] on button "Next image" at bounding box center [505, 133] width 19 height 19
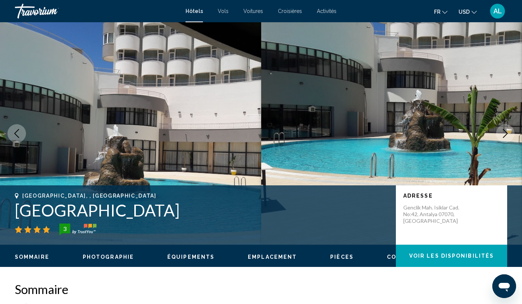
click at [499, 137] on button "Next image" at bounding box center [505, 133] width 19 height 19
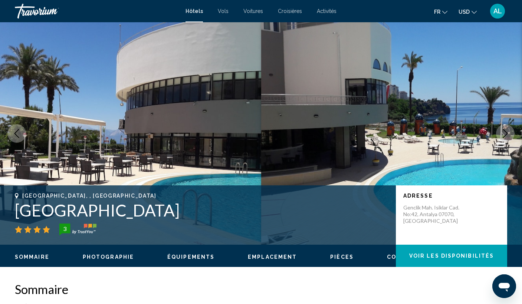
click at [499, 137] on button "Next image" at bounding box center [505, 133] width 19 height 19
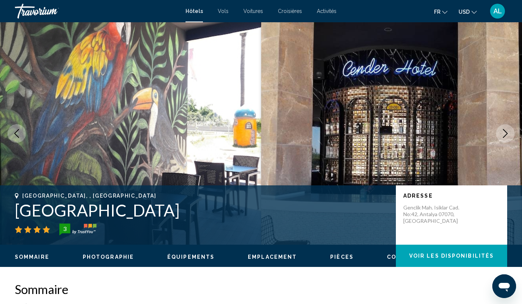
click at [499, 137] on button "Next image" at bounding box center [505, 133] width 19 height 19
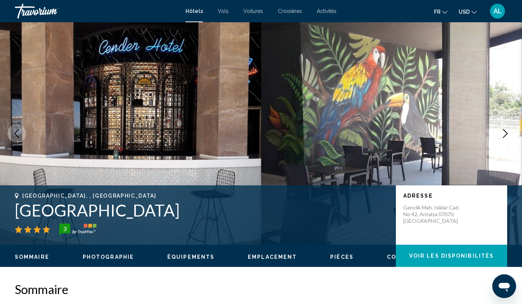
click at [499, 137] on button "Next image" at bounding box center [505, 133] width 19 height 19
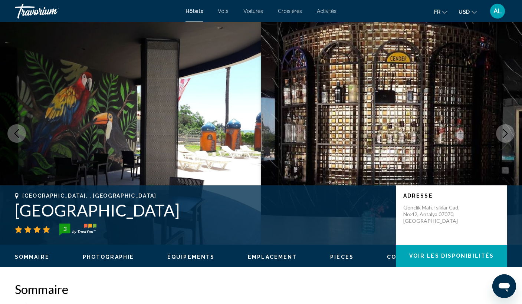
click at [499, 137] on button "Next image" at bounding box center [505, 133] width 19 height 19
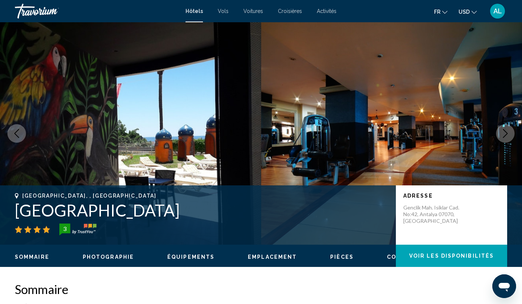
click at [499, 137] on button "Next image" at bounding box center [505, 133] width 19 height 19
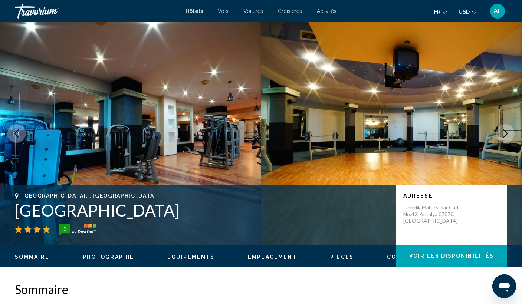
click at [498, 135] on button "Next image" at bounding box center [505, 133] width 19 height 19
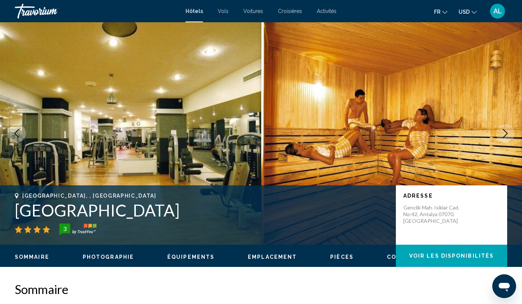
click at [499, 135] on button "Next image" at bounding box center [505, 133] width 19 height 19
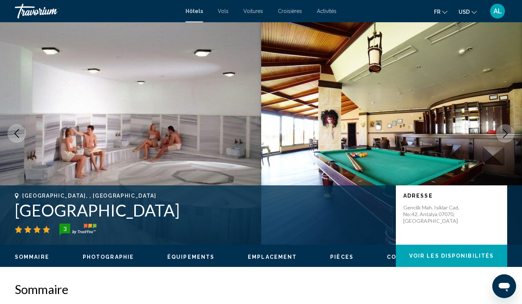
click at [500, 135] on button "Next image" at bounding box center [505, 133] width 19 height 19
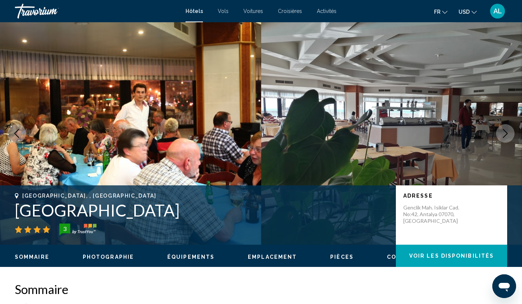
click at [500, 135] on button "Next image" at bounding box center [505, 133] width 19 height 19
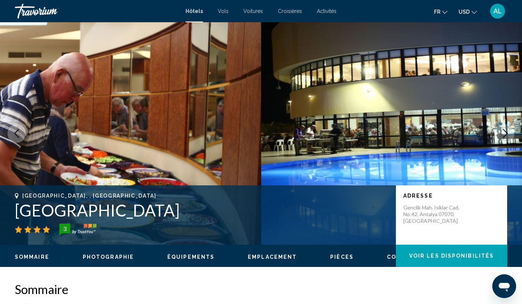
click at [500, 135] on button "Next image" at bounding box center [505, 133] width 19 height 19
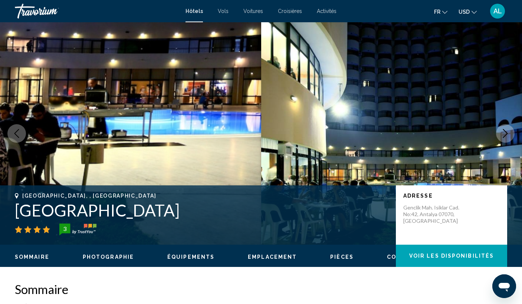
click at [500, 135] on button "Next image" at bounding box center [505, 133] width 19 height 19
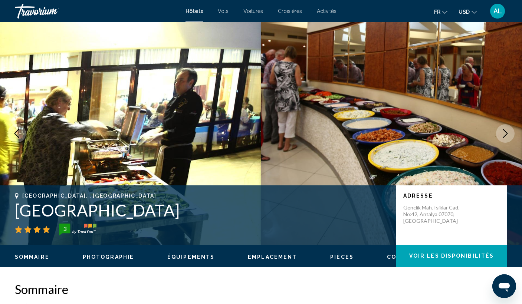
click at [501, 135] on icon "Next image" at bounding box center [505, 133] width 9 height 9
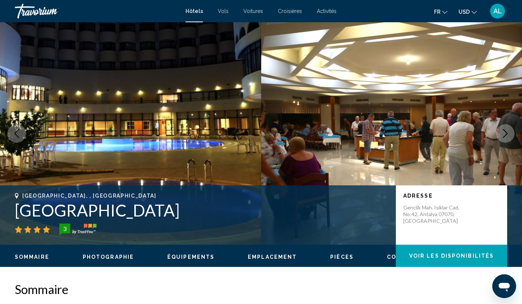
click at [501, 135] on icon "Next image" at bounding box center [505, 133] width 9 height 9
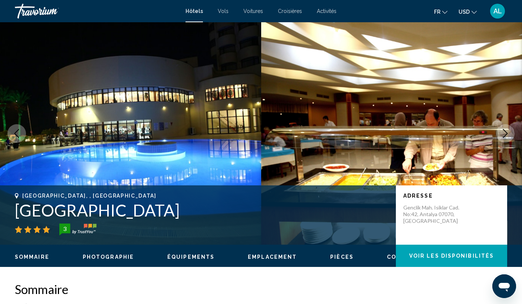
click at [501, 135] on icon "Next image" at bounding box center [505, 133] width 9 height 9
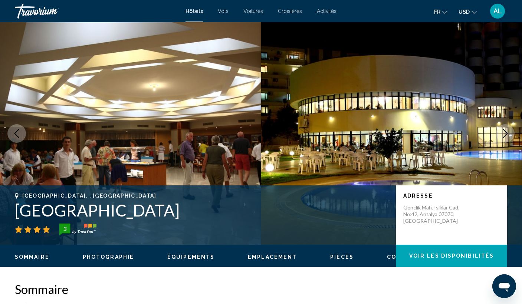
click at [501, 135] on icon "Next image" at bounding box center [505, 133] width 9 height 9
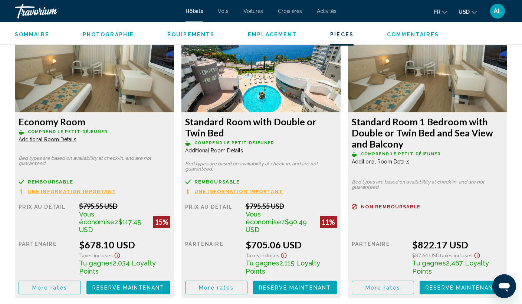
scroll to position [1026, 0]
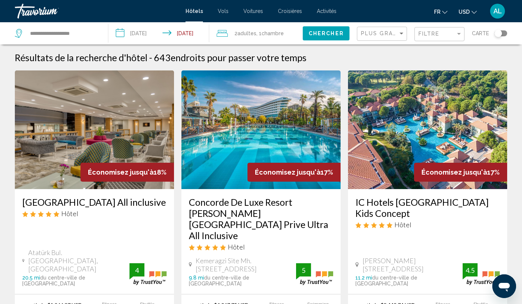
click at [117, 29] on input "**********" at bounding box center [160, 34] width 104 height 24
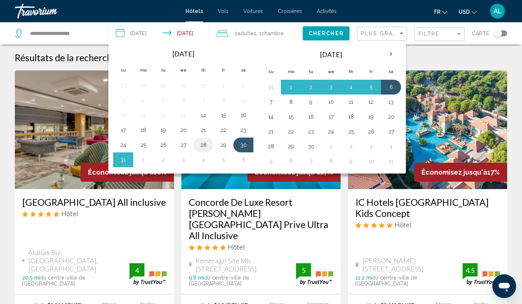
click at [201, 146] on button "28" at bounding box center [203, 145] width 12 height 10
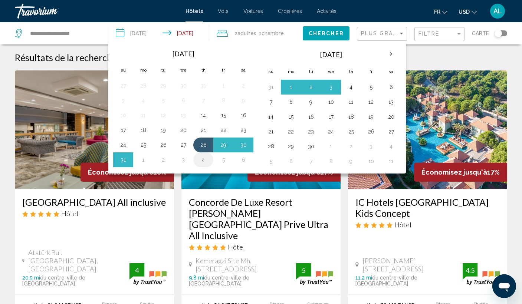
click at [208, 161] on button "4" at bounding box center [203, 160] width 12 height 10
type input "**********"
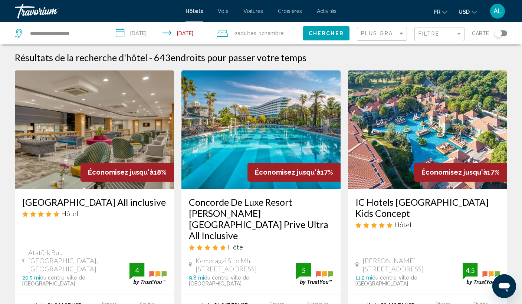
click at [62, 27] on div "**********" at bounding box center [58, 33] width 86 height 22
click at [62, 29] on input "**********" at bounding box center [62, 33] width 67 height 11
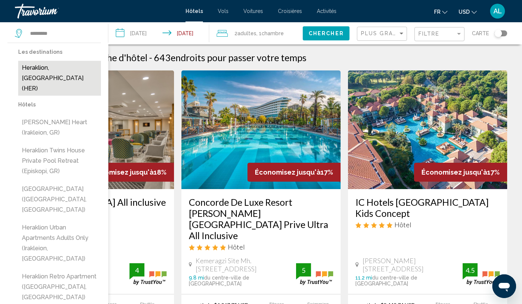
drag, startPoint x: 62, startPoint y: 29, endPoint x: 57, endPoint y: 69, distance: 40.2
click at [57, 69] on button "Heraklion, Greece (HER)" at bounding box center [59, 78] width 83 height 35
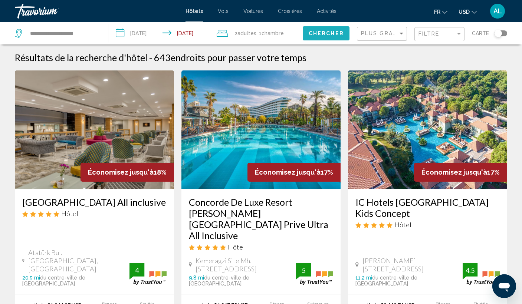
click at [311, 39] on button "Chercher" at bounding box center [326, 33] width 47 height 14
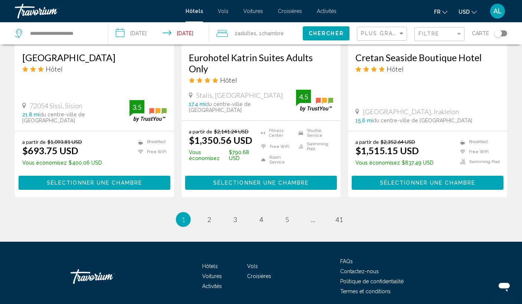
scroll to position [983, 0]
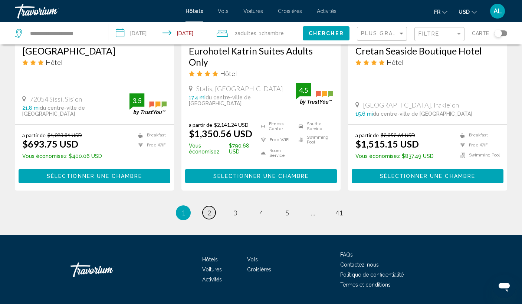
click at [209, 217] on span "2" at bounding box center [209, 213] width 4 height 8
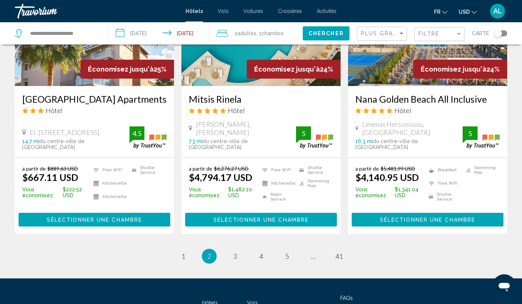
scroll to position [998, 0]
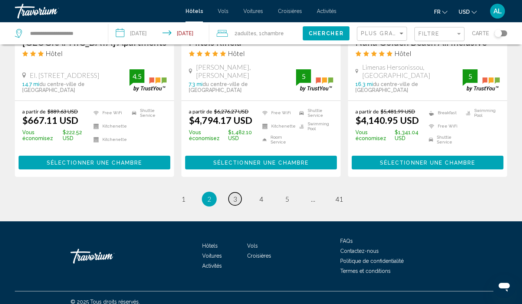
click at [239, 192] on link "page 3" at bounding box center [234, 198] width 13 height 13
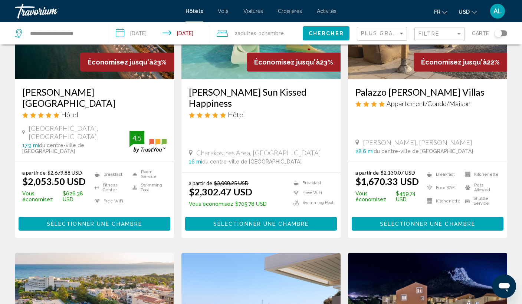
scroll to position [54, 0]
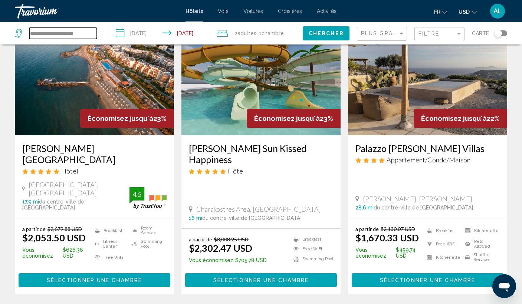
click at [58, 35] on input "**********" at bounding box center [62, 33] width 67 height 11
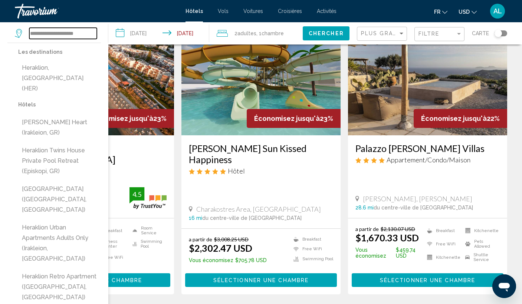
click at [58, 35] on input "**********" at bounding box center [62, 33] width 67 height 11
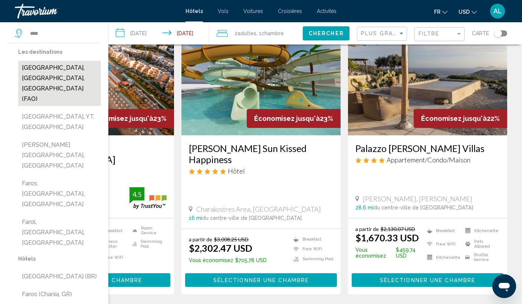
click at [46, 66] on button "Faro, Algarve, Portugal (FAO)" at bounding box center [59, 83] width 83 height 45
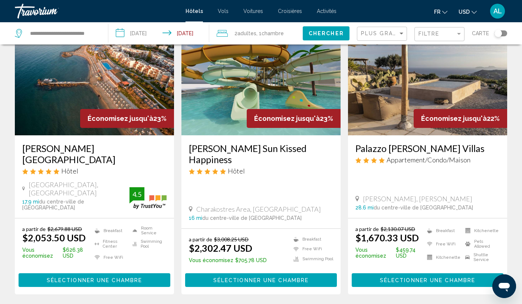
click at [321, 36] on span "Chercher" at bounding box center [325, 34] width 35 height 6
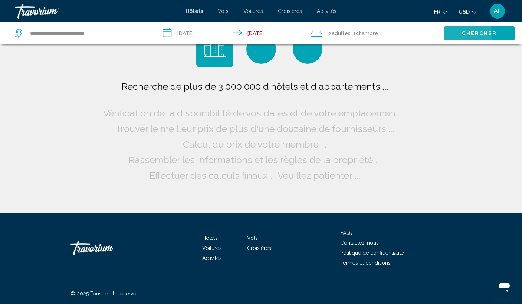
scroll to position [0, 0]
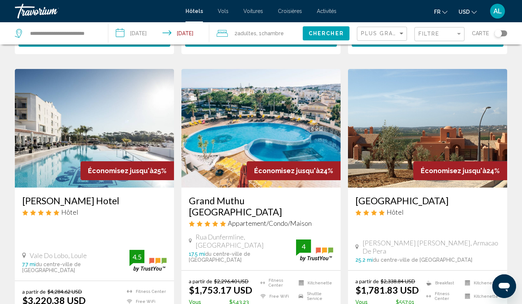
scroll to position [989, 0]
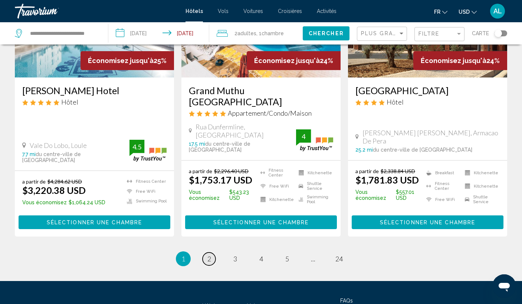
click at [211, 252] on link "page 2" at bounding box center [208, 258] width 13 height 13
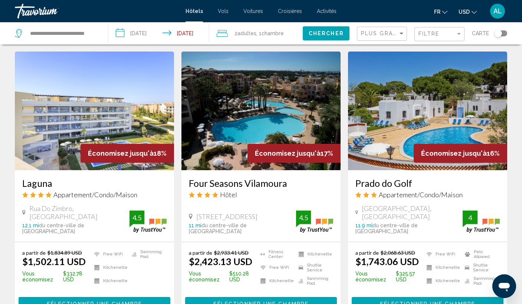
scroll to position [249, 0]
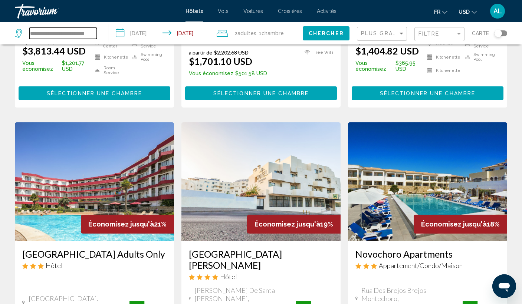
click at [83, 32] on input "**********" at bounding box center [62, 33] width 67 height 11
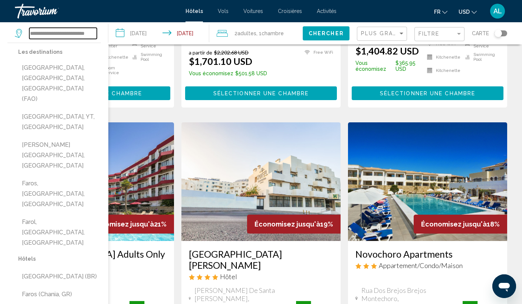
click at [83, 32] on input "**********" at bounding box center [62, 33] width 67 height 11
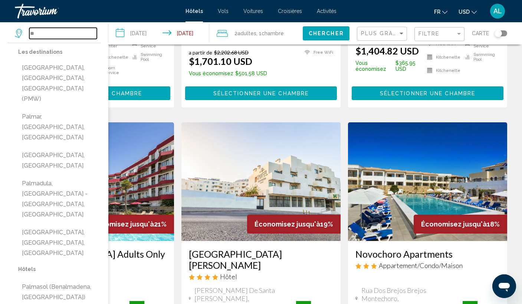
type input "*"
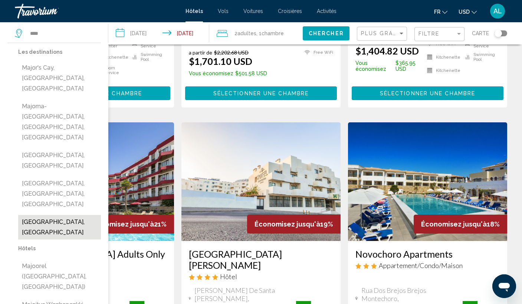
click at [50, 215] on button "Majorca, Spain" at bounding box center [59, 227] width 83 height 24
type input "**********"
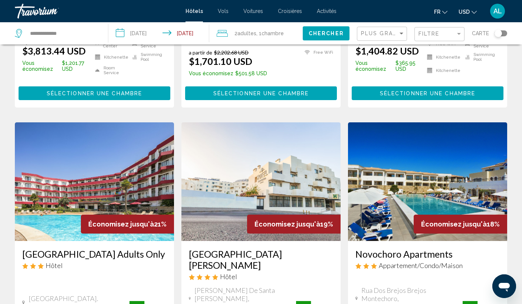
click at [320, 37] on button "Chercher" at bounding box center [326, 33] width 47 height 14
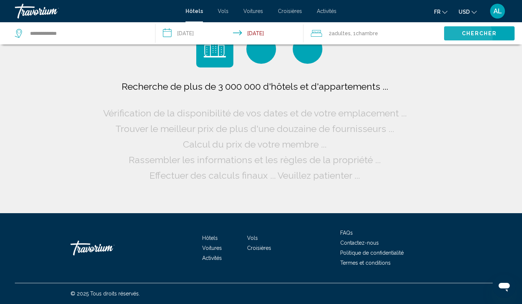
scroll to position [0, 0]
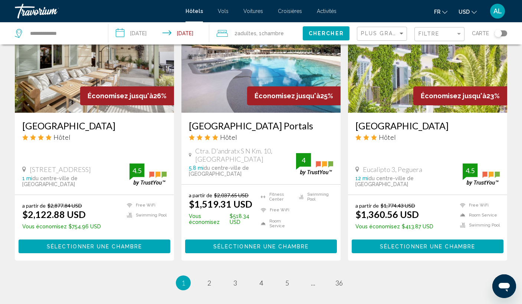
scroll to position [954, 0]
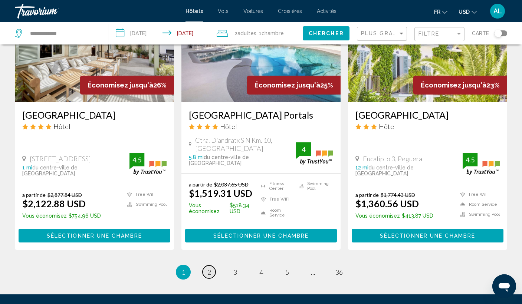
click at [207, 268] on span "2" at bounding box center [209, 272] width 4 height 8
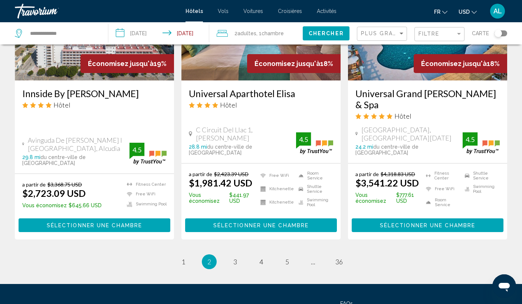
scroll to position [964, 0]
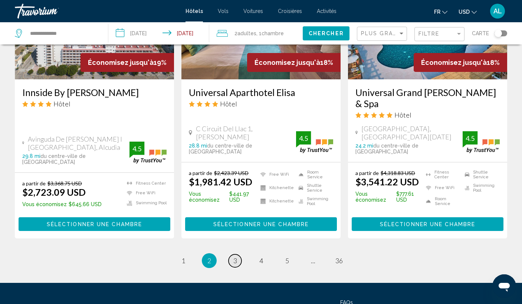
click at [235, 257] on span "3" at bounding box center [235, 261] width 4 height 8
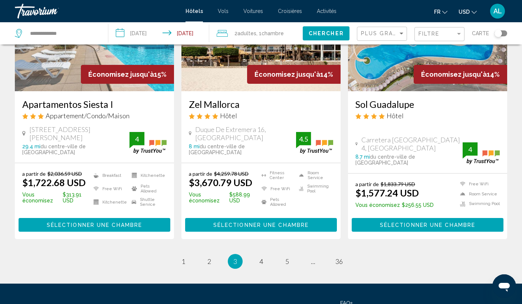
scroll to position [960, 0]
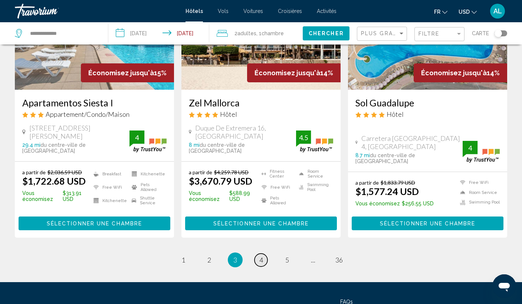
click at [263, 256] on span "4" at bounding box center [261, 260] width 4 height 8
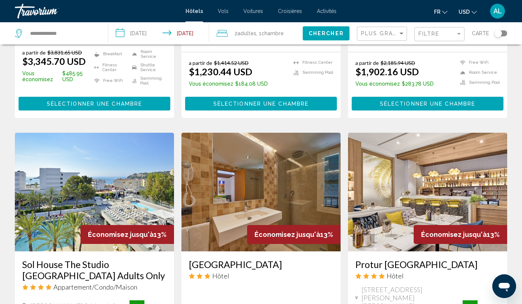
scroll to position [812, 0]
